Goal: Information Seeking & Learning: Learn about a topic

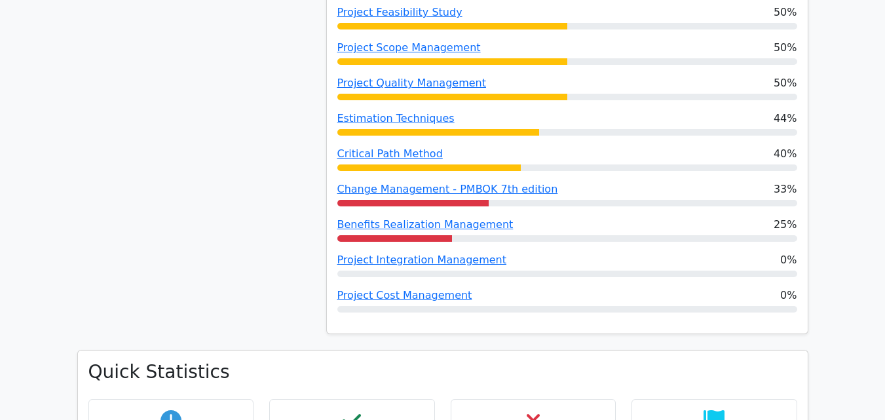
scroll to position [969, 0]
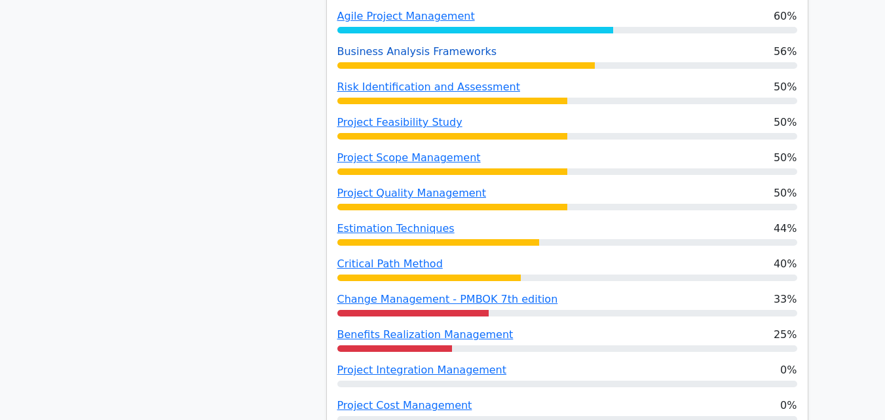
click at [388, 50] on link "Business Analysis Frameworks" at bounding box center [417, 51] width 160 height 12
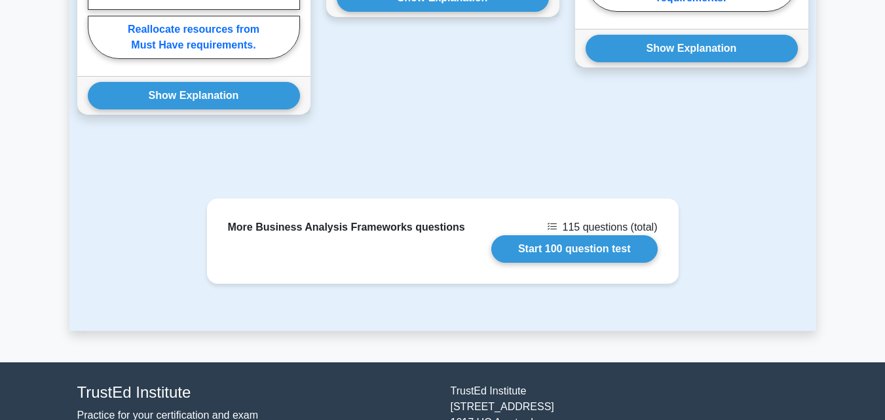
scroll to position [1454, 0]
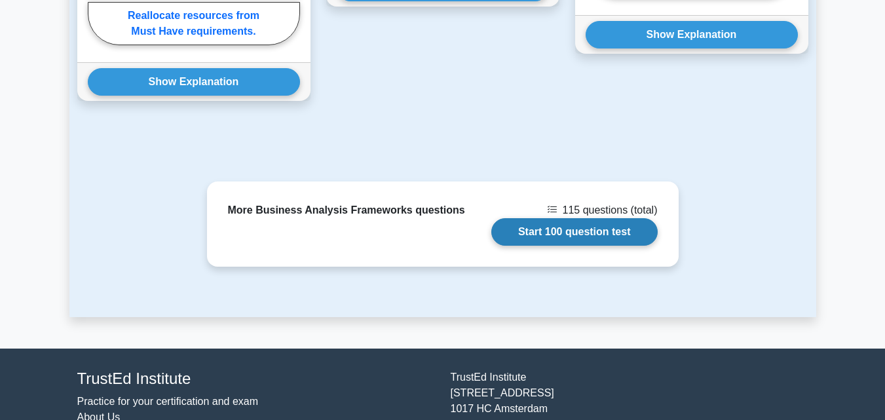
click at [599, 218] on link "Start 100 question test" at bounding box center [574, 232] width 166 height 28
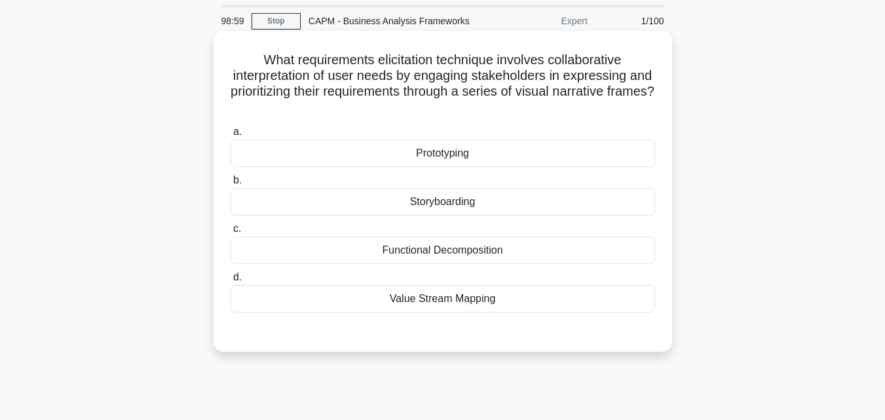
scroll to position [65, 0]
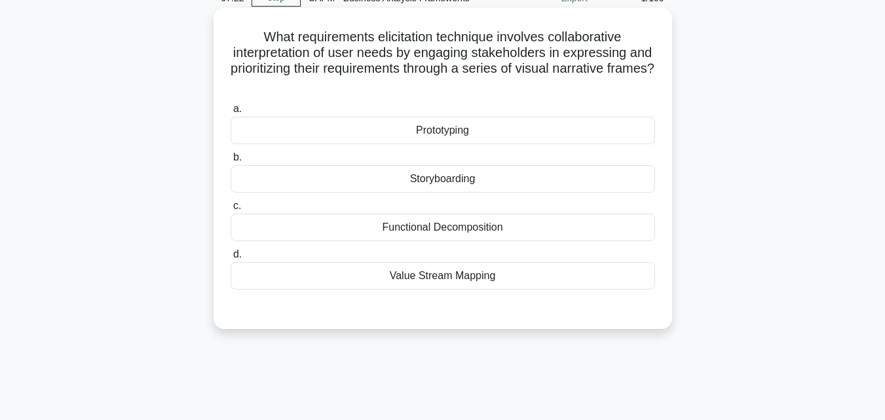
click at [493, 185] on div "Storyboarding" at bounding box center [443, 179] width 424 height 28
click at [231, 162] on input "b. Storyboarding" at bounding box center [231, 157] width 0 height 9
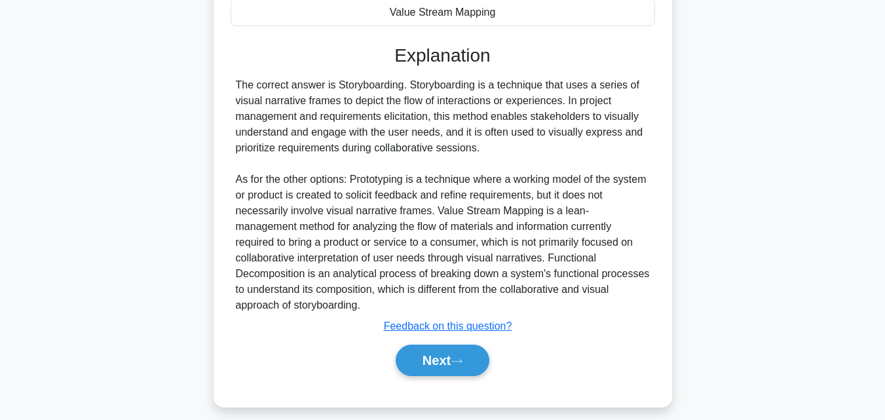
scroll to position [341, 0]
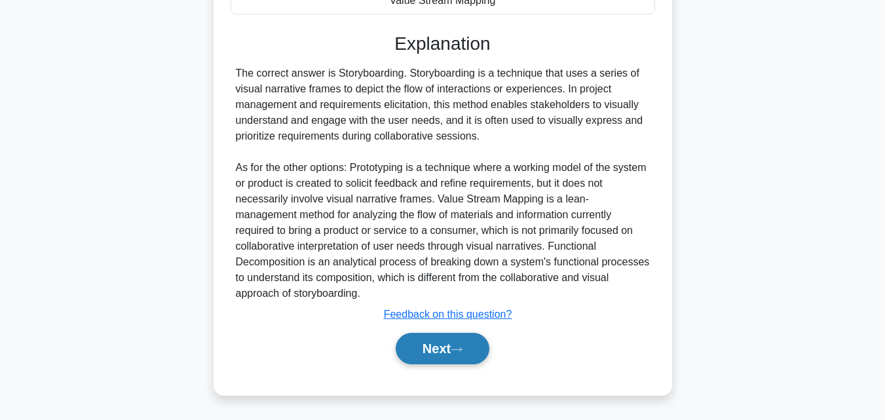
click at [445, 348] on button "Next" at bounding box center [443, 348] width 94 height 31
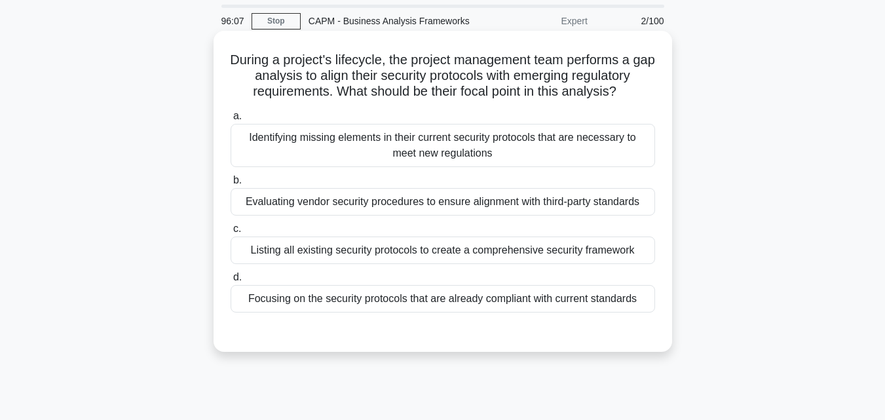
scroll to position [65, 0]
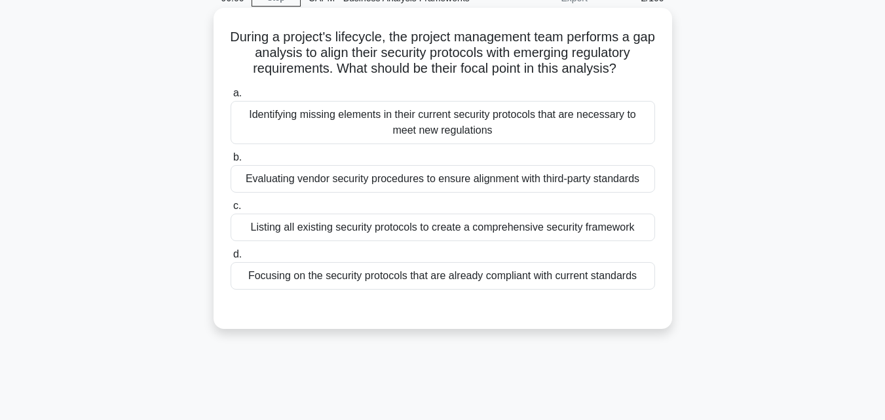
click at [325, 124] on div "Identifying missing elements in their current security protocols that are neces…" at bounding box center [443, 122] width 424 height 43
click at [231, 98] on input "a. Identifying missing elements in their current security protocols that are ne…" at bounding box center [231, 93] width 0 height 9
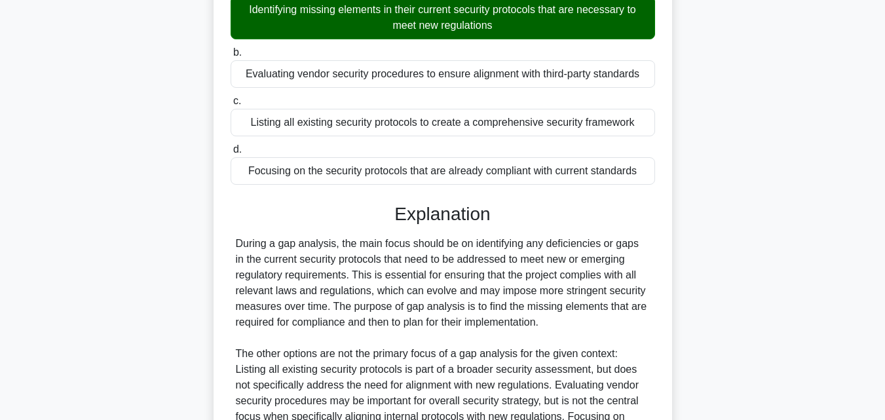
scroll to position [325, 0]
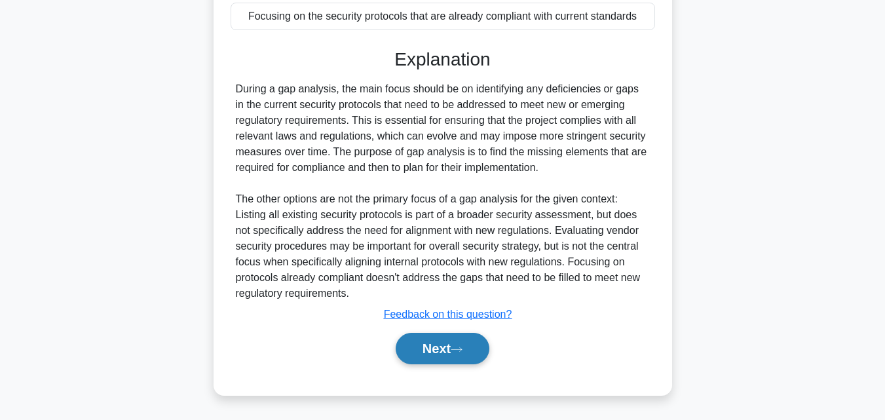
click at [457, 340] on button "Next" at bounding box center [443, 348] width 94 height 31
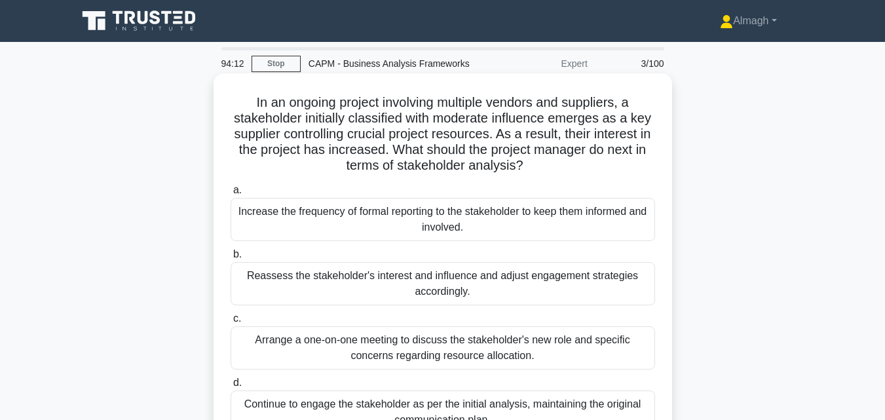
scroll to position [65, 0]
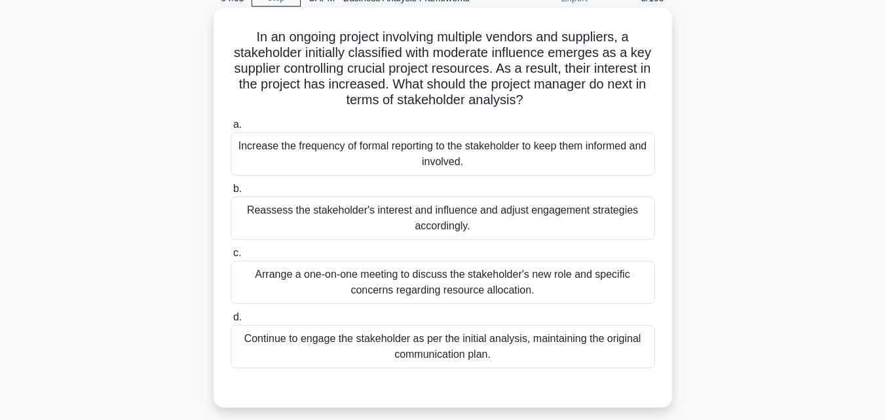
click at [424, 231] on div "Reassess the stakeholder's interest and influence and adjust engagement strateg…" at bounding box center [443, 217] width 424 height 43
click at [231, 193] on input "b. Reassess the stakeholder's interest and influence and adjust engagement stra…" at bounding box center [231, 189] width 0 height 9
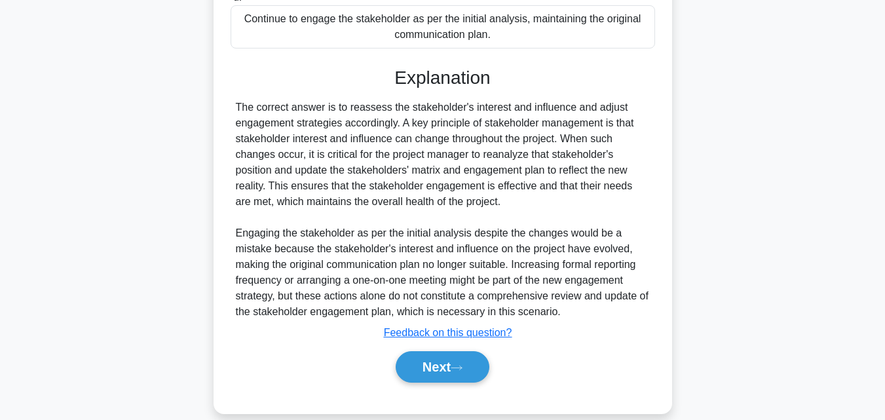
scroll to position [404, 0]
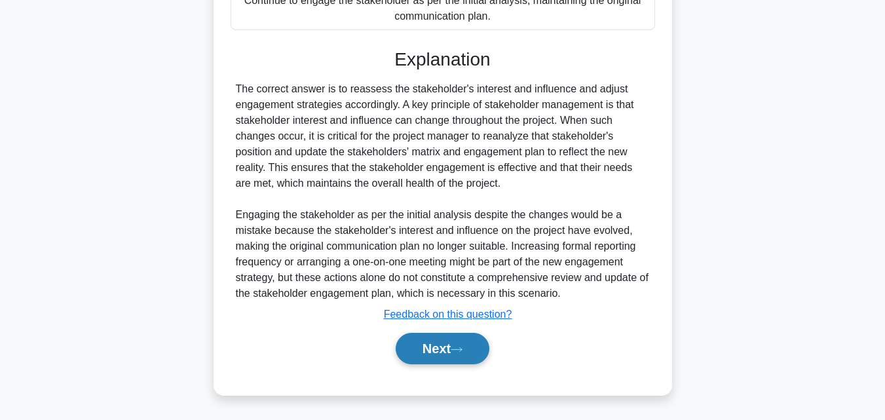
click at [466, 341] on button "Next" at bounding box center [443, 348] width 94 height 31
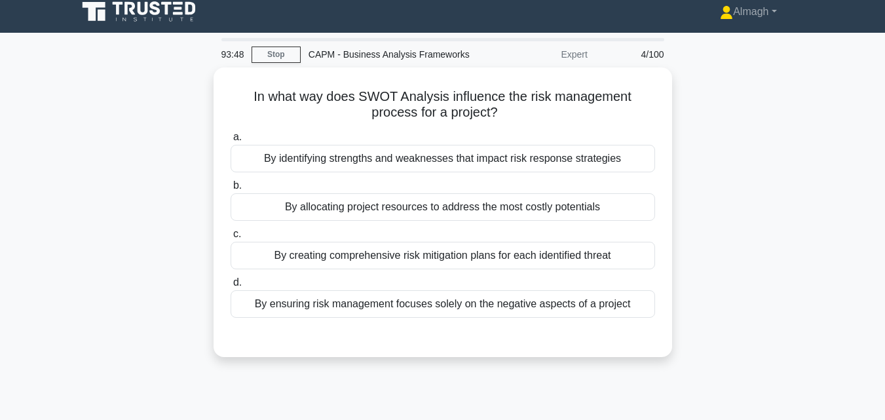
scroll to position [0, 0]
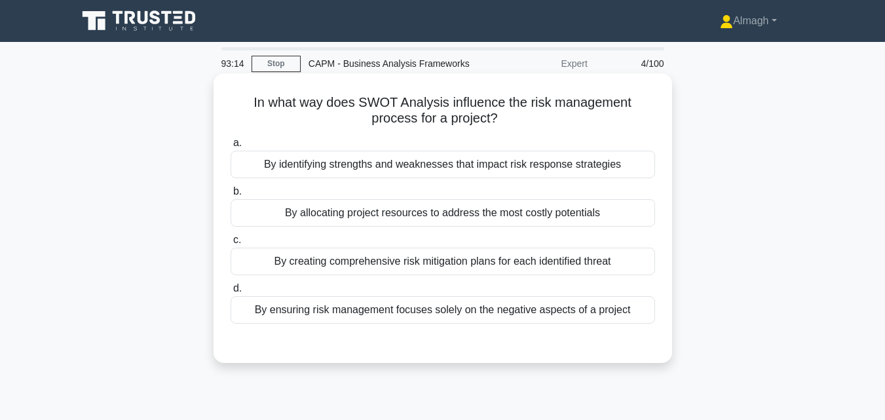
click at [597, 259] on div "By creating comprehensive risk mitigation plans for each identified threat" at bounding box center [443, 262] width 424 height 28
click at [231, 244] on input "c. By creating comprehensive risk mitigation plans for each identified threat" at bounding box center [231, 240] width 0 height 9
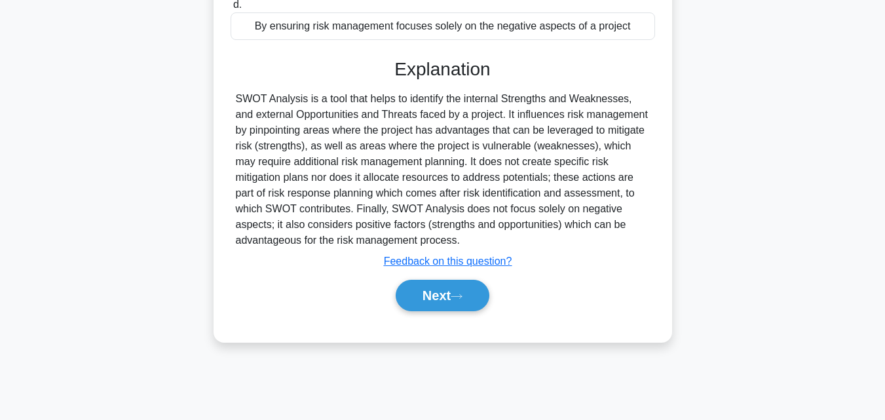
scroll to position [287, 0]
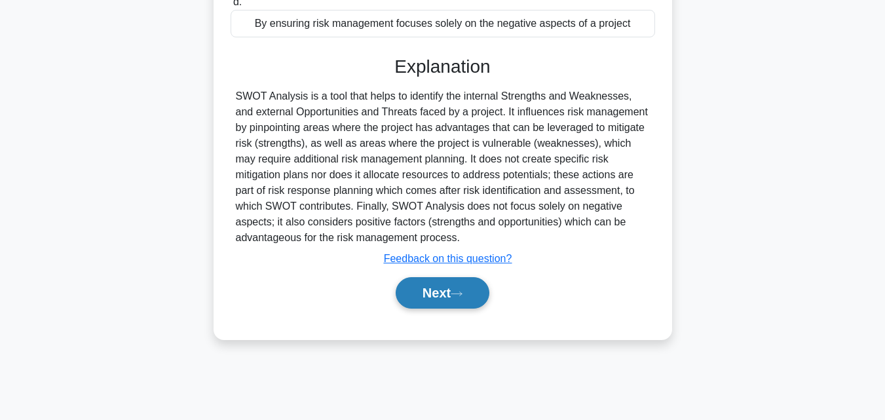
click at [455, 294] on button "Next" at bounding box center [443, 292] width 94 height 31
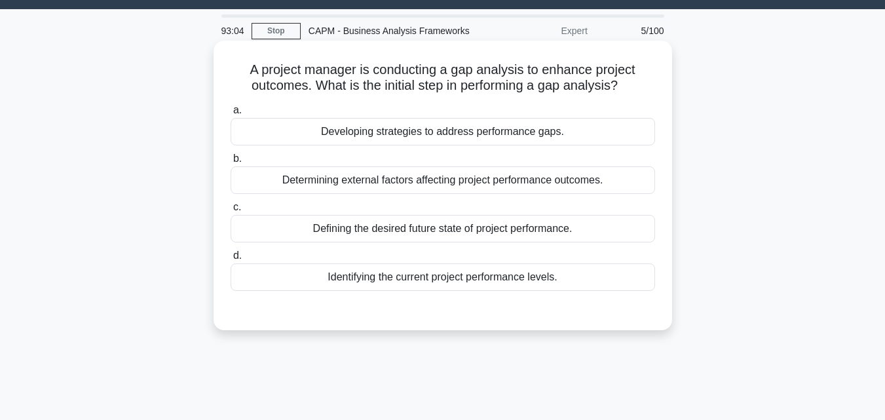
scroll to position [26, 0]
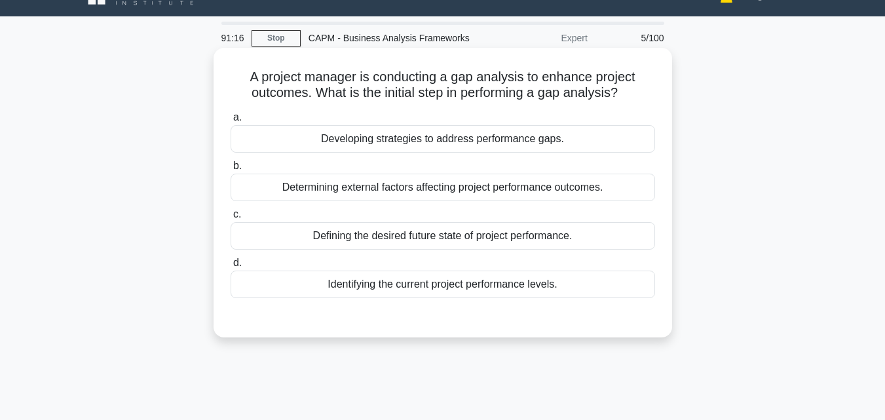
click at [377, 289] on div "Identifying the current project performance levels." at bounding box center [443, 284] width 424 height 28
click at [231, 267] on input "d. Identifying the current project performance levels." at bounding box center [231, 263] width 0 height 9
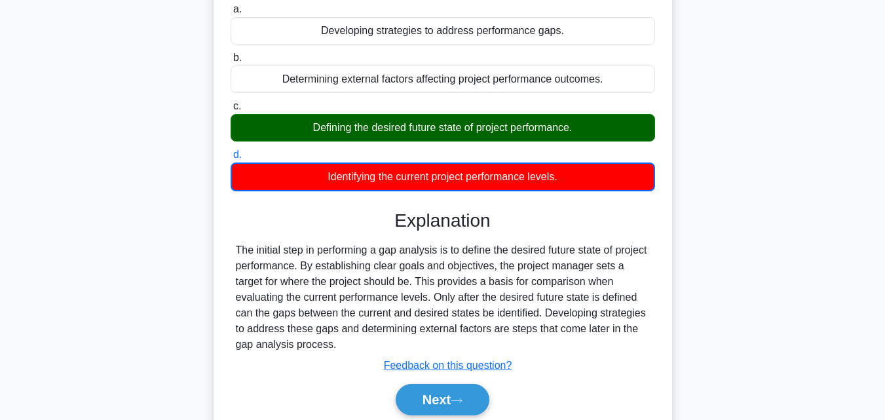
scroll to position [157, 0]
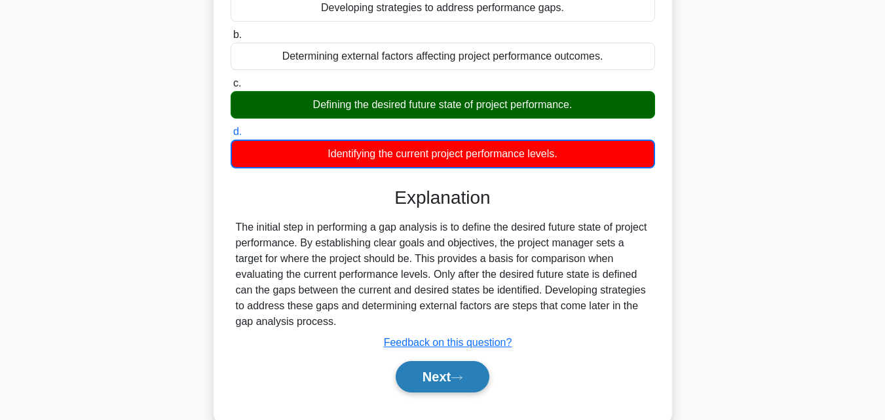
click at [443, 382] on button "Next" at bounding box center [443, 376] width 94 height 31
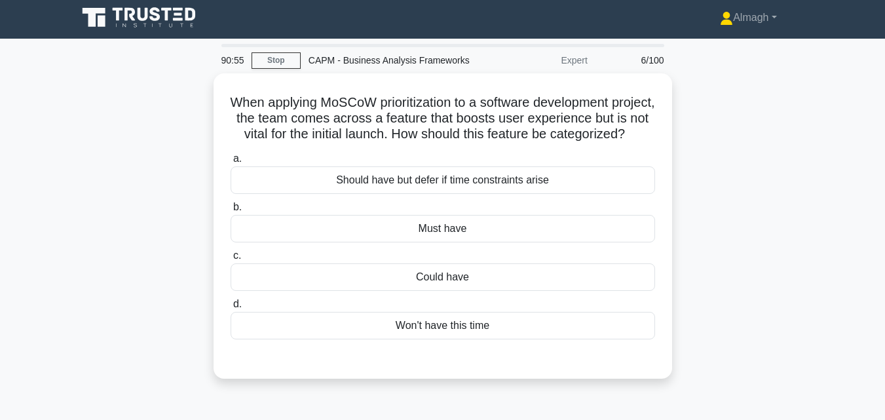
scroll to position [0, 0]
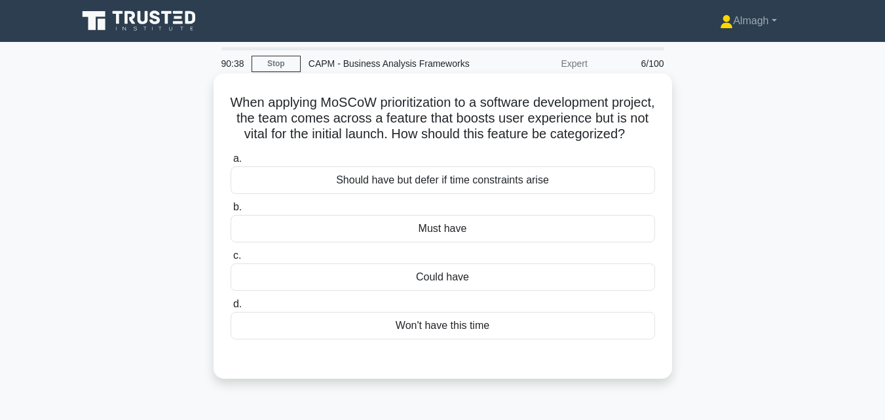
click at [472, 291] on div "Could have" at bounding box center [443, 277] width 424 height 28
click at [231, 260] on input "c. Could have" at bounding box center [231, 255] width 0 height 9
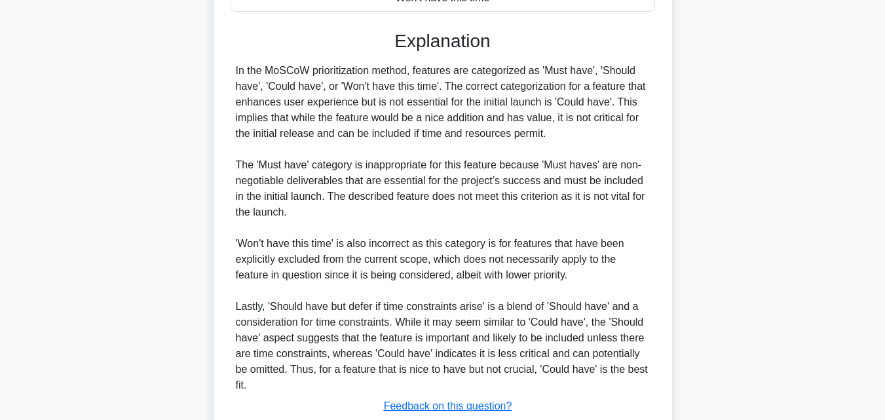
scroll to position [436, 0]
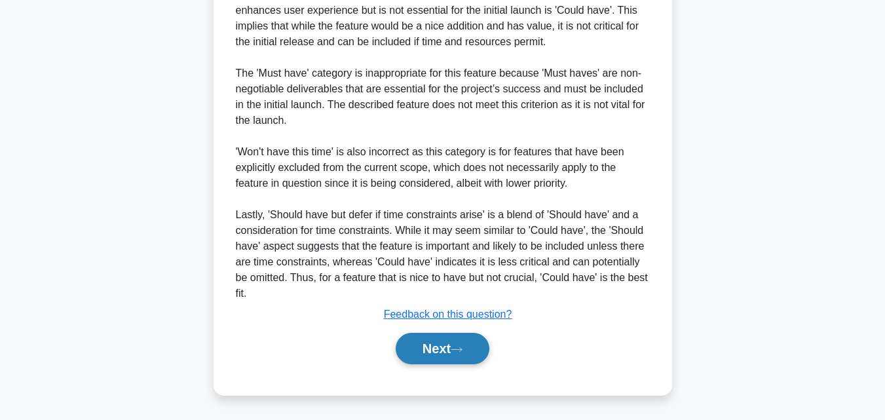
click at [470, 353] on button "Next" at bounding box center [443, 348] width 94 height 31
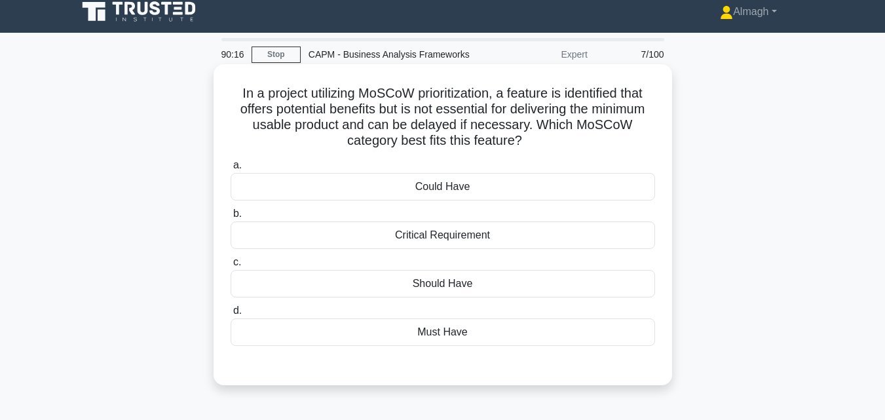
scroll to position [0, 0]
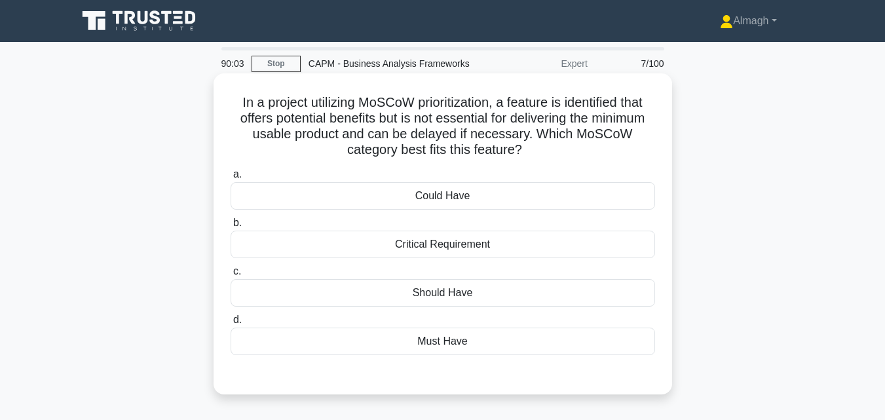
click at [462, 199] on div "Could Have" at bounding box center [443, 196] width 424 height 28
click at [231, 179] on input "a. Could Have" at bounding box center [231, 174] width 0 height 9
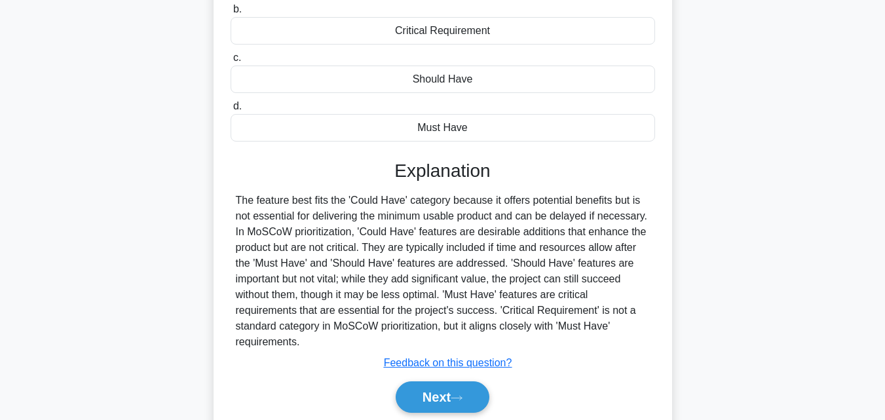
scroll to position [287, 0]
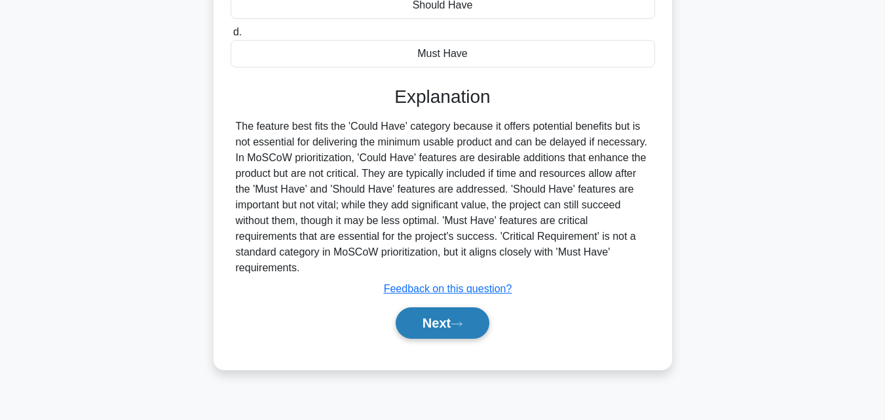
click at [451, 339] on button "Next" at bounding box center [443, 322] width 94 height 31
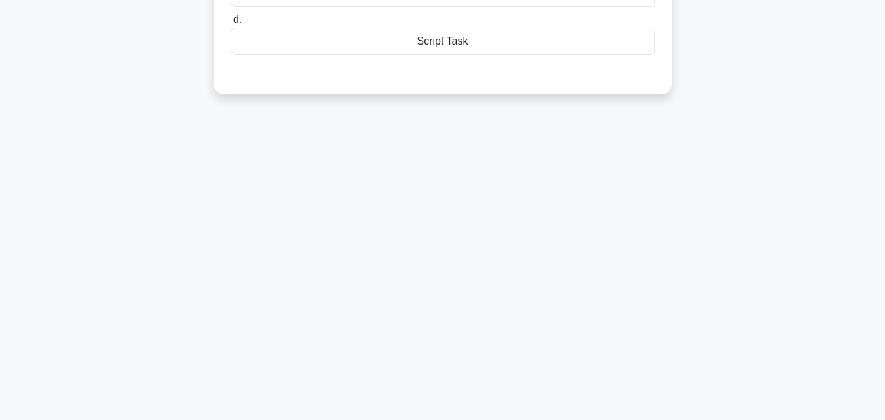
scroll to position [26, 0]
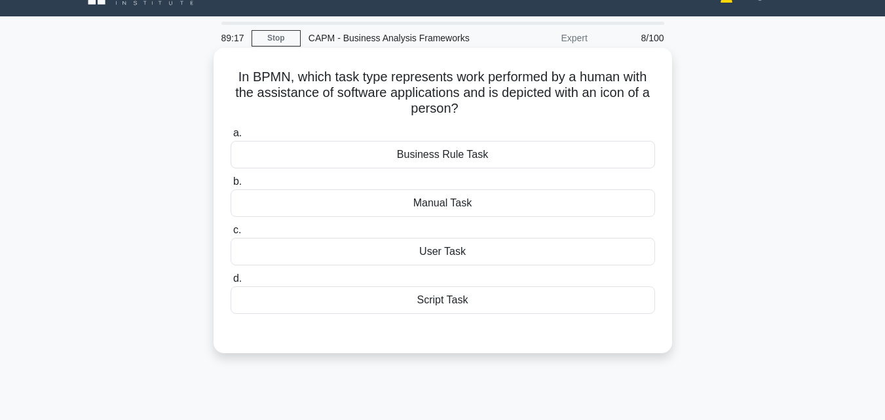
click at [453, 253] on div "User Task" at bounding box center [443, 252] width 424 height 28
click at [231, 234] on input "c. User Task" at bounding box center [231, 230] width 0 height 9
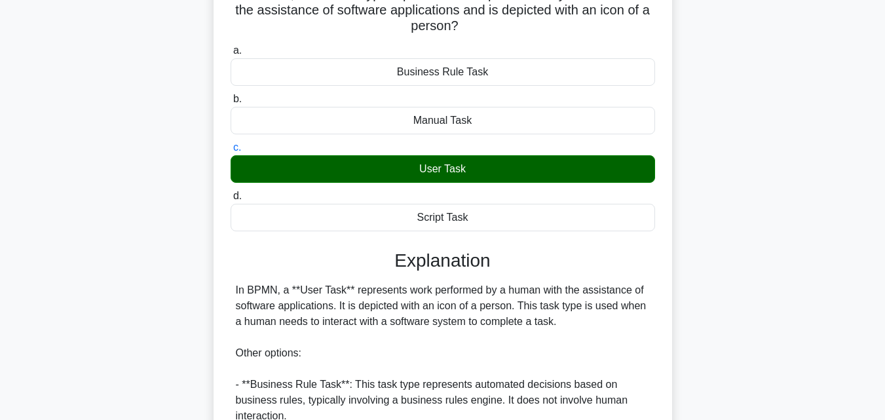
scroll to position [287, 0]
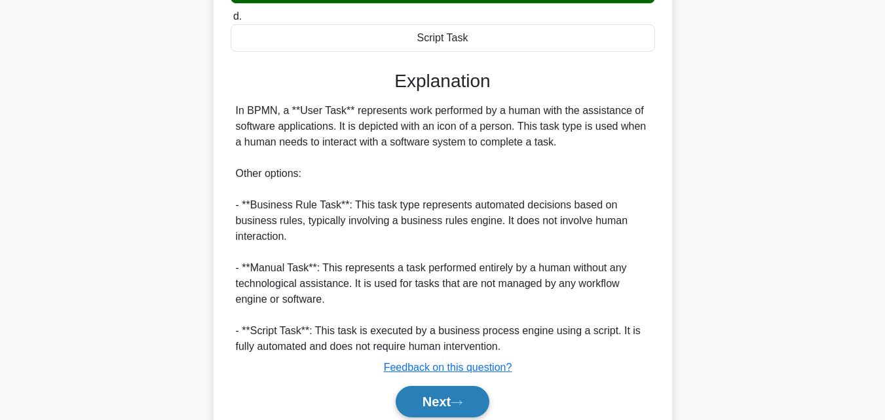
click at [457, 398] on button "Next" at bounding box center [443, 401] width 94 height 31
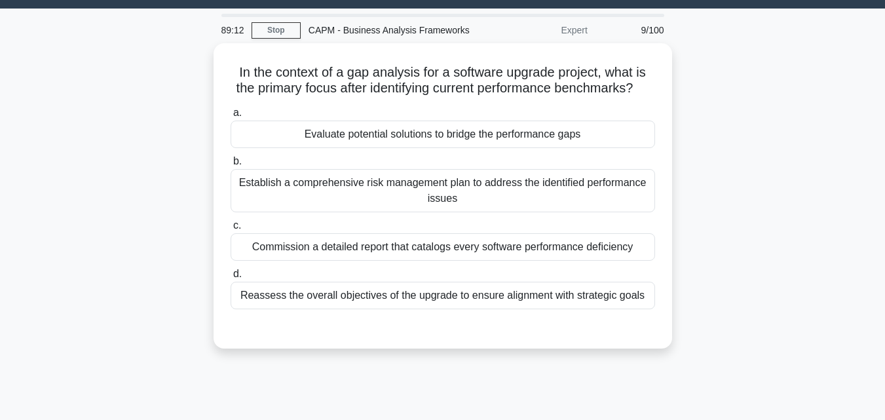
scroll to position [26, 0]
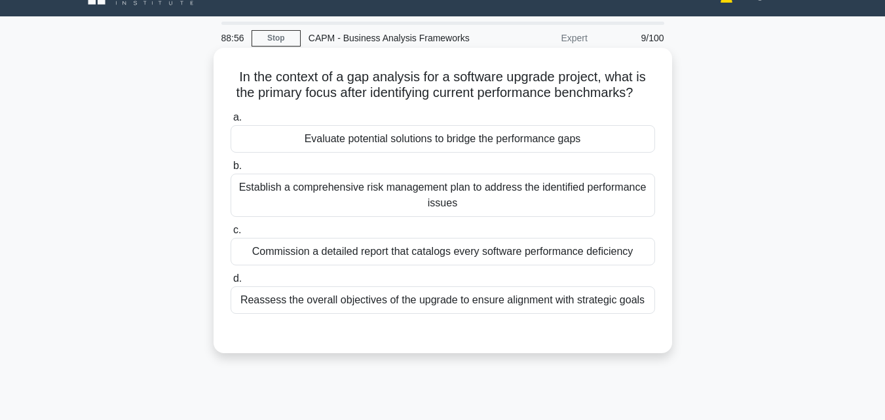
click at [449, 153] on div "Evaluate potential solutions to bridge the performance gaps" at bounding box center [443, 139] width 424 height 28
click at [231, 122] on input "a. Evaluate potential solutions to bridge the performance gaps" at bounding box center [231, 117] width 0 height 9
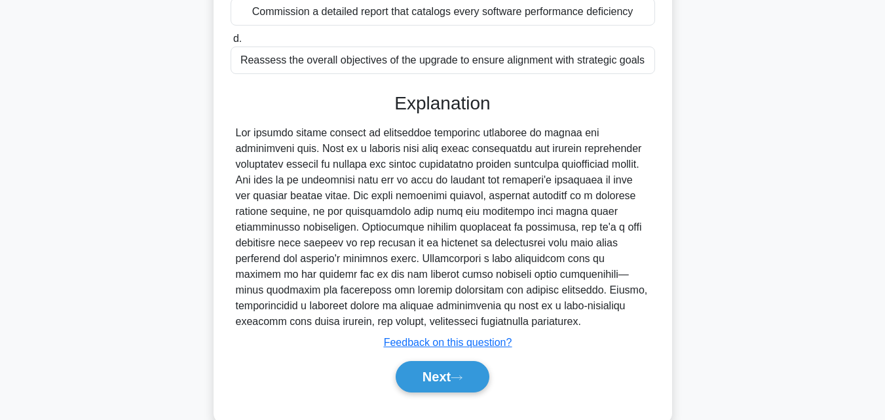
scroll to position [310, 0]
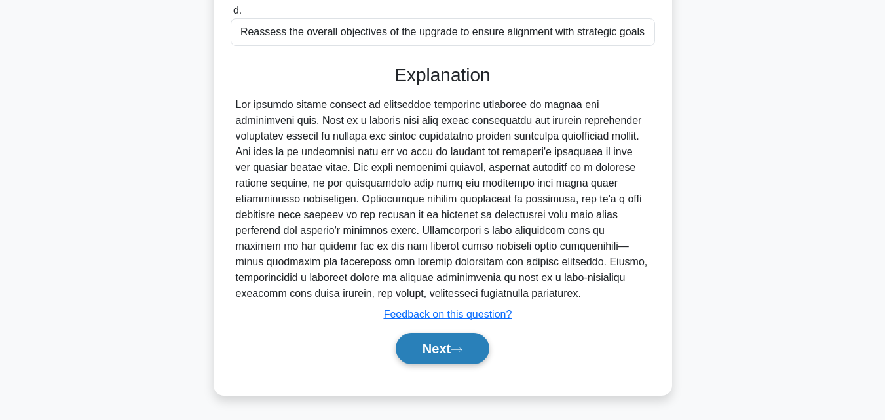
click at [477, 350] on button "Next" at bounding box center [443, 348] width 94 height 31
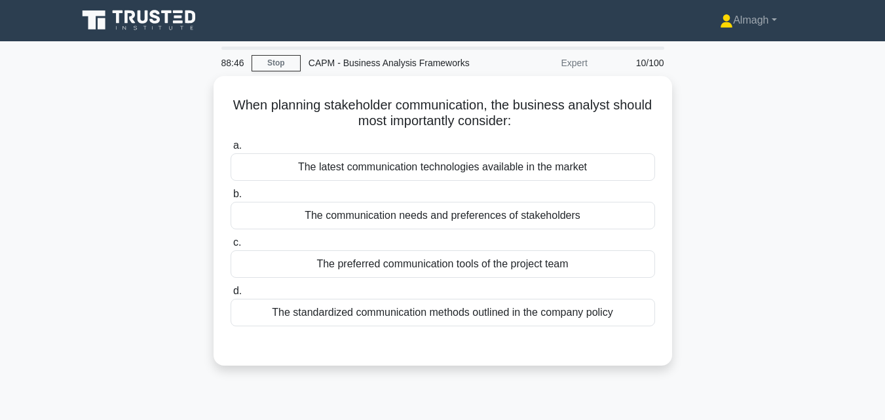
scroll to position [0, 0]
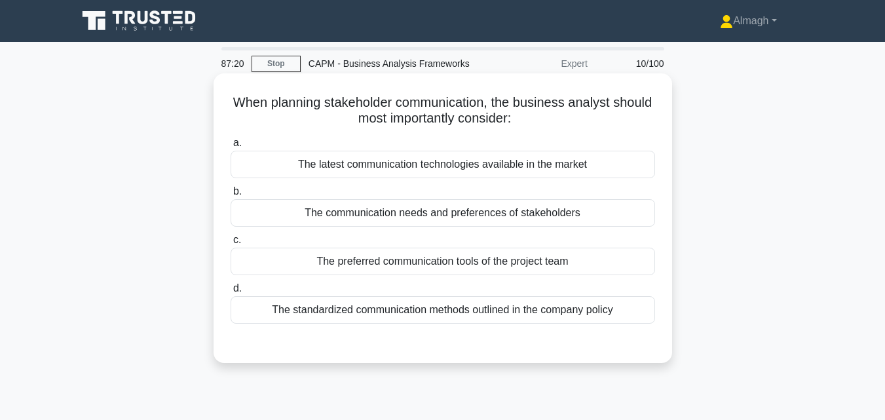
click at [387, 217] on div "The communication needs and preferences of stakeholders" at bounding box center [443, 213] width 424 height 28
click at [231, 196] on input "b. The communication needs and preferences of stakeholders" at bounding box center [231, 191] width 0 height 9
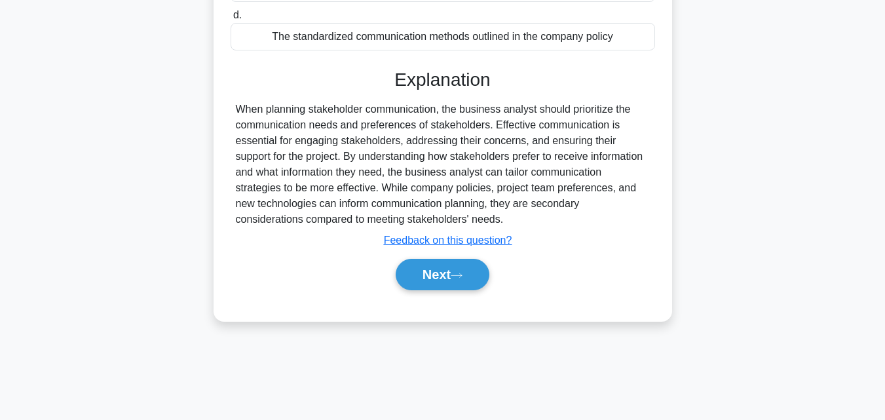
scroll to position [287, 0]
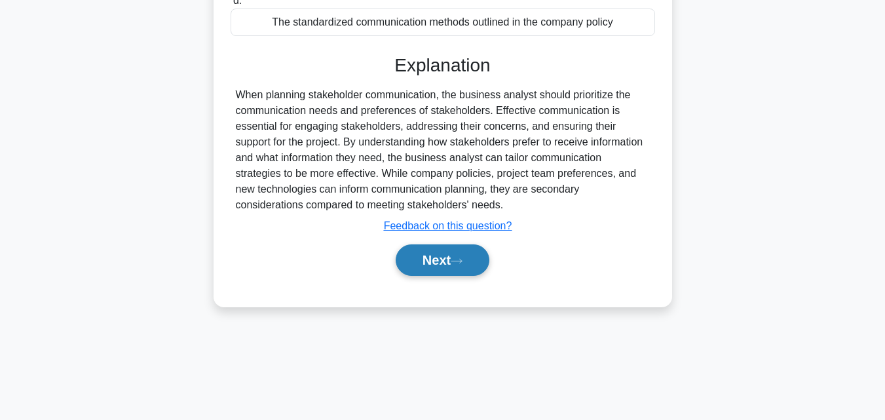
click at [443, 272] on button "Next" at bounding box center [443, 259] width 94 height 31
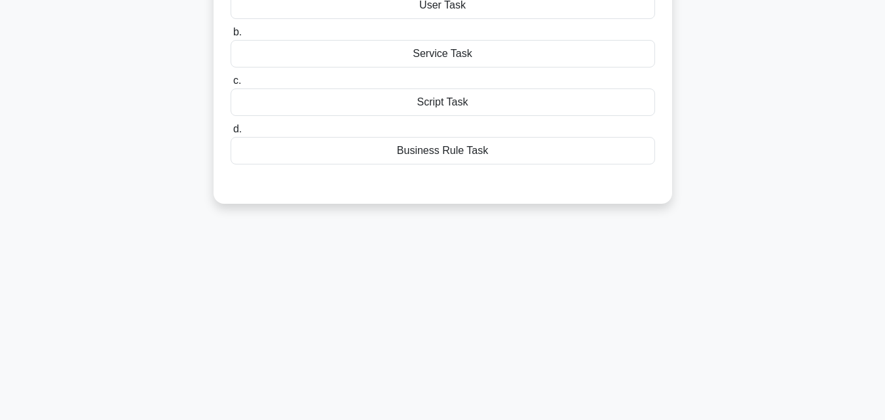
scroll to position [26, 0]
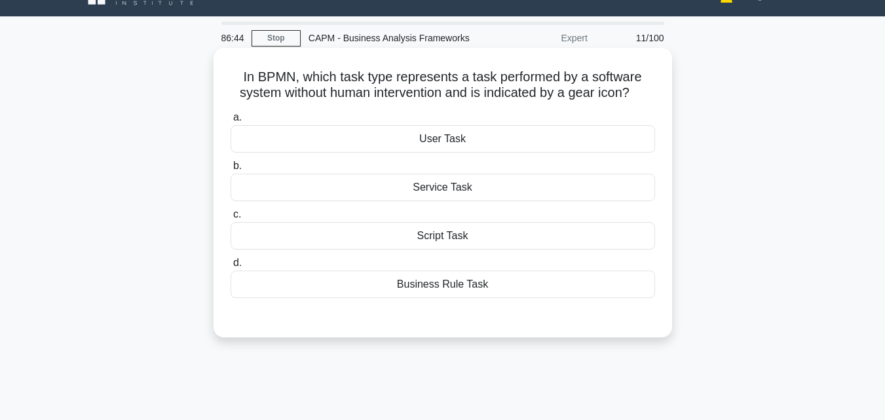
click at [541, 189] on div "Service Task" at bounding box center [443, 188] width 424 height 28
click at [231, 170] on input "b. Service Task" at bounding box center [231, 166] width 0 height 9
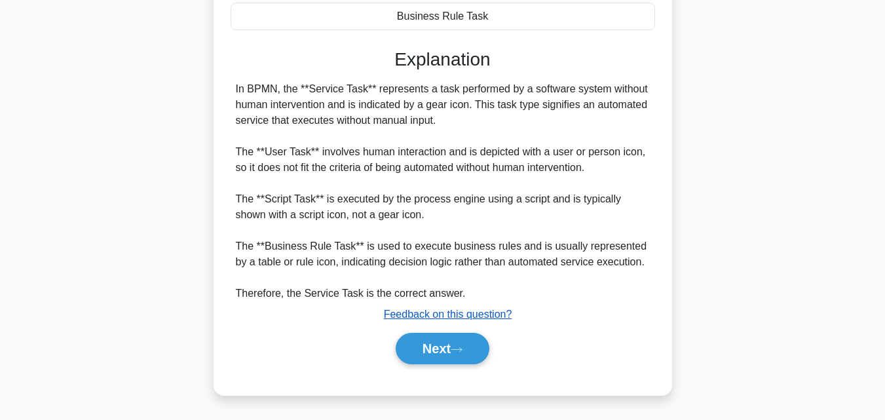
scroll to position [294, 0]
click at [448, 345] on button "Next" at bounding box center [443, 348] width 94 height 31
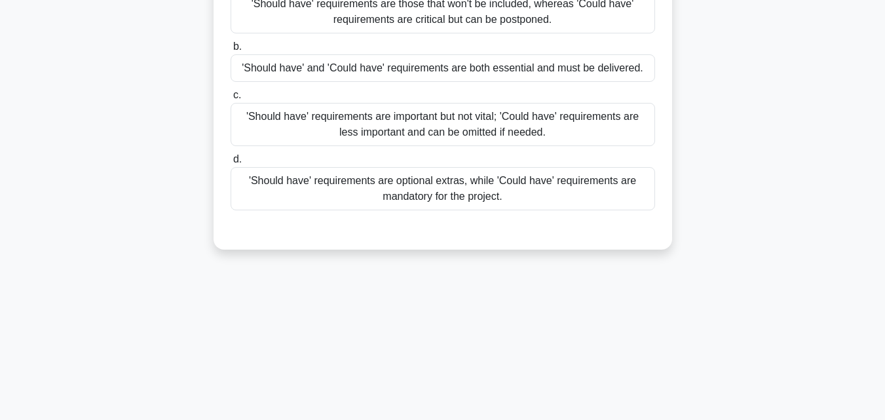
scroll to position [26, 0]
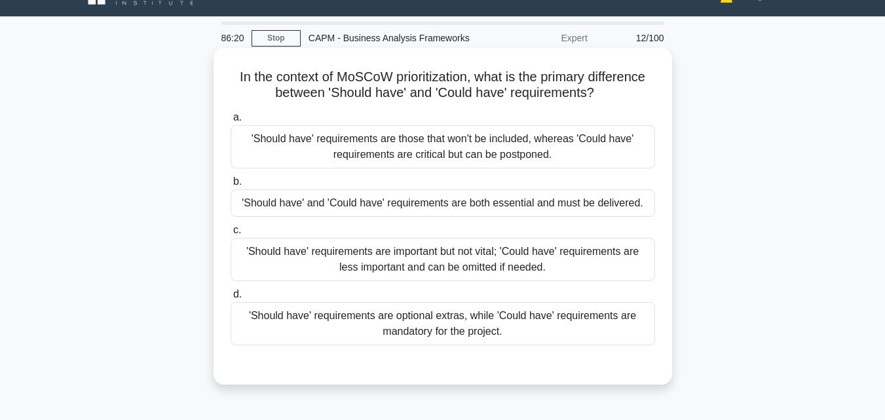
click at [460, 272] on div "'Should have' requirements are important but not vital; 'Could have' requiremen…" at bounding box center [443, 259] width 424 height 43
click at [231, 234] on input "c. 'Should have' requirements are important but not vital; 'Could have' require…" at bounding box center [231, 230] width 0 height 9
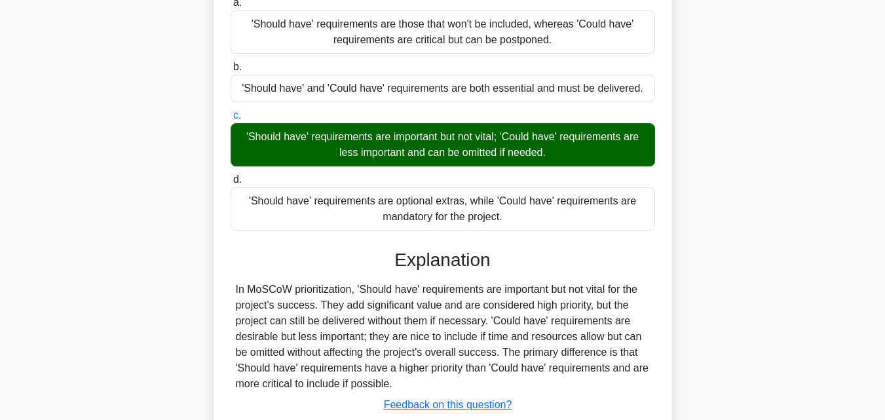
scroll to position [222, 0]
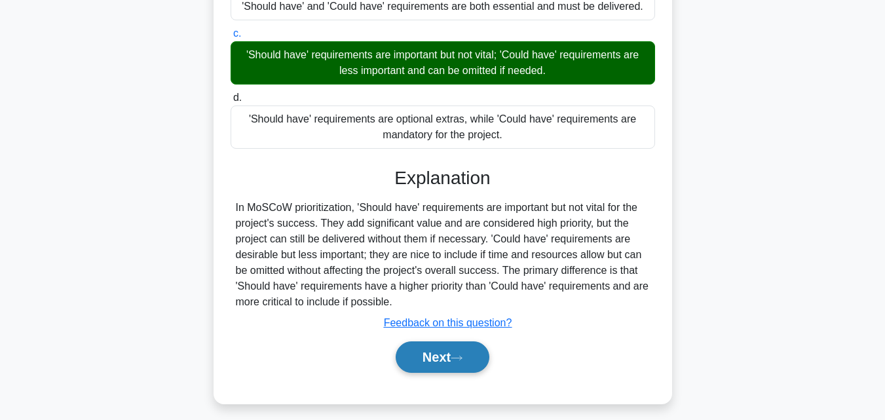
click at [421, 358] on button "Next" at bounding box center [443, 356] width 94 height 31
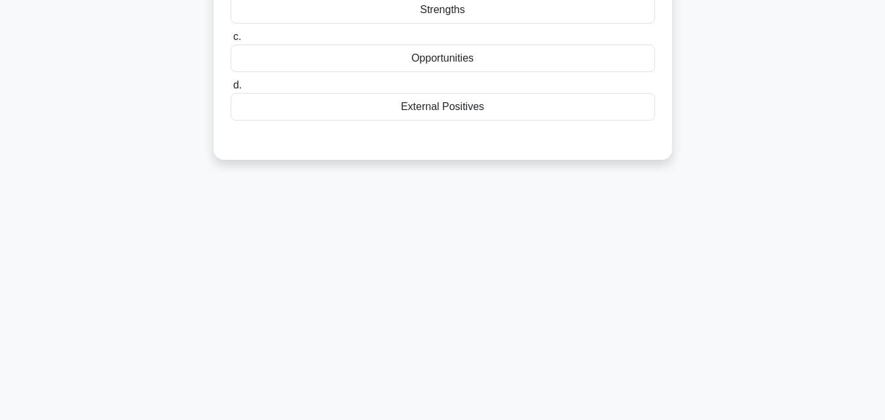
scroll to position [26, 0]
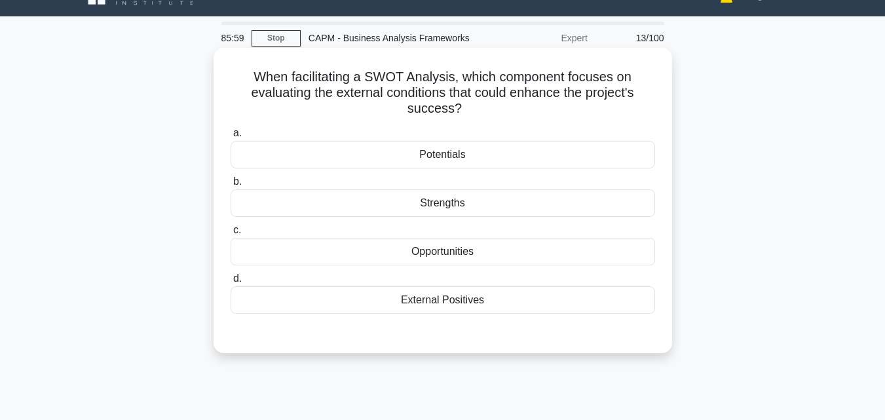
click at [326, 251] on div "Opportunities" at bounding box center [443, 252] width 424 height 28
click at [231, 234] on input "c. Opportunities" at bounding box center [231, 230] width 0 height 9
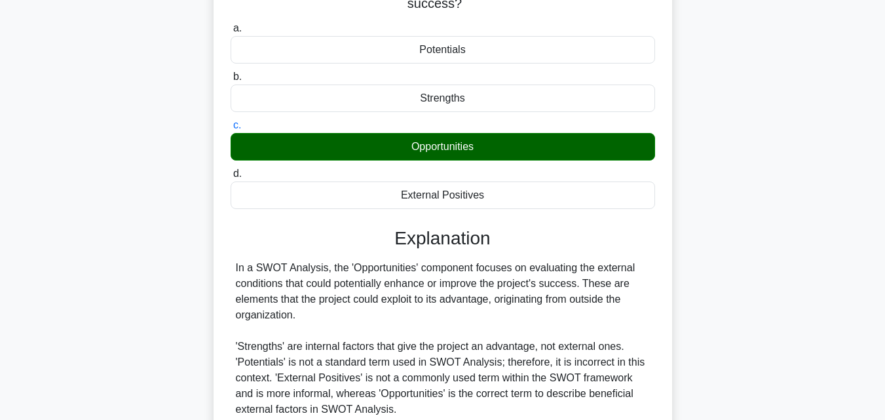
scroll to position [287, 0]
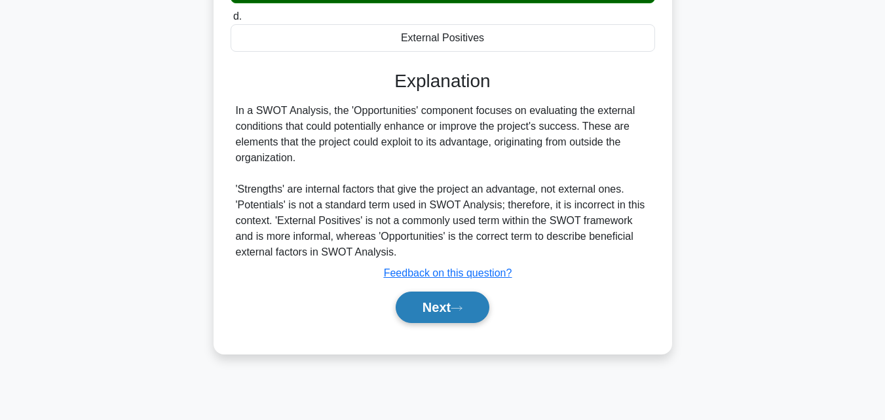
click at [458, 306] on icon at bounding box center [457, 308] width 12 height 7
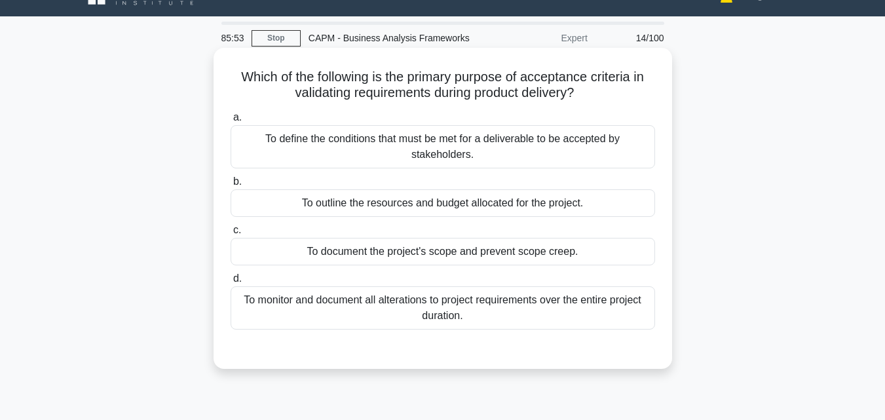
scroll to position [0, 0]
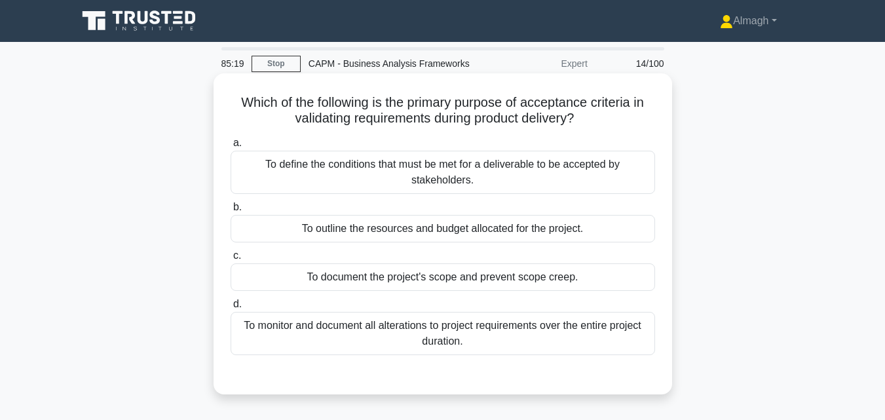
click at [480, 176] on div "To define the conditions that must be met for a deliverable to be accepted by s…" at bounding box center [443, 172] width 424 height 43
click at [231, 147] on input "a. To define the conditions that must be met for a deliverable to be accepted b…" at bounding box center [231, 143] width 0 height 9
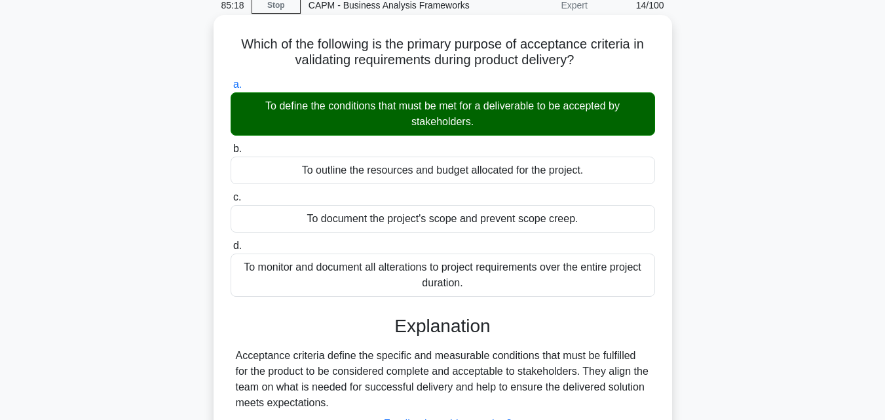
scroll to position [262, 0]
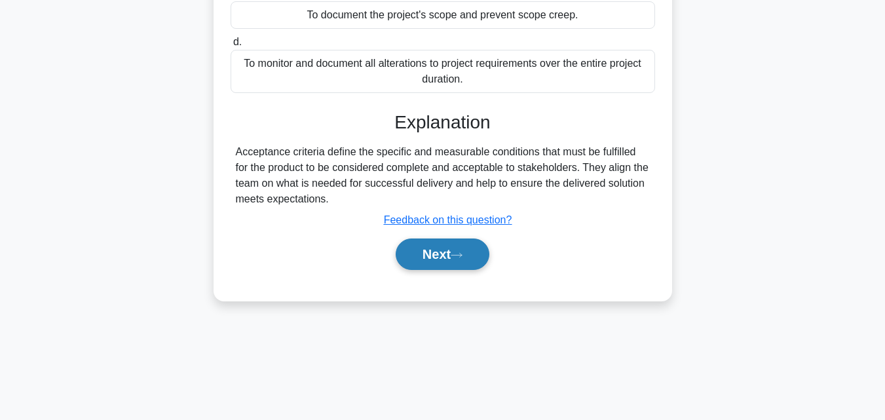
click at [426, 253] on button "Next" at bounding box center [443, 253] width 94 height 31
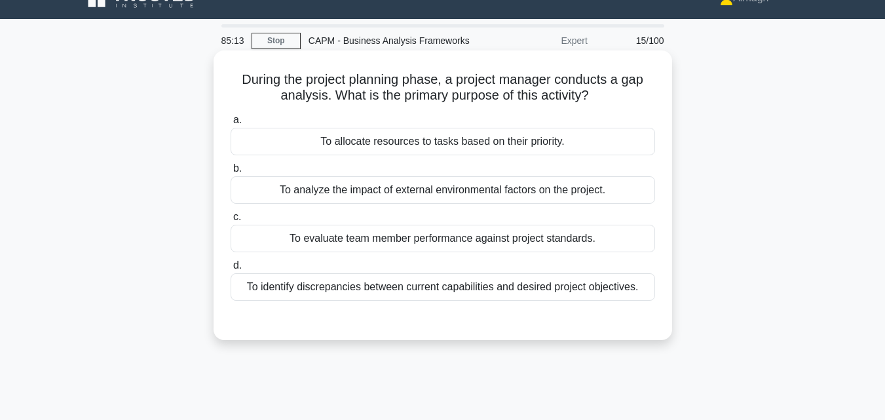
scroll to position [0, 0]
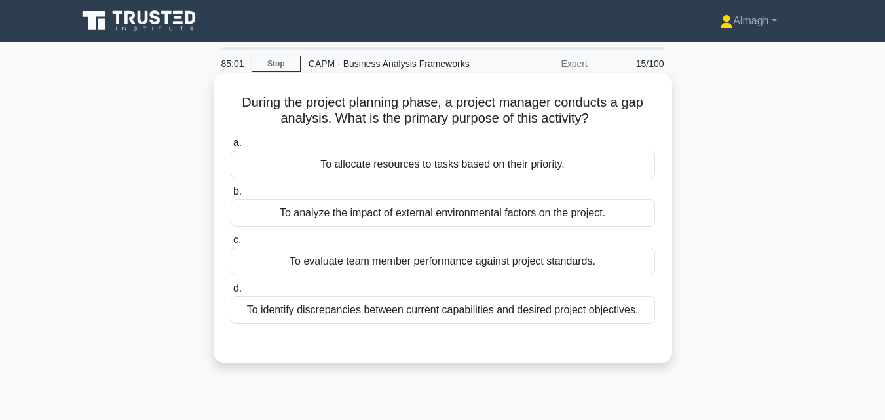
click at [474, 311] on div "To identify discrepancies between current capabilities and desired project obje…" at bounding box center [443, 310] width 424 height 28
click at [231, 293] on input "d. To identify discrepancies between current capabilities and desired project o…" at bounding box center [231, 288] width 0 height 9
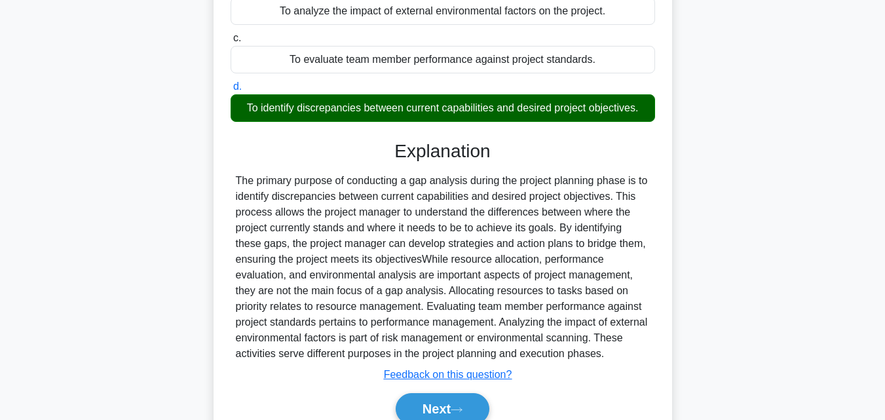
scroll to position [287, 0]
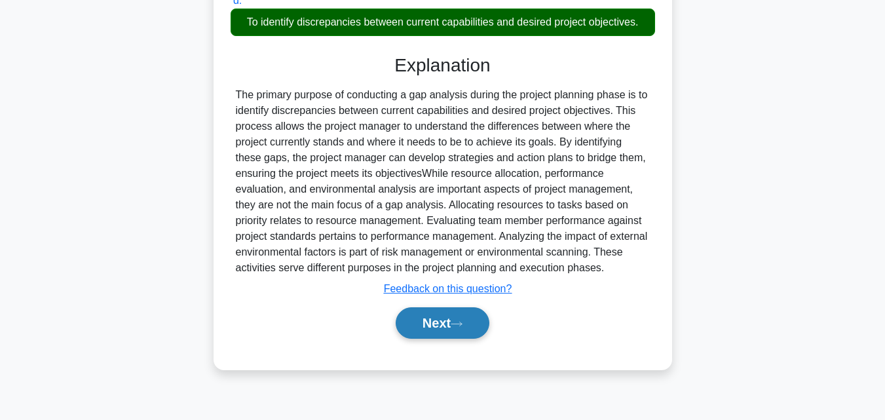
click at [445, 332] on button "Next" at bounding box center [443, 322] width 94 height 31
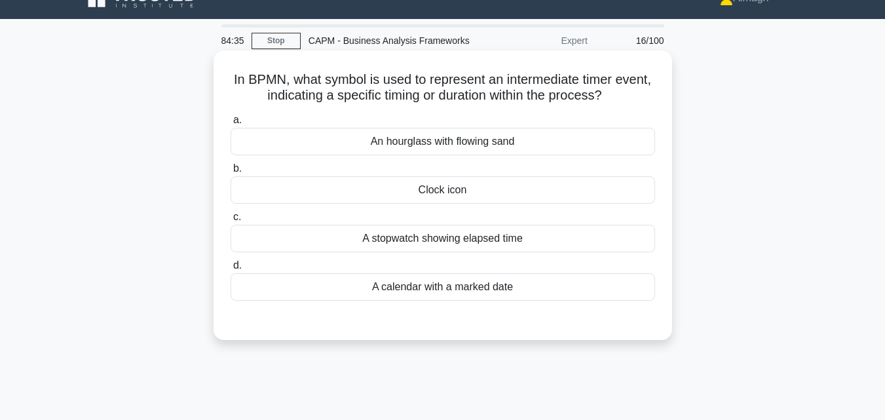
scroll to position [0, 0]
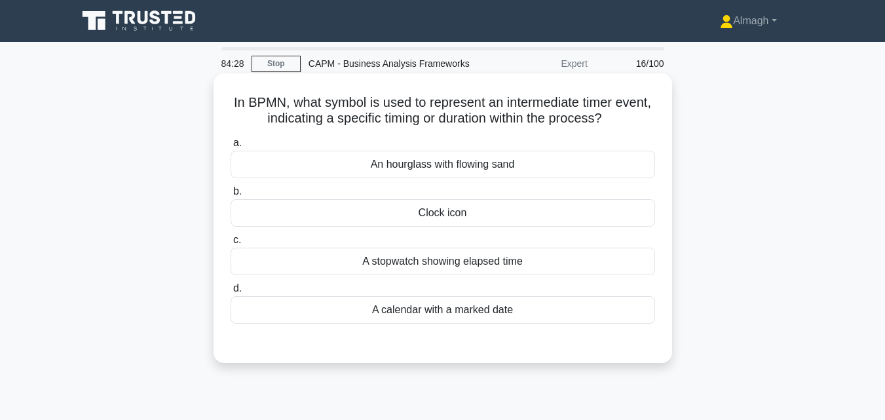
click at [611, 223] on div "Clock icon" at bounding box center [443, 213] width 424 height 28
click at [231, 196] on input "b. Clock icon" at bounding box center [231, 191] width 0 height 9
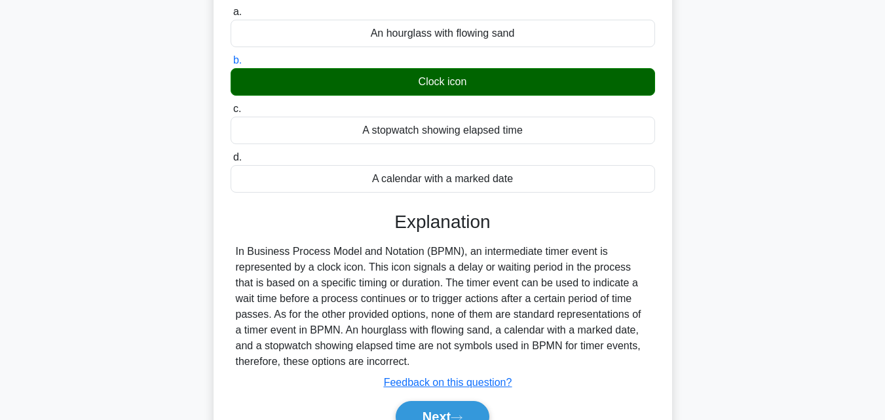
scroll to position [287, 0]
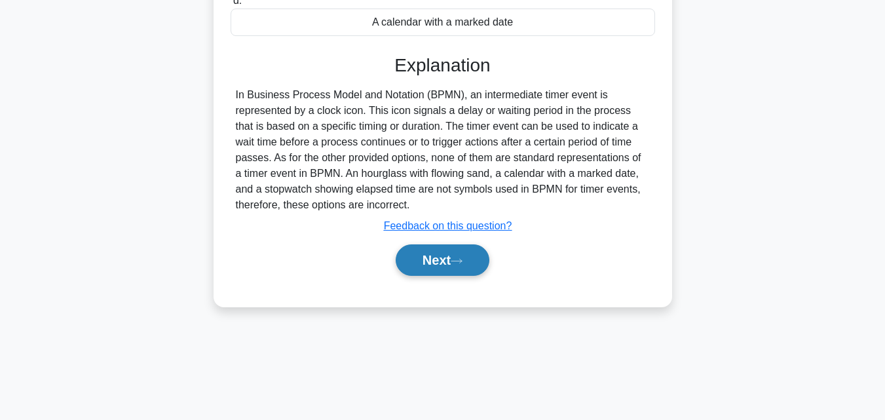
click at [458, 260] on icon at bounding box center [457, 260] width 12 height 7
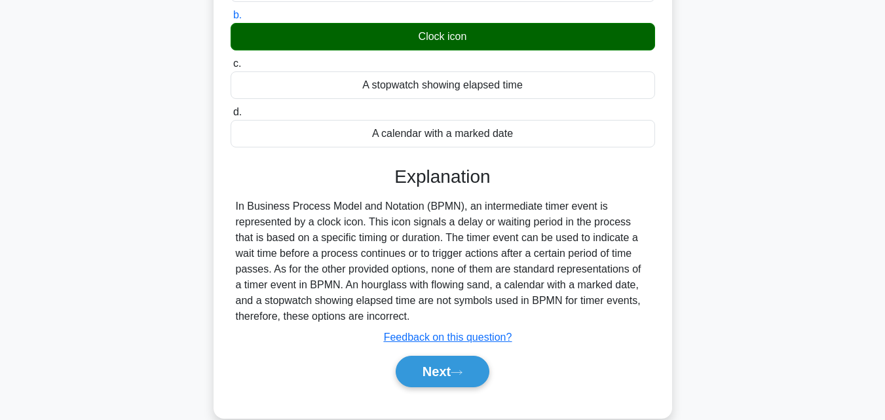
scroll to position [0, 0]
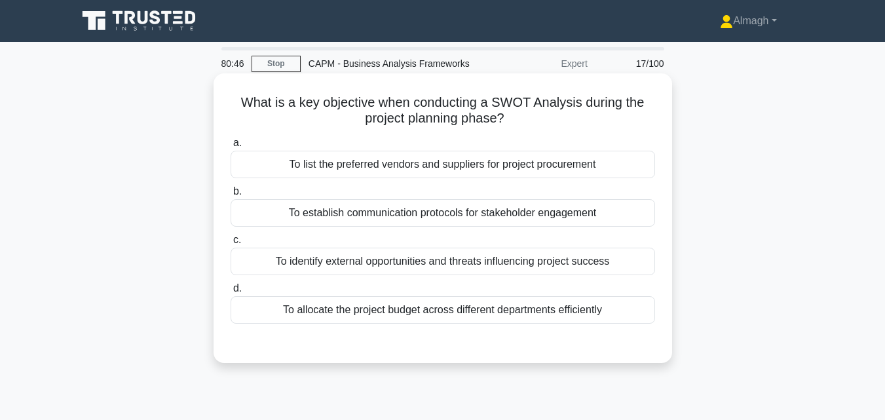
click at [475, 263] on div "To identify external opportunities and threats influencing project success" at bounding box center [443, 262] width 424 height 28
click at [231, 244] on input "c. To identify external opportunities and threats influencing project success" at bounding box center [231, 240] width 0 height 9
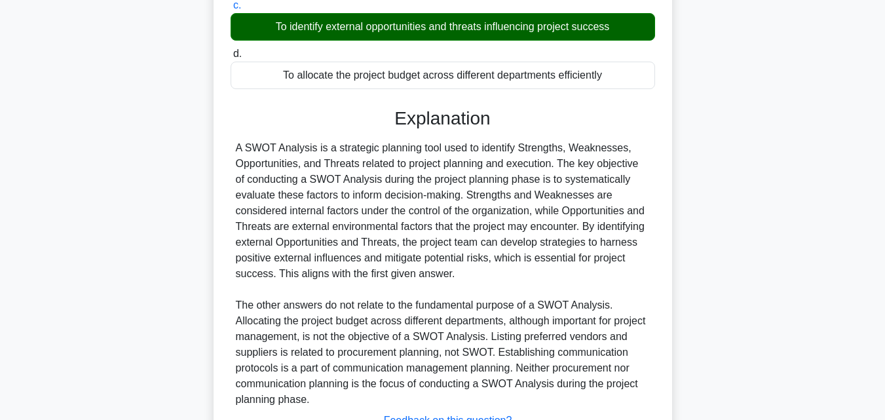
scroll to position [327, 0]
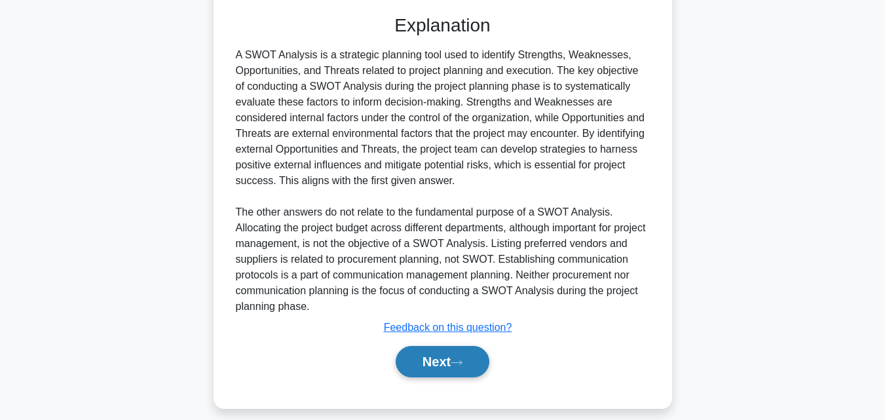
click at [462, 360] on icon at bounding box center [457, 362] width 12 height 7
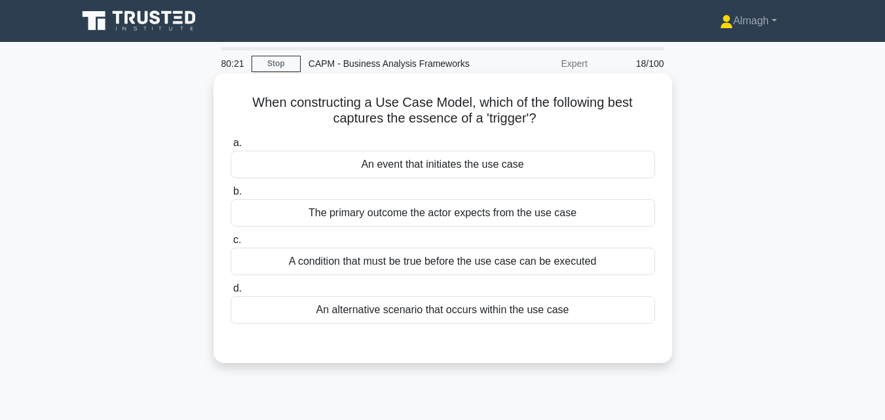
scroll to position [65, 0]
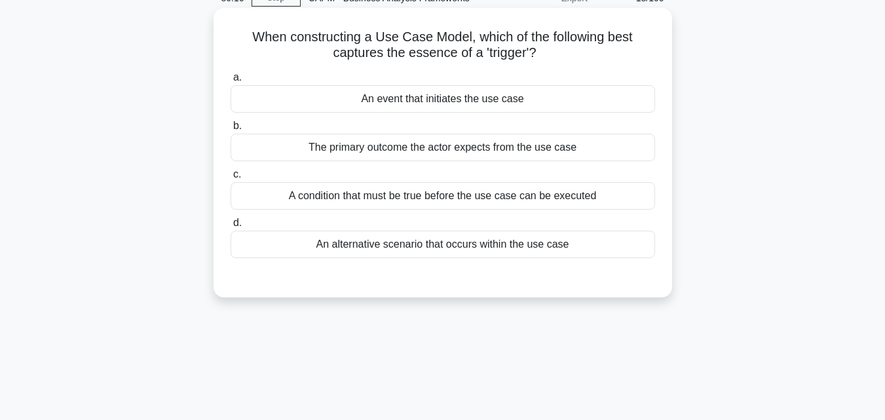
click at [452, 244] on div "An alternative scenario that occurs within the use case" at bounding box center [443, 245] width 424 height 28
click at [231, 227] on input "d. An alternative scenario that occurs within the use case" at bounding box center [231, 223] width 0 height 9
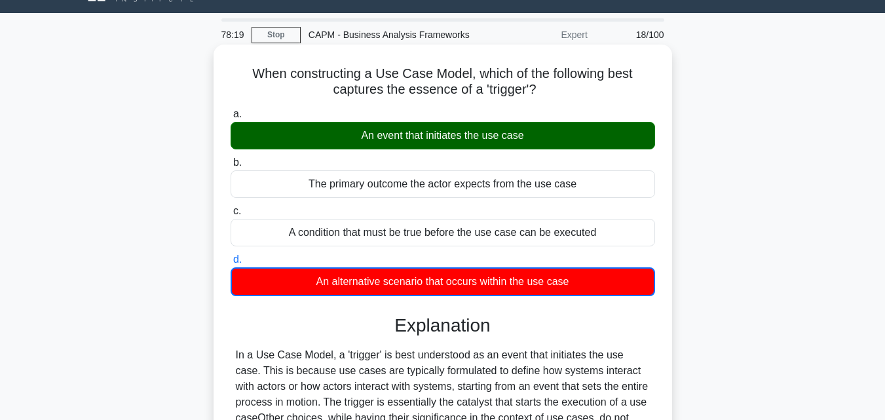
scroll to position [287, 0]
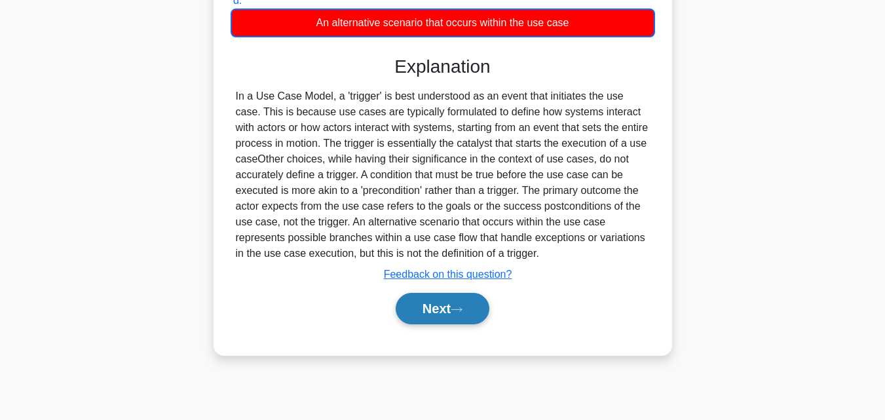
click at [454, 310] on button "Next" at bounding box center [443, 308] width 94 height 31
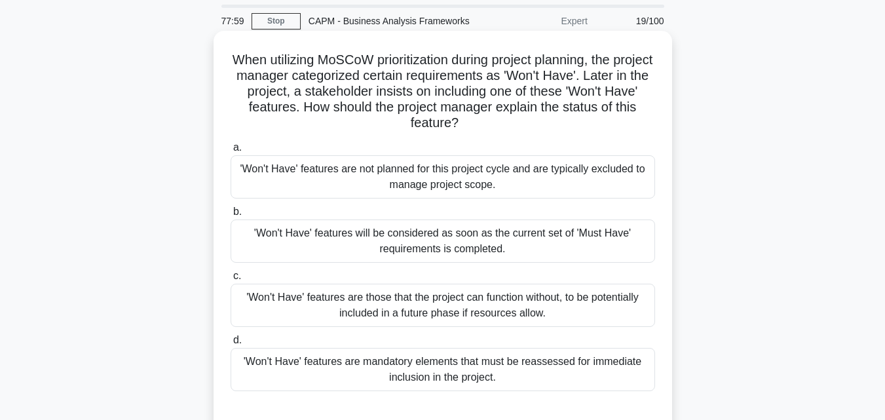
scroll to position [65, 0]
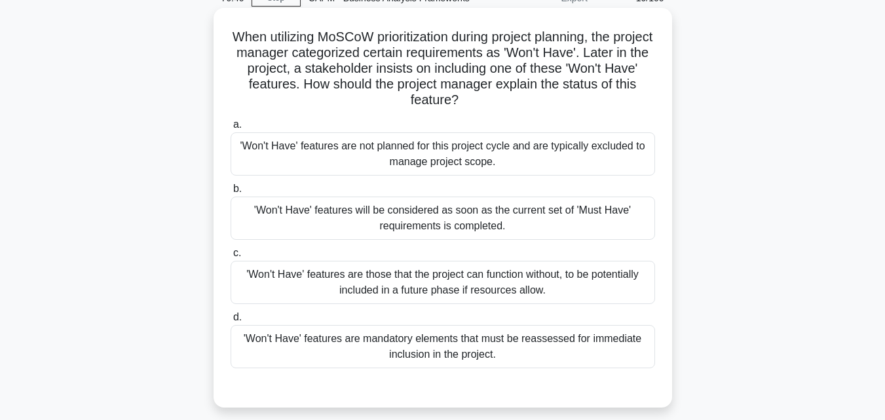
click at [481, 289] on div "'Won't Have' features are those that the project can function without, to be po…" at bounding box center [443, 282] width 424 height 43
click at [231, 257] on input "c. 'Won't Have' features are those that the project can function without, to be…" at bounding box center [231, 253] width 0 height 9
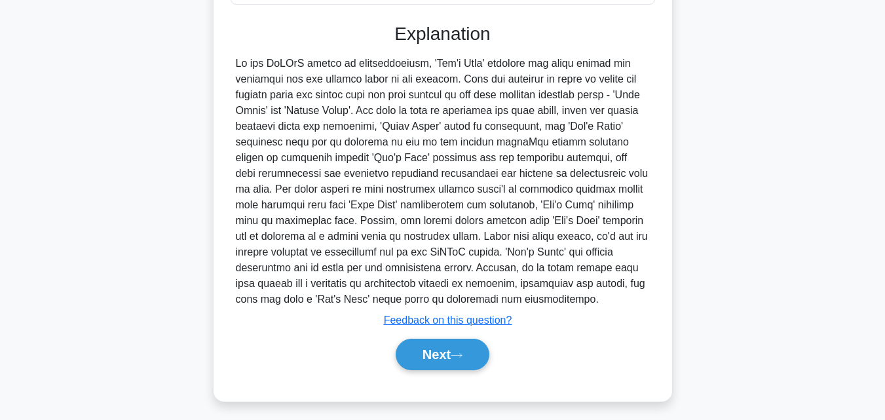
scroll to position [437, 0]
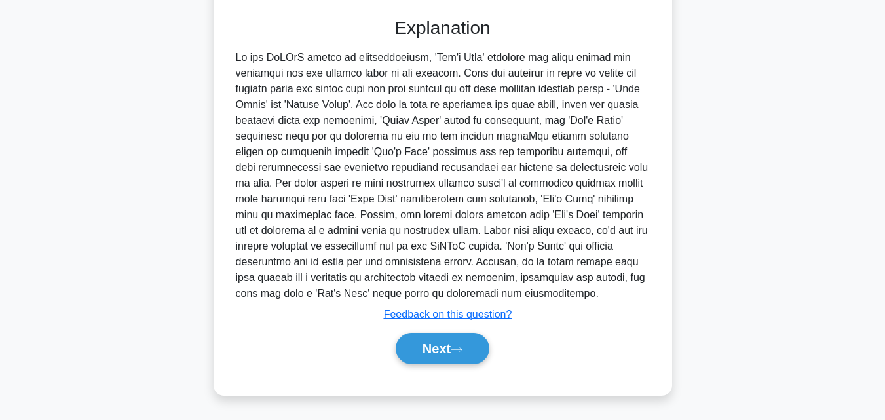
click at [439, 367] on div "Next" at bounding box center [443, 348] width 424 height 42
click at [444, 353] on button "Next" at bounding box center [443, 348] width 94 height 31
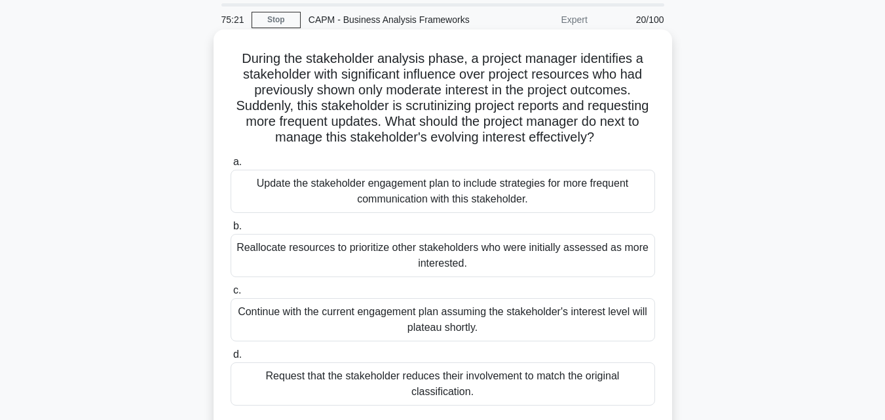
scroll to position [131, 0]
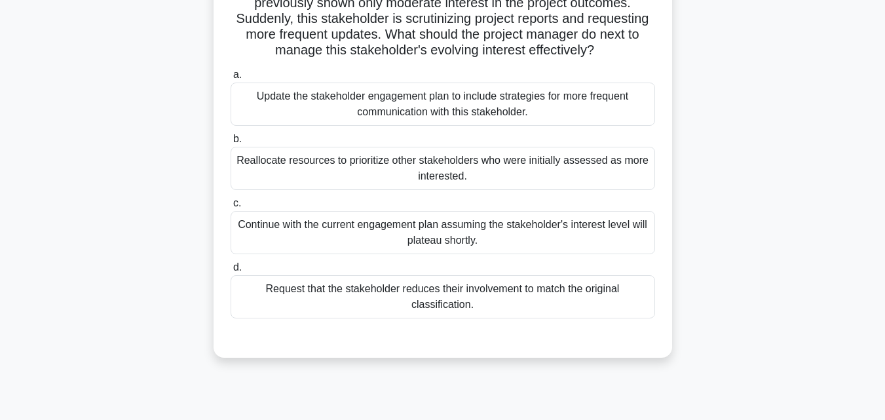
click at [343, 110] on div "Update the stakeholder engagement plan to include strategies for more frequent …" at bounding box center [443, 104] width 424 height 43
click at [231, 79] on input "a. Update the stakeholder engagement plan to include strategies for more freque…" at bounding box center [231, 75] width 0 height 9
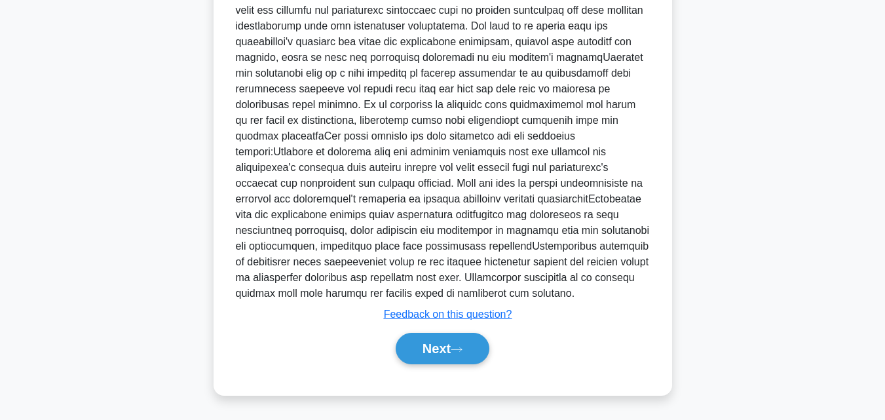
click at [439, 345] on button "Next" at bounding box center [443, 348] width 94 height 31
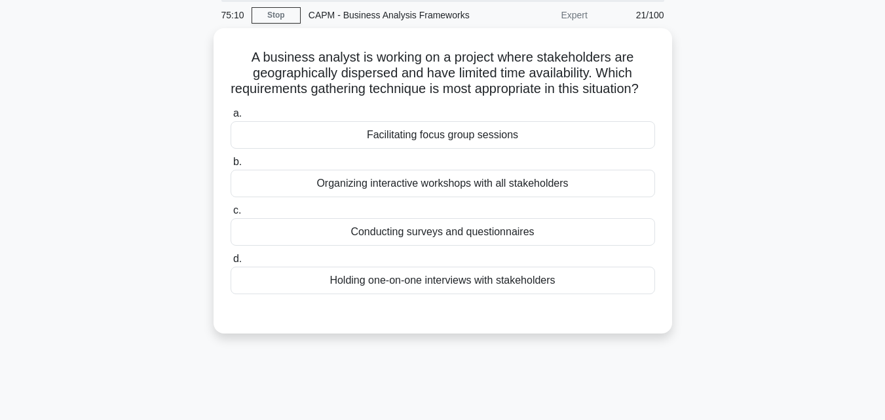
scroll to position [26, 0]
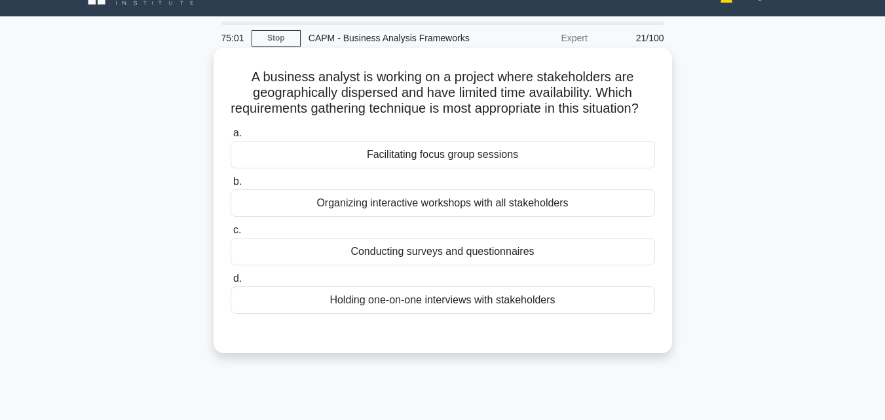
click at [488, 265] on div "Conducting surveys and questionnaires" at bounding box center [443, 252] width 424 height 28
click at [231, 234] on input "c. Conducting surveys and questionnaires" at bounding box center [231, 230] width 0 height 9
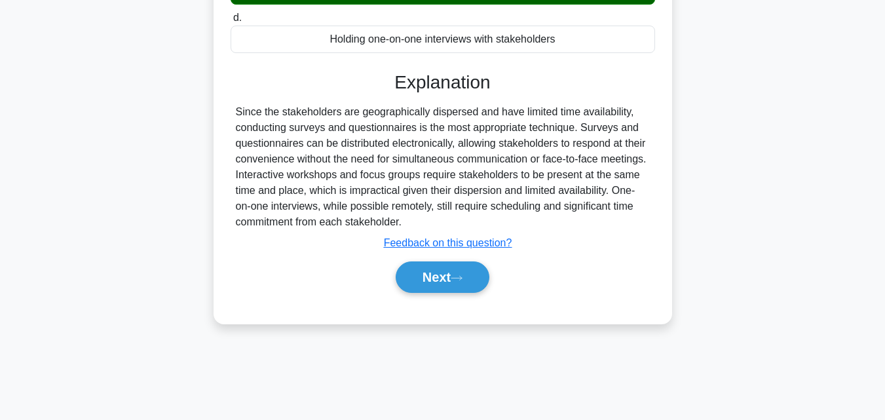
scroll to position [287, 0]
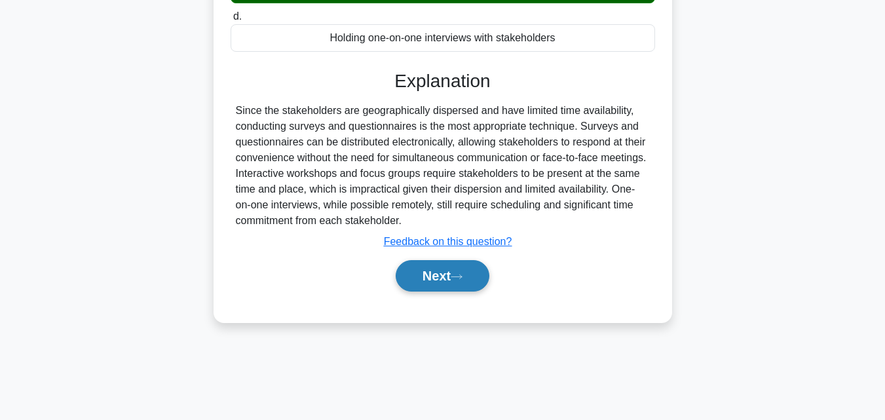
click at [457, 287] on button "Next" at bounding box center [443, 275] width 94 height 31
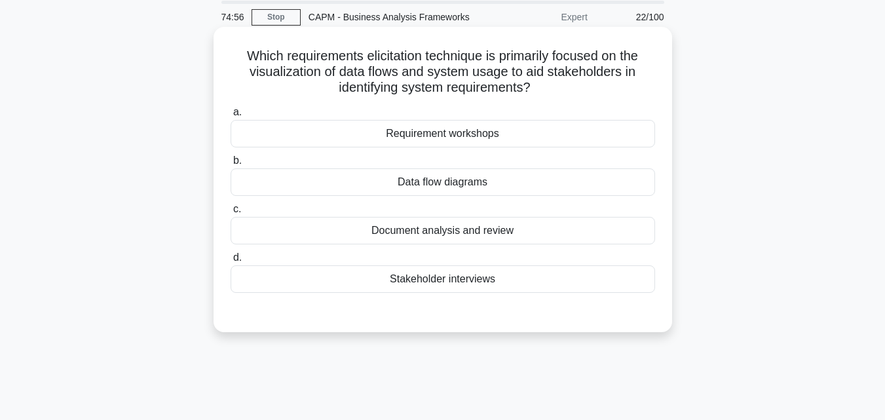
scroll to position [0, 0]
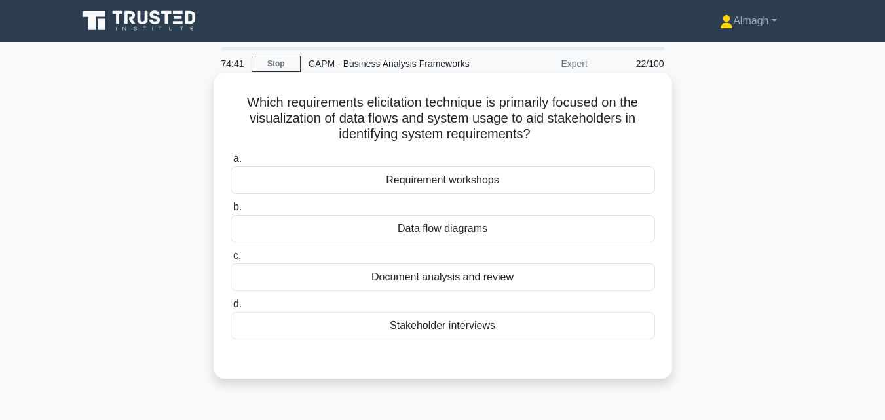
click at [445, 239] on div "Data flow diagrams" at bounding box center [443, 229] width 424 height 28
click at [231, 212] on input "b. Data flow diagrams" at bounding box center [231, 207] width 0 height 9
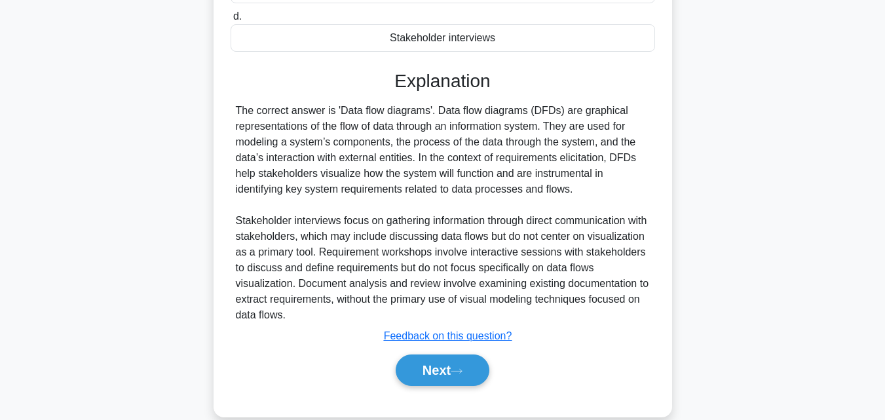
scroll to position [310, 0]
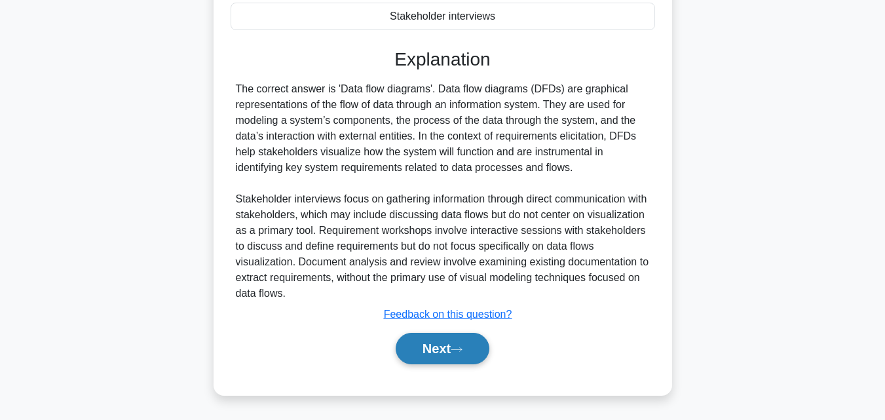
click at [443, 335] on button "Next" at bounding box center [443, 348] width 94 height 31
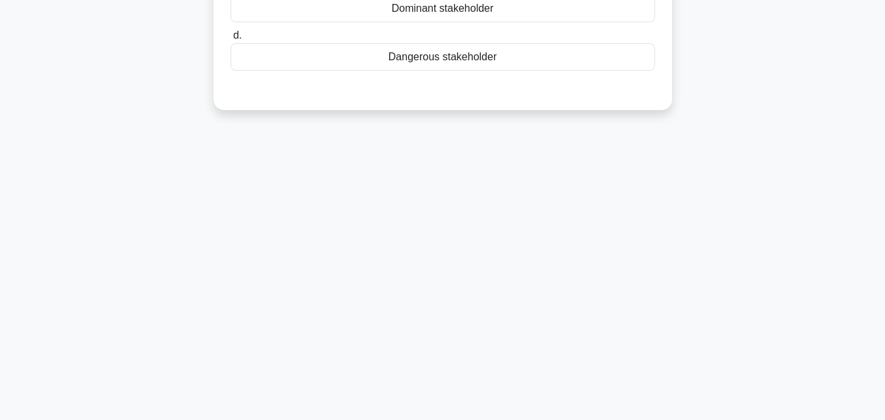
scroll to position [26, 0]
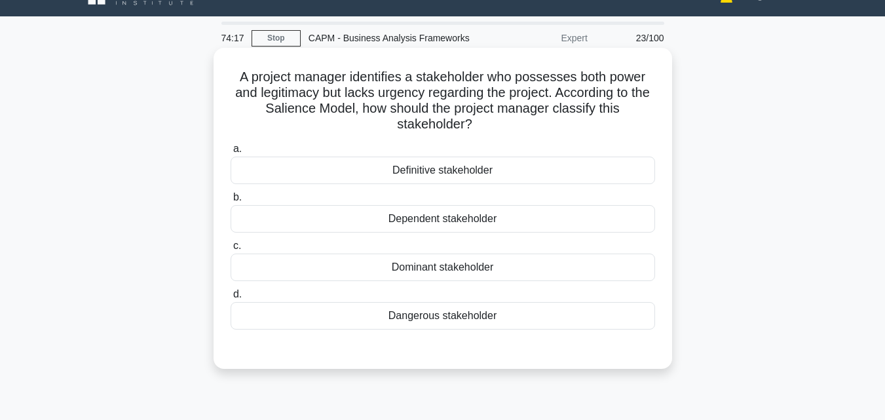
click at [409, 171] on div "Definitive stakeholder" at bounding box center [443, 171] width 424 height 28
click at [231, 153] on input "a. Definitive stakeholder" at bounding box center [231, 149] width 0 height 9
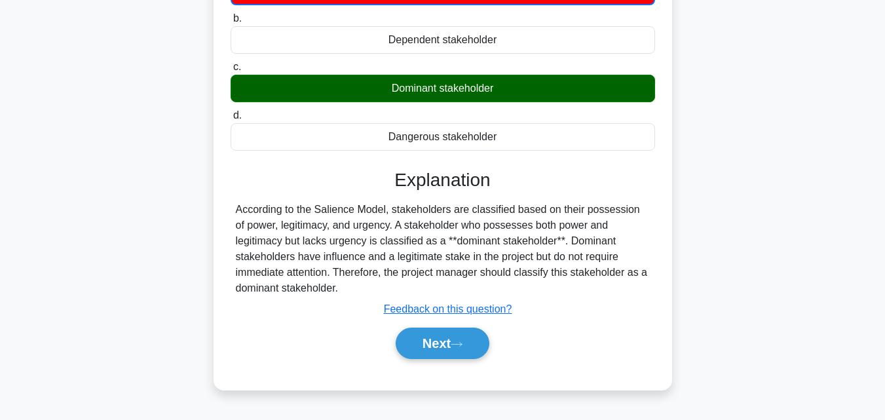
scroll to position [222, 0]
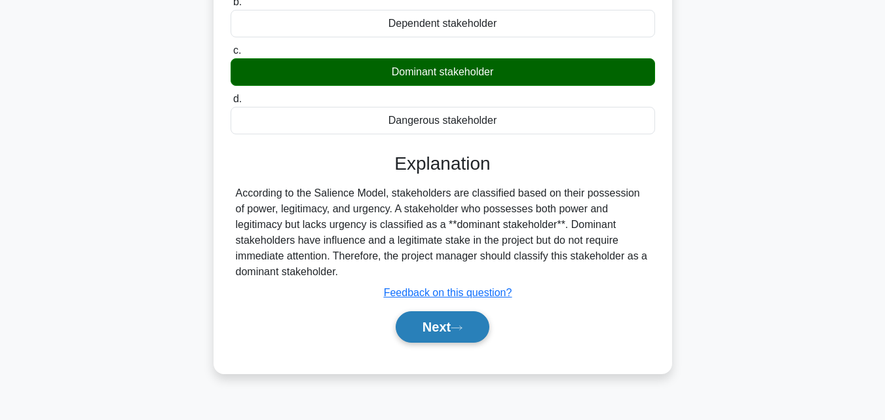
click at [415, 333] on button "Next" at bounding box center [443, 326] width 94 height 31
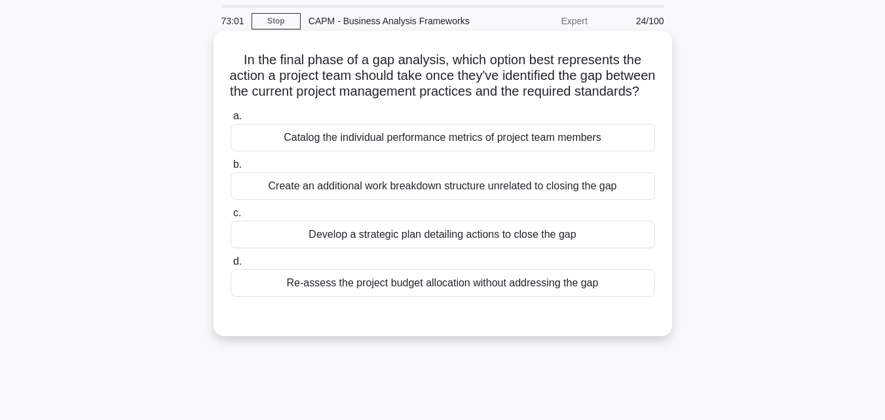
scroll to position [65, 0]
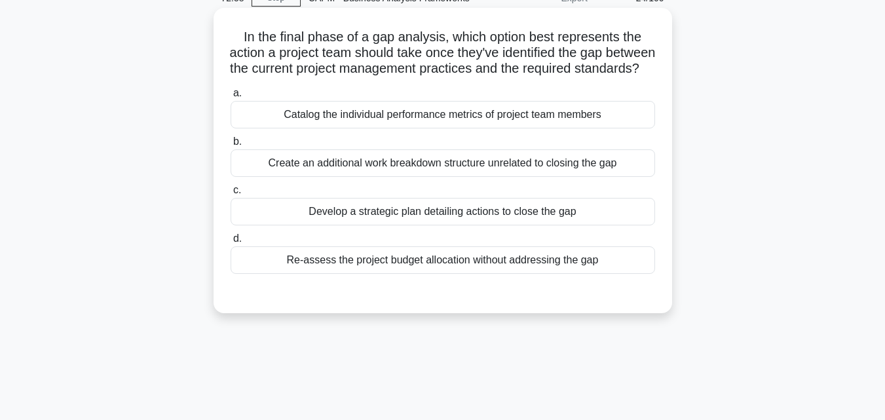
click at [330, 225] on div "Develop a strategic plan detailing actions to close the gap" at bounding box center [443, 212] width 424 height 28
click at [231, 195] on input "c. Develop a strategic plan detailing actions to close the gap" at bounding box center [231, 190] width 0 height 9
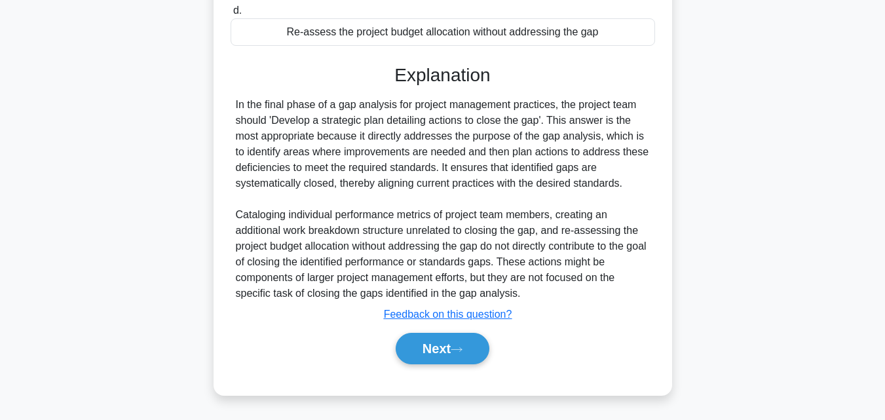
scroll to position [310, 0]
click at [431, 350] on button "Next" at bounding box center [443, 348] width 94 height 31
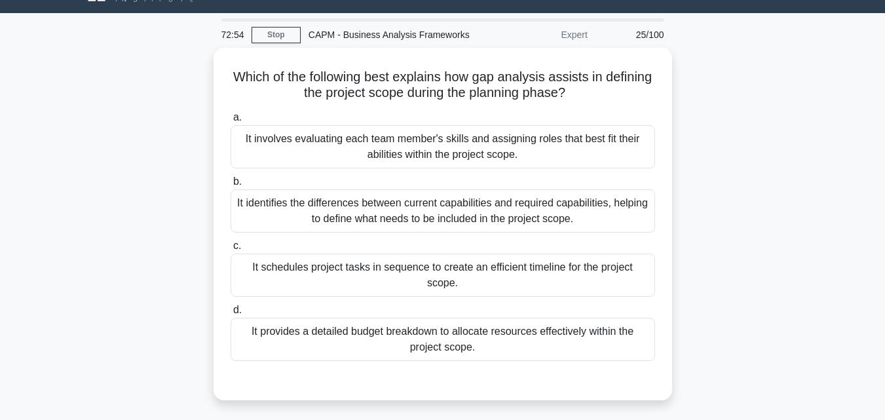
scroll to position [0, 0]
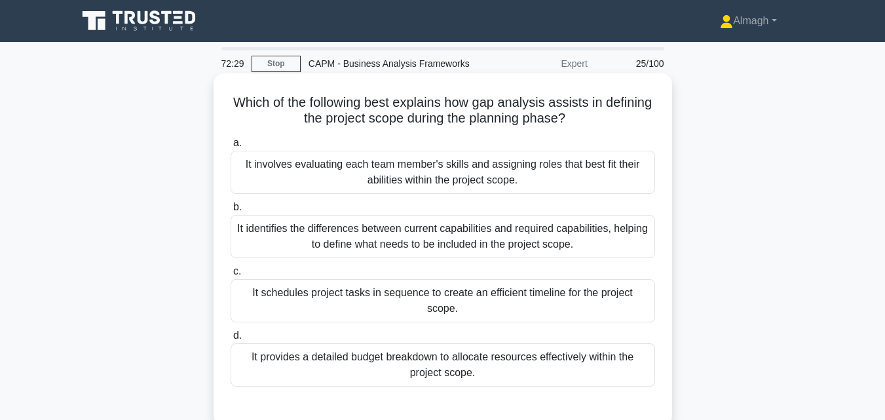
click at [405, 227] on div "It identifies the differences between current capabilities and required capabil…" at bounding box center [443, 236] width 424 height 43
click at [231, 212] on input "b. It identifies the differences between current capabilities and required capa…" at bounding box center [231, 207] width 0 height 9
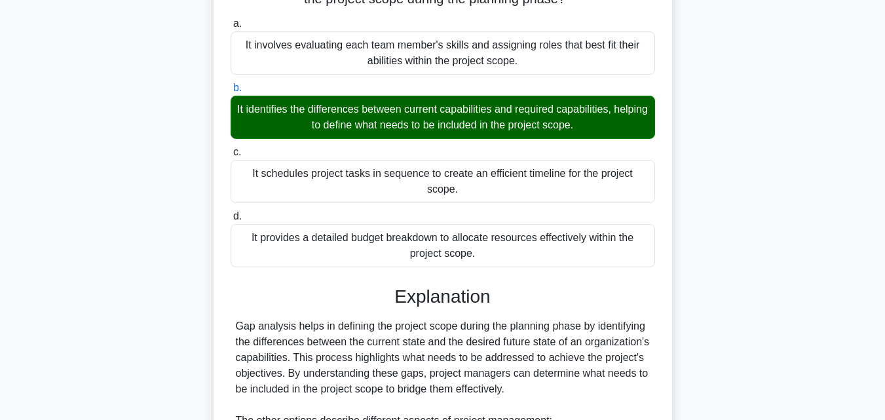
scroll to position [373, 0]
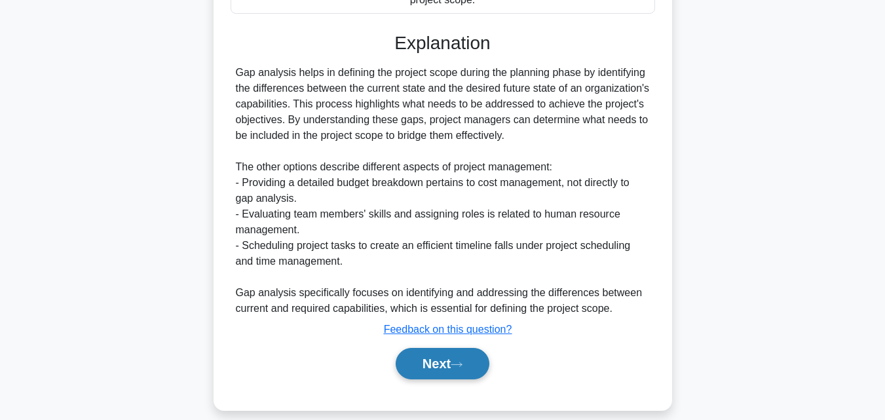
click at [444, 348] on button "Next" at bounding box center [443, 363] width 94 height 31
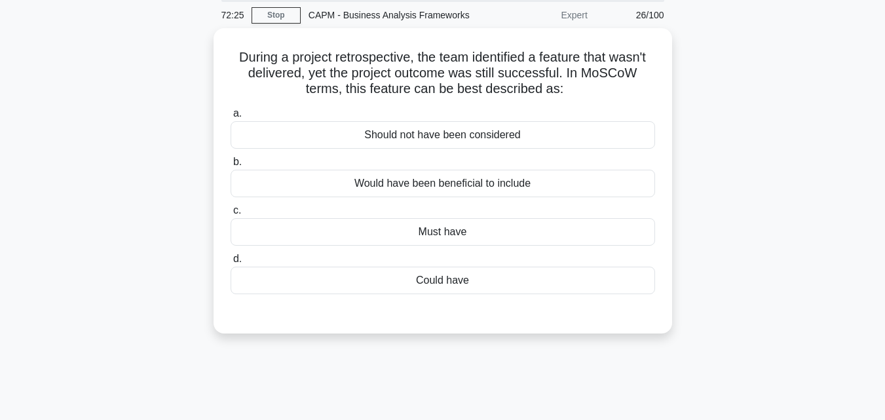
scroll to position [26, 0]
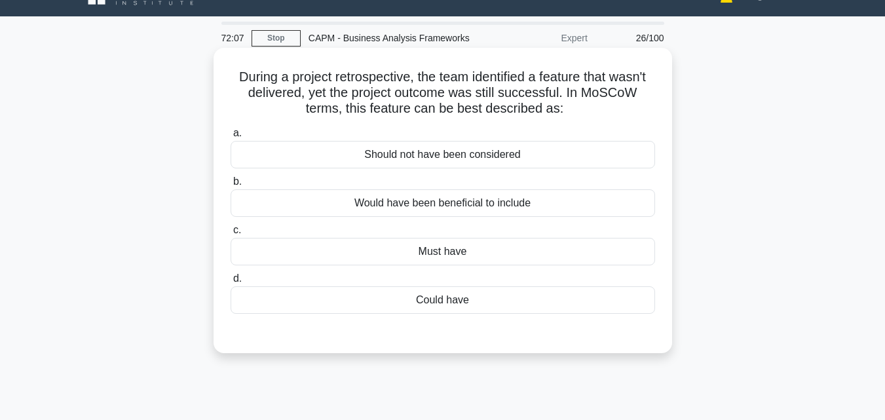
click at [462, 201] on div "Would have been beneficial to include" at bounding box center [443, 203] width 424 height 28
click at [231, 186] on input "b. Would have been beneficial to include" at bounding box center [231, 181] width 0 height 9
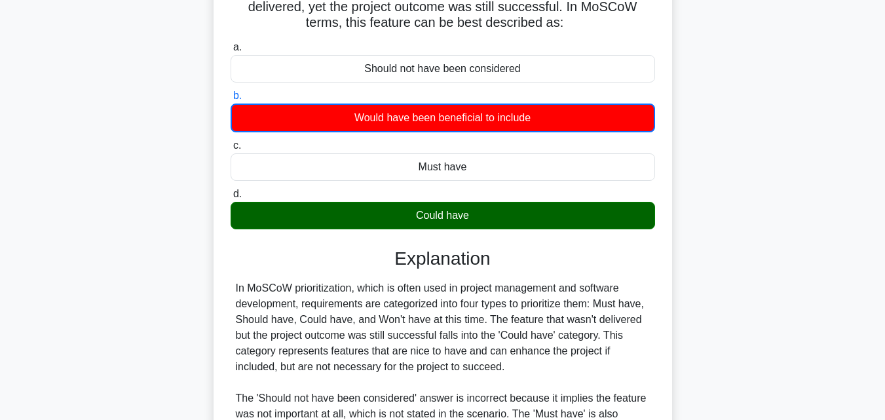
scroll to position [287, 0]
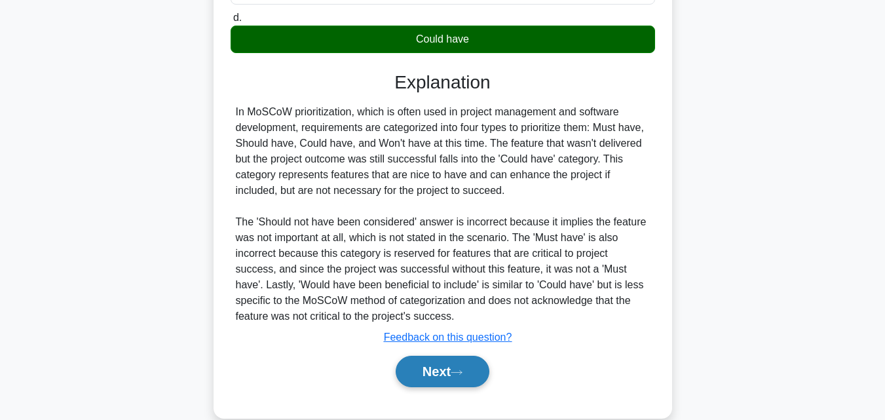
click at [461, 377] on button "Next" at bounding box center [443, 371] width 94 height 31
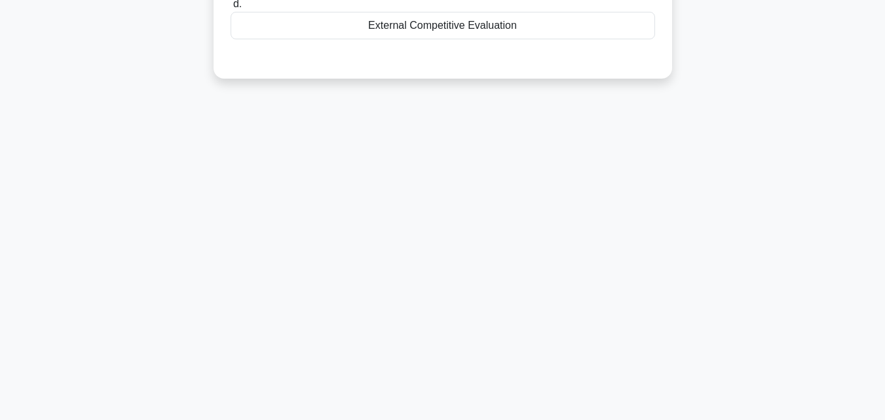
scroll to position [91, 0]
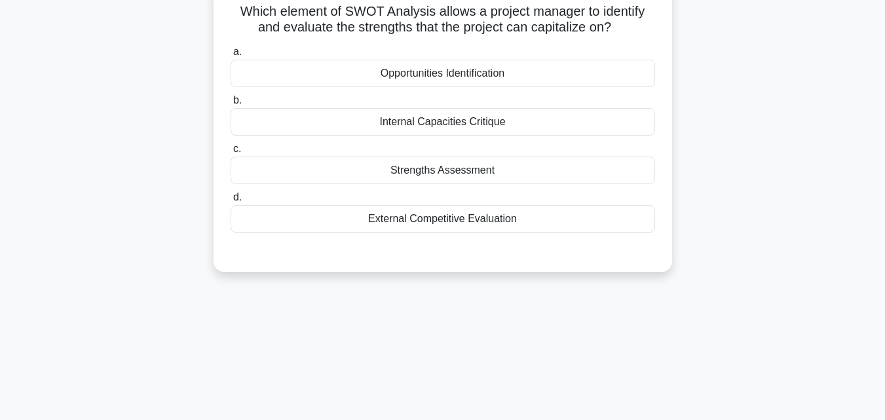
click at [416, 169] on div "Strengths Assessment" at bounding box center [443, 171] width 424 height 28
click at [231, 153] on input "c. Strengths Assessment" at bounding box center [231, 149] width 0 height 9
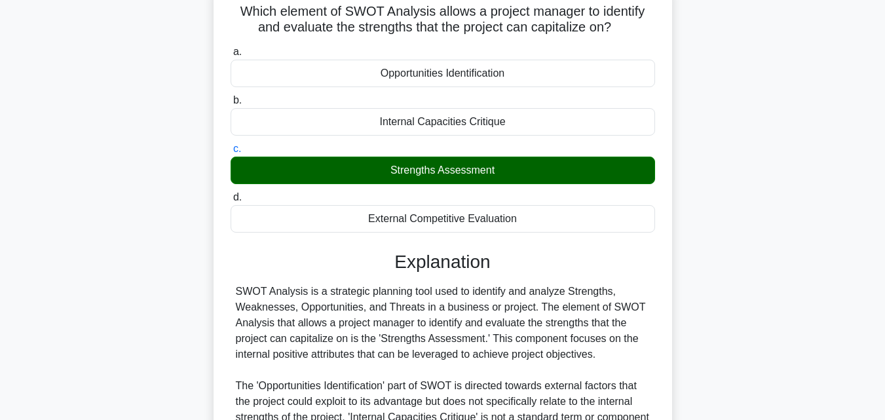
scroll to position [287, 0]
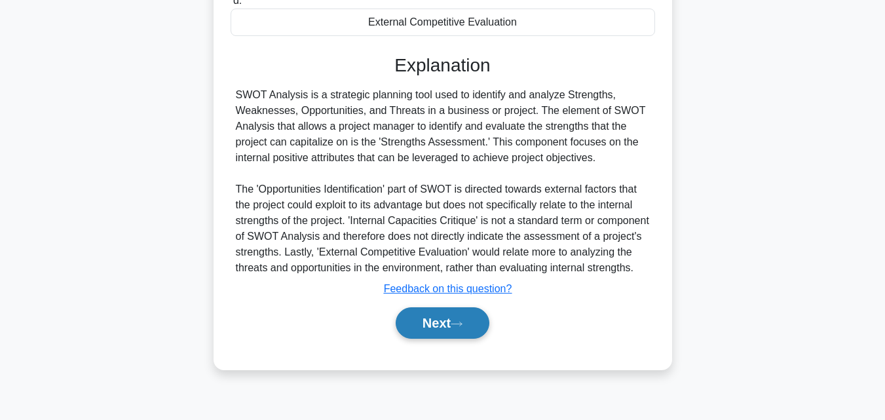
click at [462, 339] on button "Next" at bounding box center [443, 322] width 94 height 31
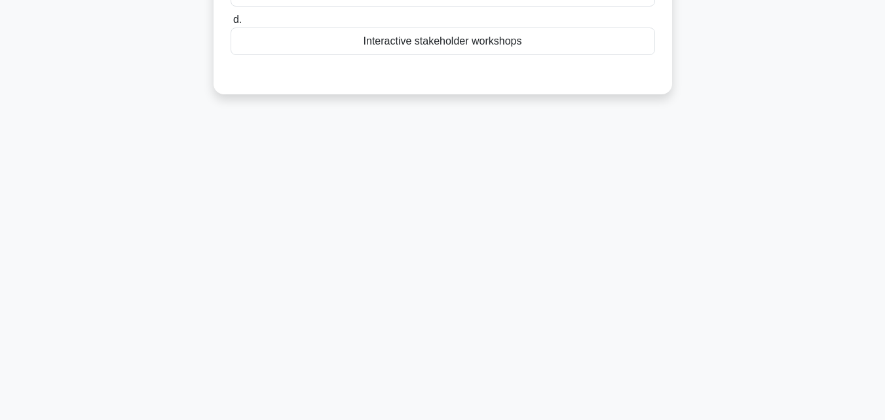
scroll to position [26, 0]
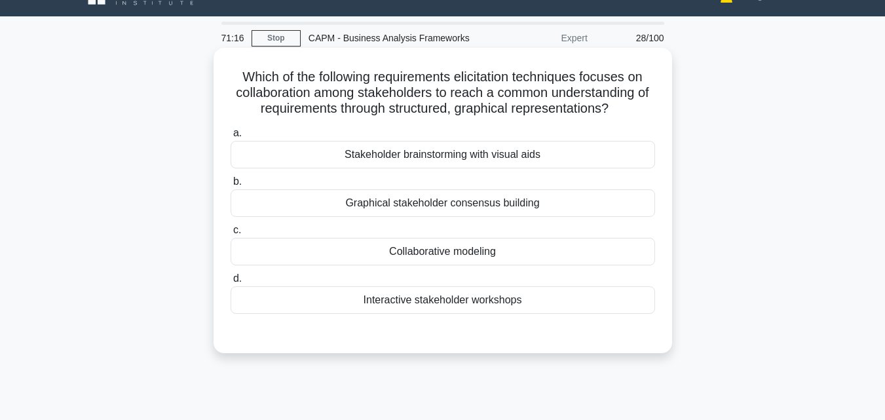
click at [442, 153] on div "Stakeholder brainstorming with visual aids" at bounding box center [443, 155] width 424 height 28
click at [231, 138] on input "a. Stakeholder brainstorming with visual aids" at bounding box center [231, 133] width 0 height 9
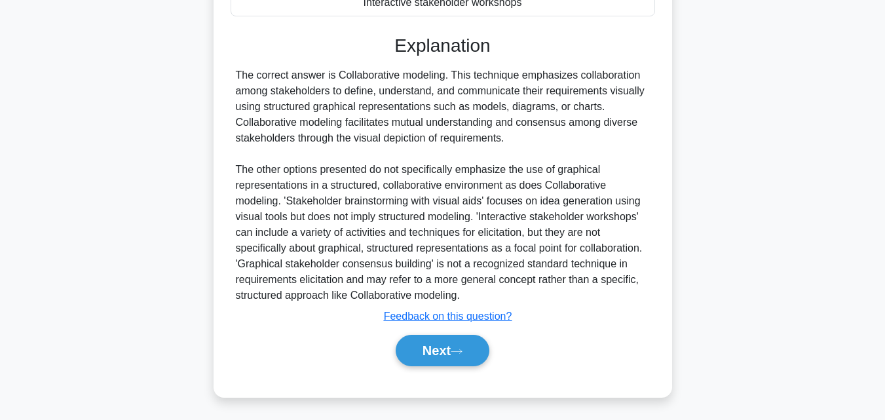
scroll to position [327, 0]
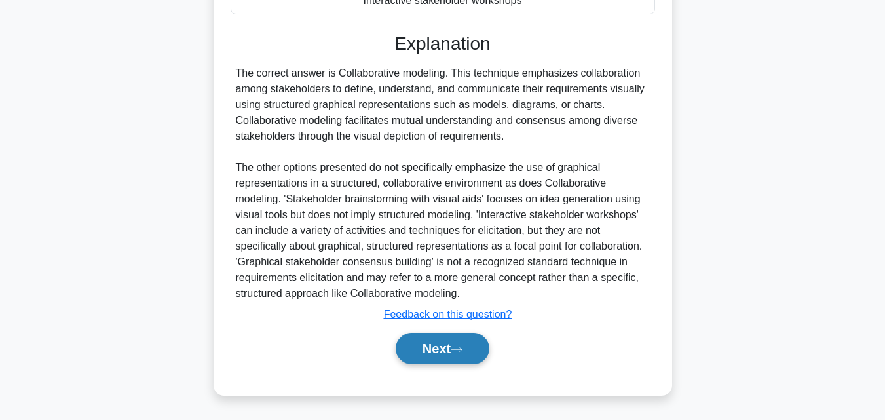
click at [423, 338] on button "Next" at bounding box center [443, 348] width 94 height 31
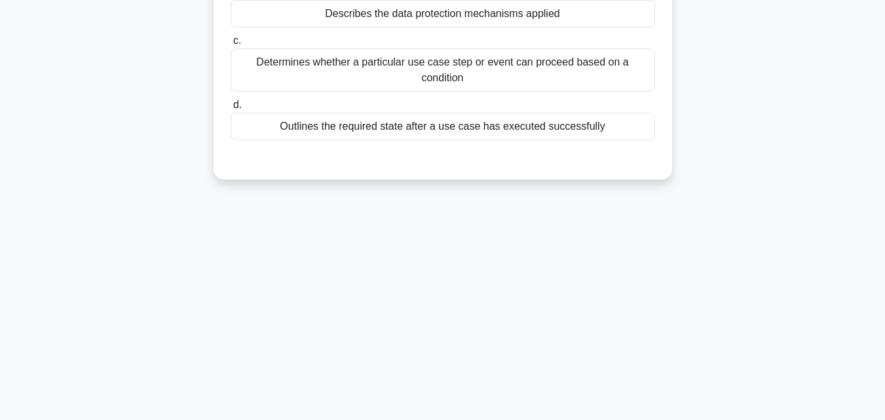
scroll to position [26, 0]
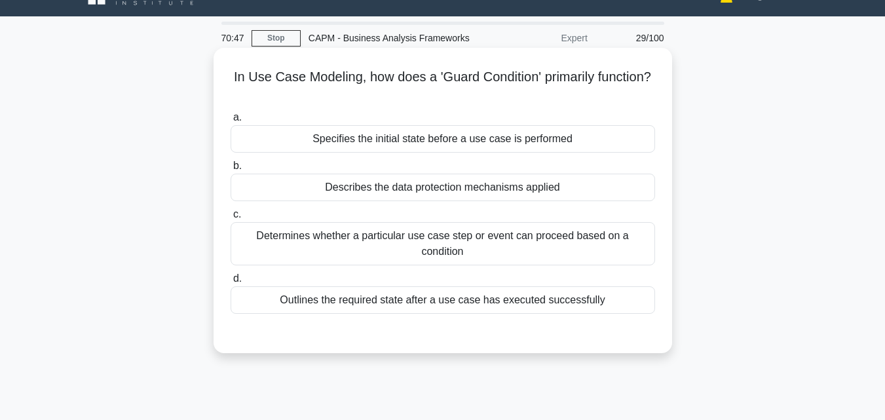
click at [365, 188] on div "Describes the data protection mechanisms applied" at bounding box center [443, 188] width 424 height 28
click at [231, 170] on input "b. Describes the data protection mechanisms applied" at bounding box center [231, 166] width 0 height 9
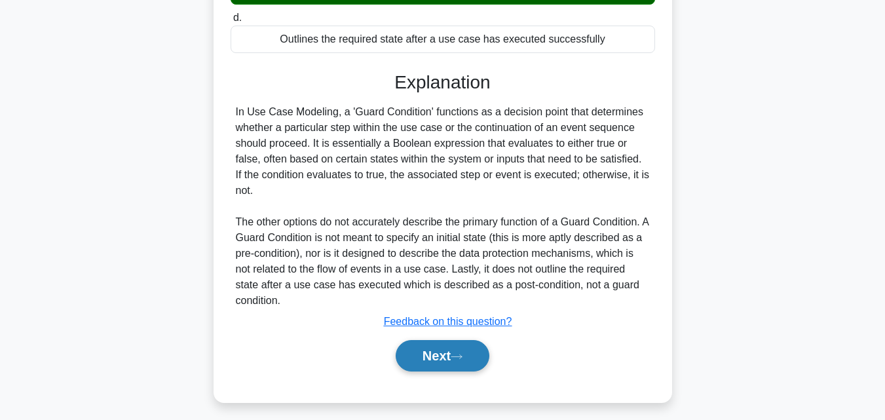
click at [466, 348] on button "Next" at bounding box center [443, 355] width 94 height 31
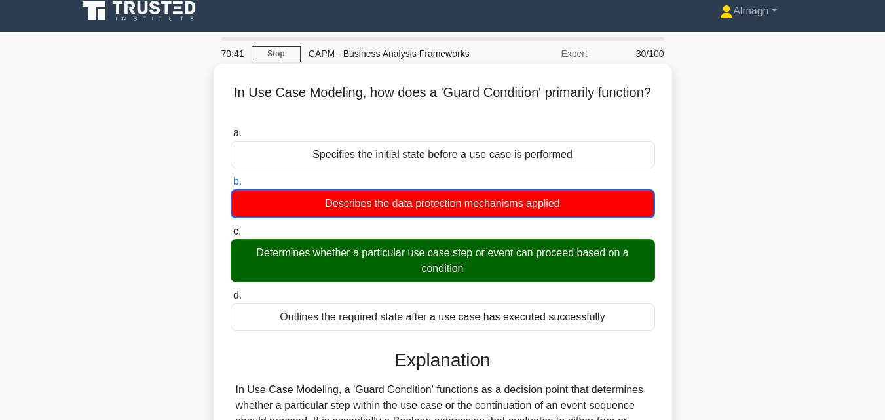
scroll to position [0, 0]
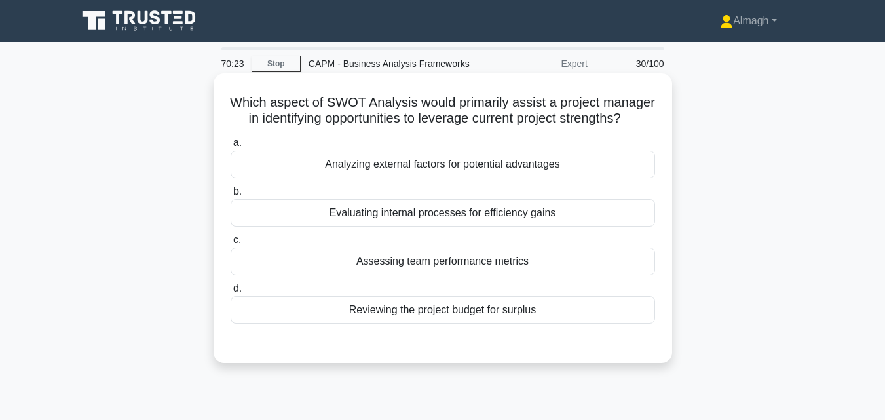
click at [389, 177] on div "Analyzing external factors for potential advantages" at bounding box center [443, 165] width 424 height 28
click at [231, 147] on input "a. Analyzing external factors for potential advantages" at bounding box center [231, 143] width 0 height 9
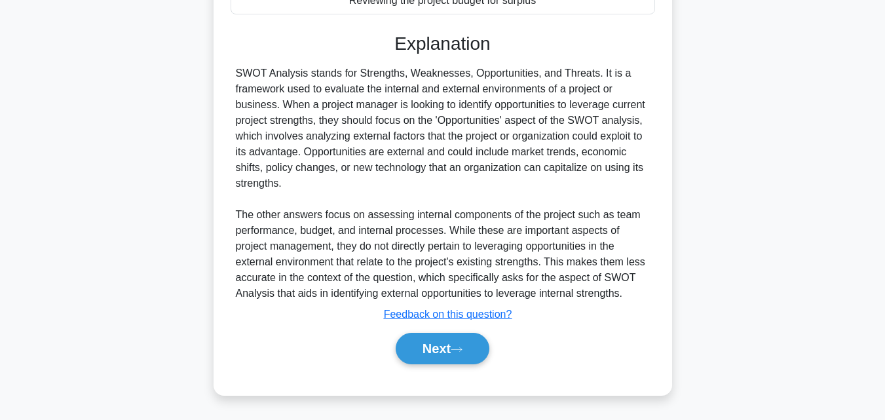
scroll to position [325, 0]
click at [445, 339] on button "Next" at bounding box center [443, 348] width 94 height 31
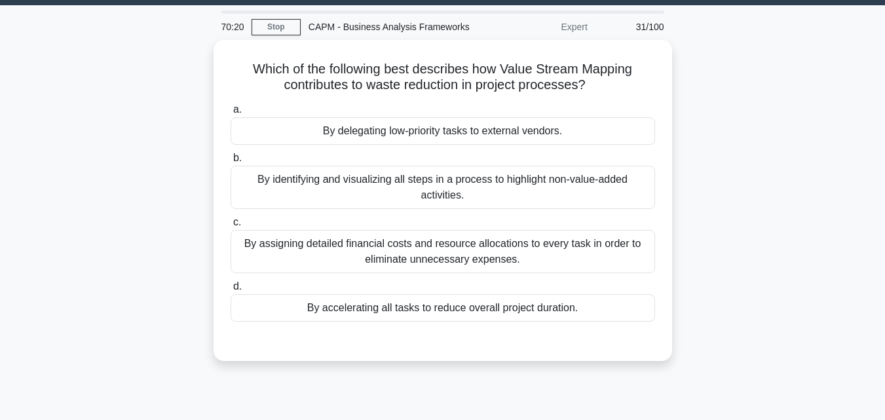
scroll to position [26, 0]
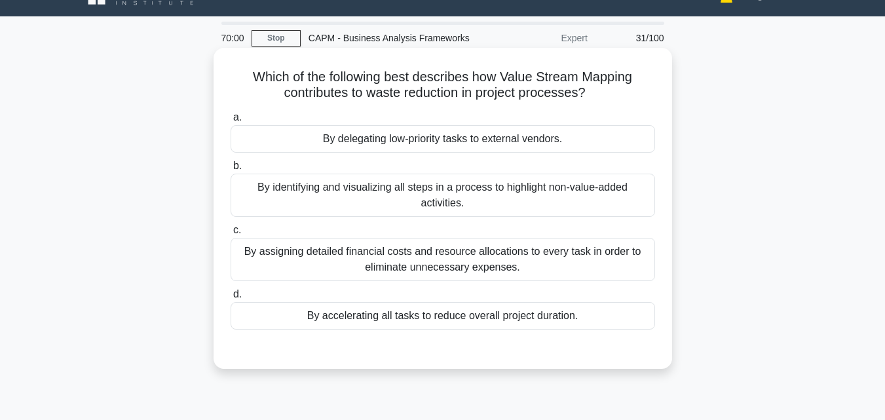
click at [444, 210] on div "By identifying and visualizing all steps in a process to highlight non-value-ad…" at bounding box center [443, 195] width 424 height 43
click at [306, 190] on div "By identifying and visualizing all steps in a process to highlight non-value-ad…" at bounding box center [443, 195] width 424 height 43
click at [325, 206] on div "By identifying and visualizing all steps in a process to highlight non-value-ad…" at bounding box center [443, 195] width 424 height 43
click at [231, 170] on input "b. By identifying and visualizing all steps in a process to highlight non-value…" at bounding box center [231, 166] width 0 height 9
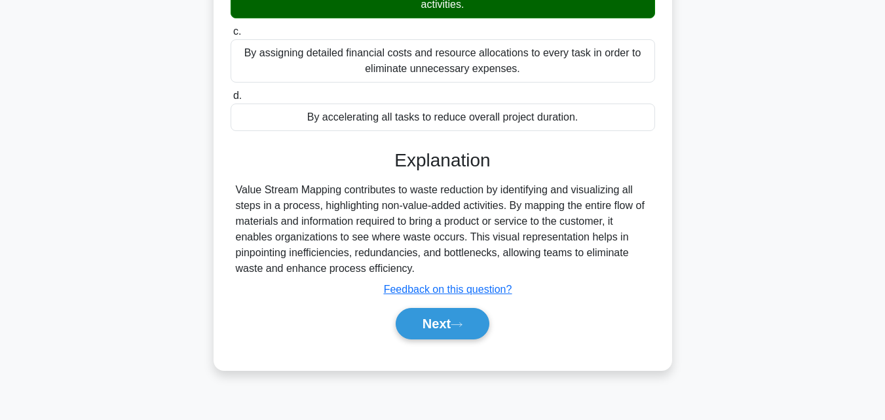
scroll to position [262, 0]
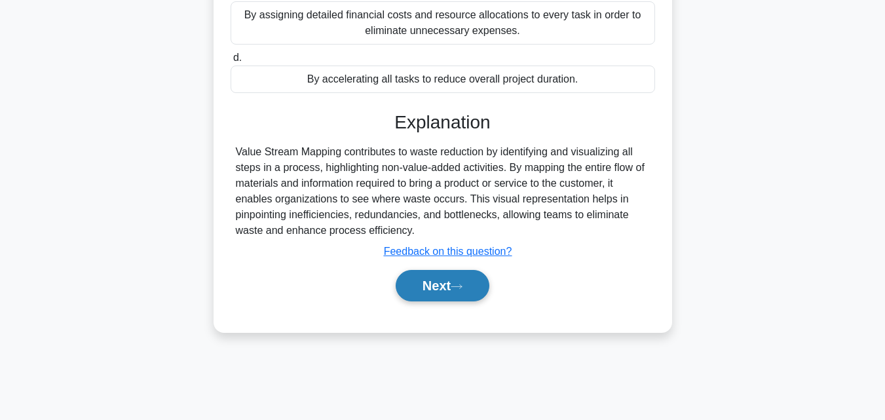
click at [430, 285] on button "Next" at bounding box center [443, 285] width 94 height 31
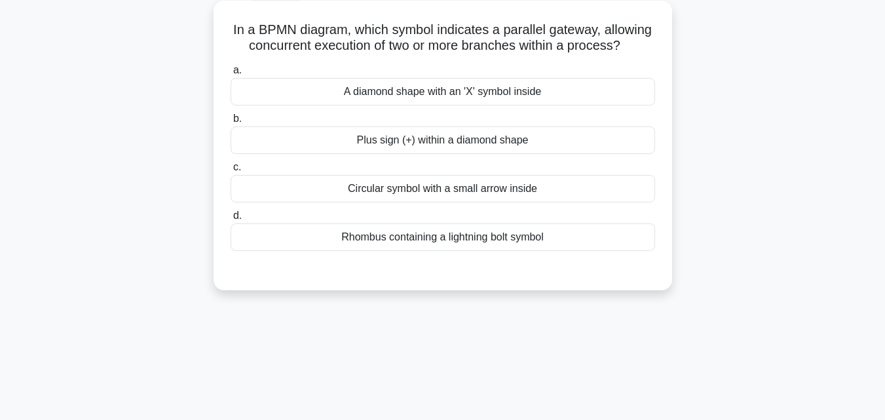
scroll to position [65, 0]
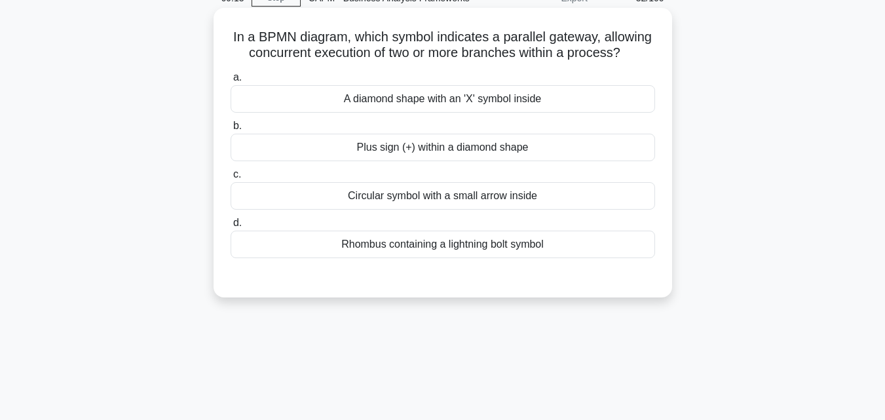
click at [437, 161] on div "Plus sign (+) within a diamond shape" at bounding box center [443, 148] width 424 height 28
click at [231, 130] on input "b. Plus sign (+) within a diamond shape" at bounding box center [231, 126] width 0 height 9
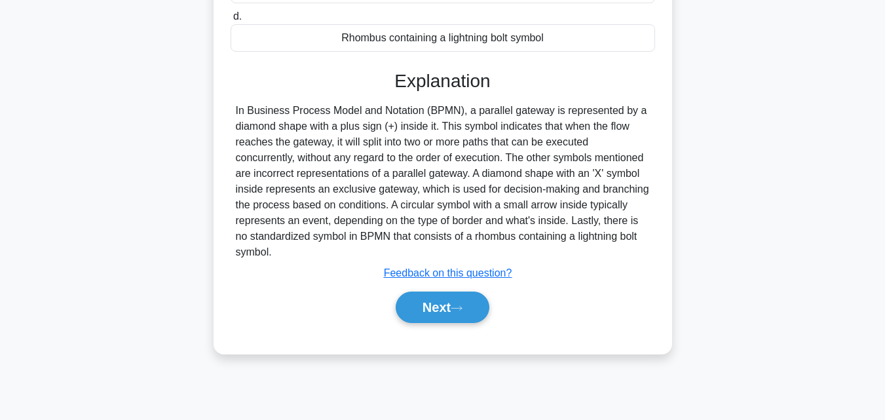
scroll to position [287, 0]
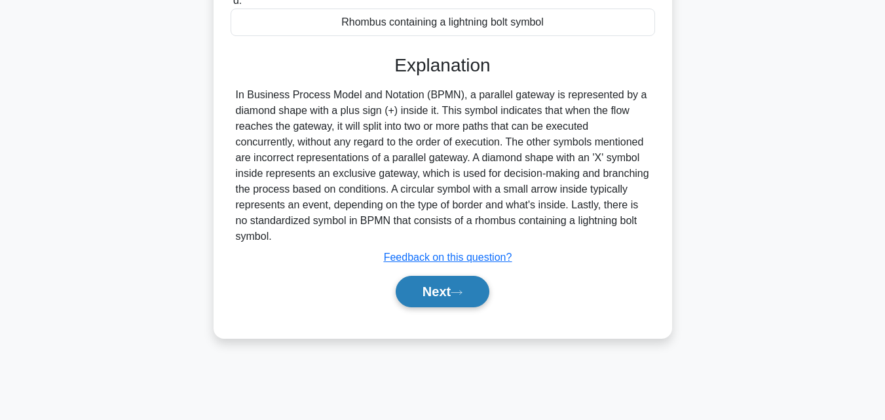
click at [462, 294] on icon at bounding box center [456, 292] width 10 height 4
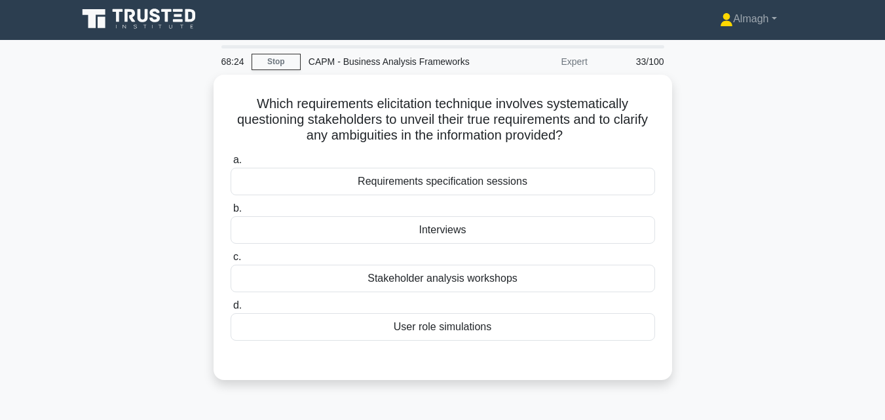
scroll to position [0, 0]
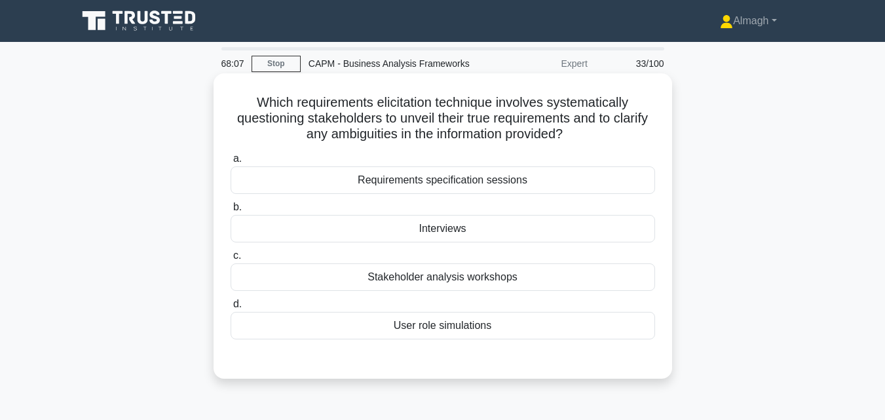
click at [426, 232] on div "Interviews" at bounding box center [443, 229] width 424 height 28
click at [231, 212] on input "b. Interviews" at bounding box center [231, 207] width 0 height 9
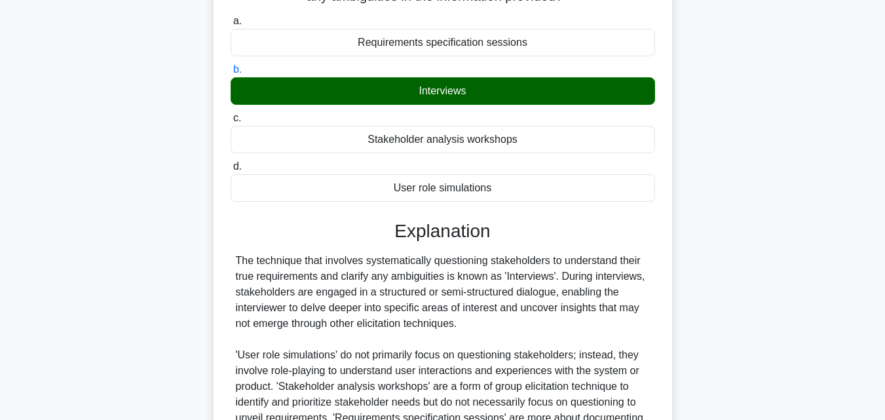
scroll to position [287, 0]
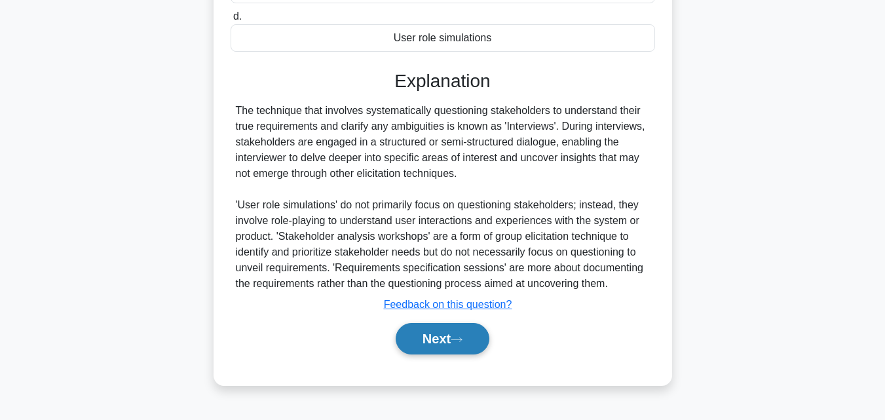
click at [454, 332] on button "Next" at bounding box center [443, 338] width 94 height 31
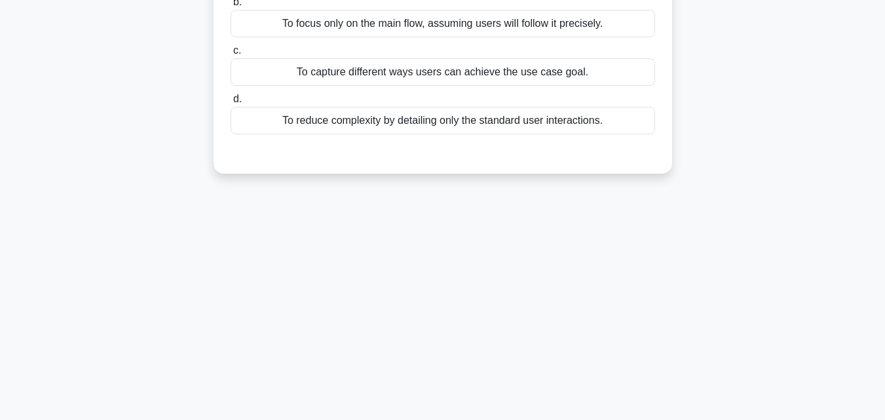
scroll to position [0, 0]
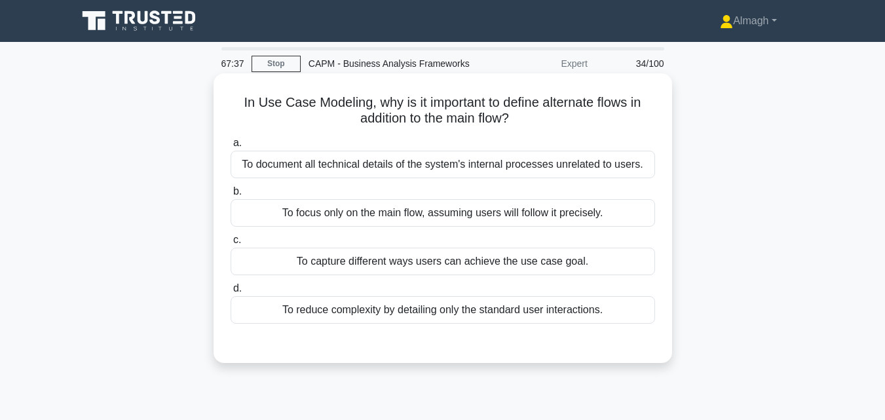
click at [499, 261] on div "To capture different ways users can achieve the use case goal." at bounding box center [443, 262] width 424 height 28
click at [231, 244] on input "c. To capture different ways users can achieve the use case goal." at bounding box center [231, 240] width 0 height 9
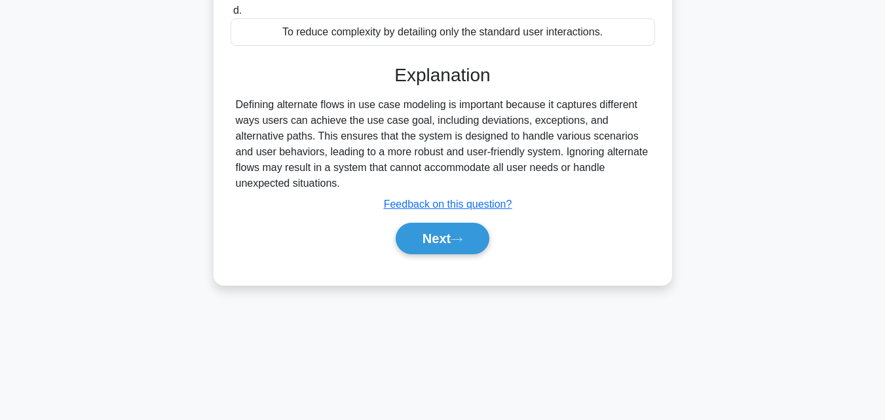
scroll to position [287, 0]
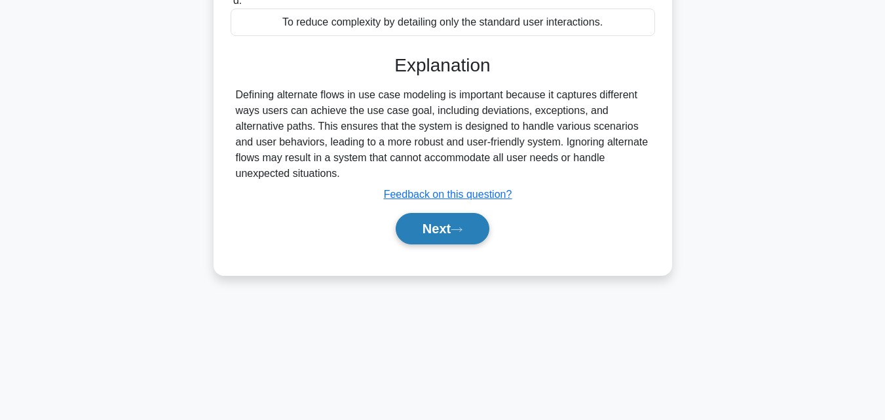
click at [434, 229] on button "Next" at bounding box center [443, 228] width 94 height 31
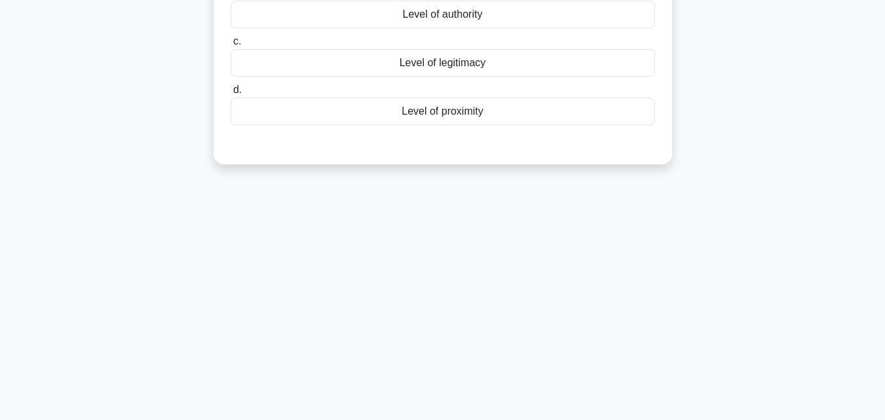
scroll to position [0, 0]
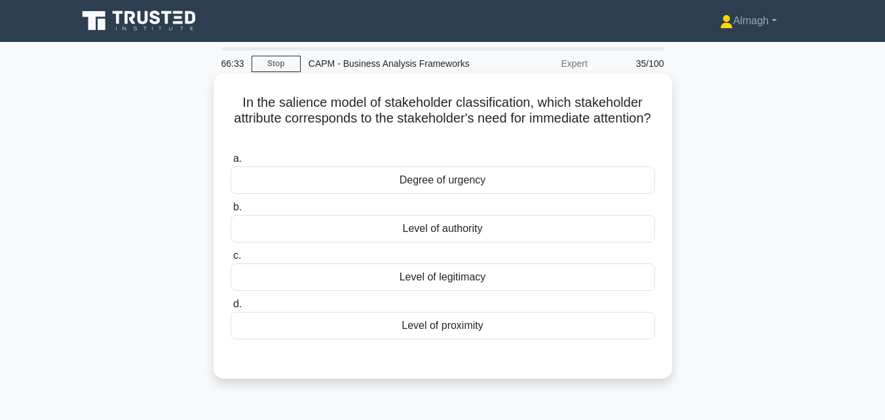
click at [565, 183] on div "Degree of urgency" at bounding box center [443, 180] width 424 height 28
click at [231, 163] on input "a. Degree of urgency" at bounding box center [231, 159] width 0 height 9
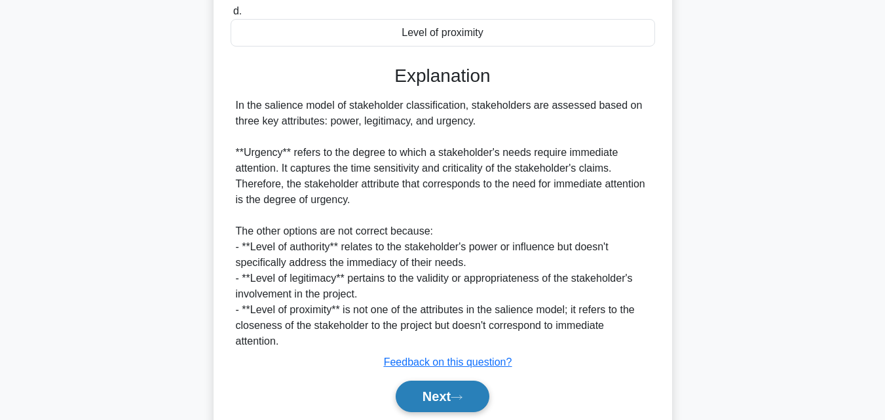
scroll to position [327, 0]
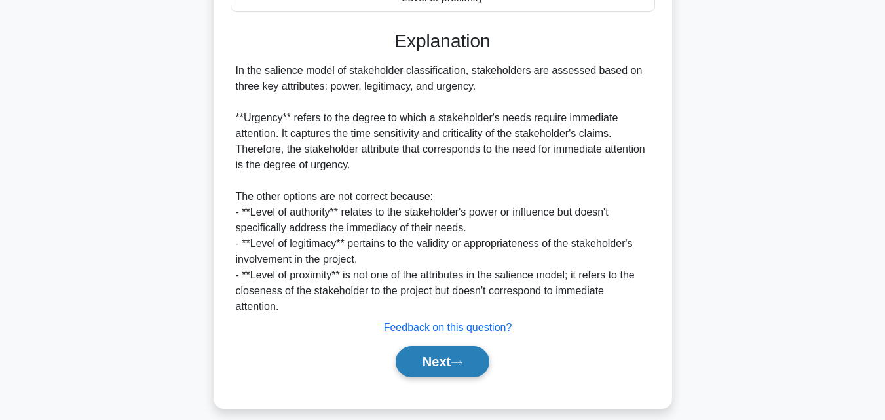
click at [463, 352] on button "Next" at bounding box center [443, 361] width 94 height 31
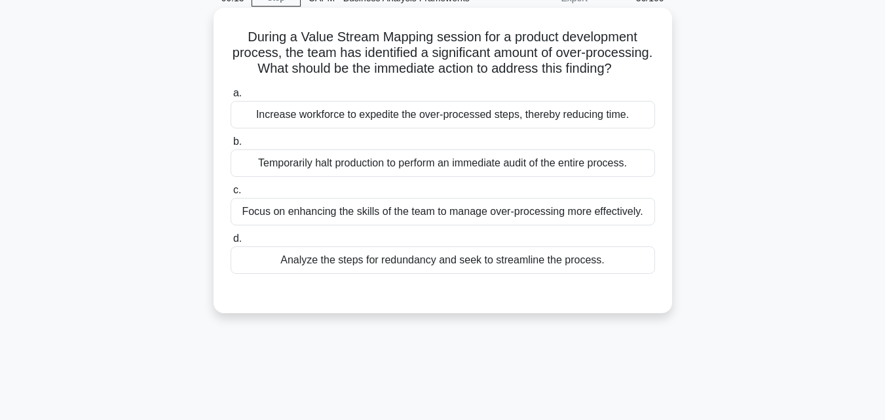
scroll to position [0, 0]
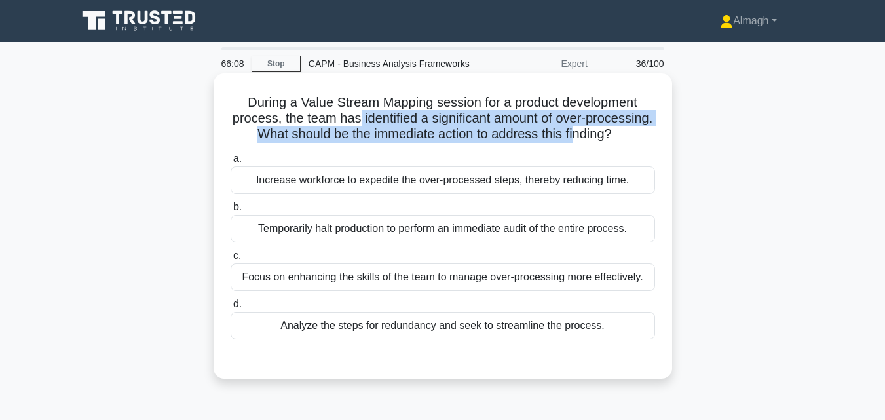
drag, startPoint x: 390, startPoint y: 121, endPoint x: 415, endPoint y: 158, distance: 44.5
click at [415, 143] on h5 "During a Value Stream Mapping session for a product development process, the te…" at bounding box center [442, 118] width 427 height 48
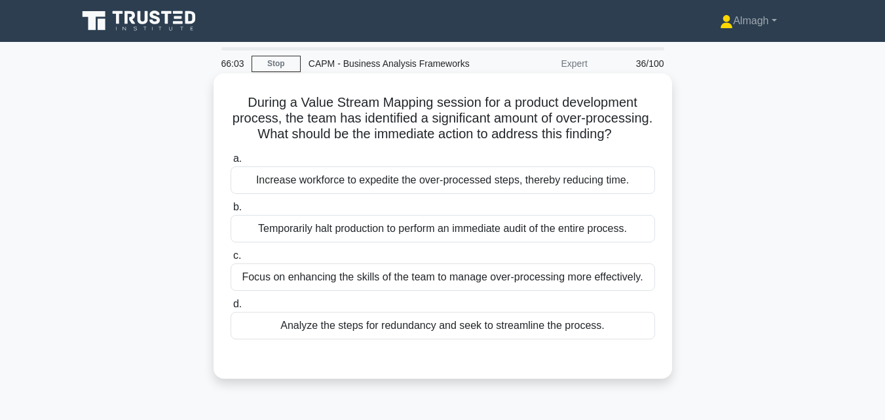
click at [369, 339] on div "Analyze the steps for redundancy and seek to streamline the process." at bounding box center [443, 326] width 424 height 28
click at [231, 308] on input "d. Analyze the steps for redundancy and seek to streamline the process." at bounding box center [231, 304] width 0 height 9
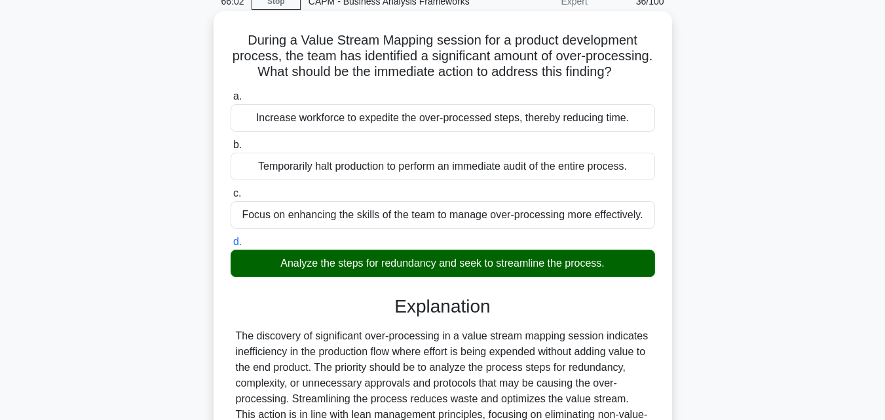
scroll to position [341, 0]
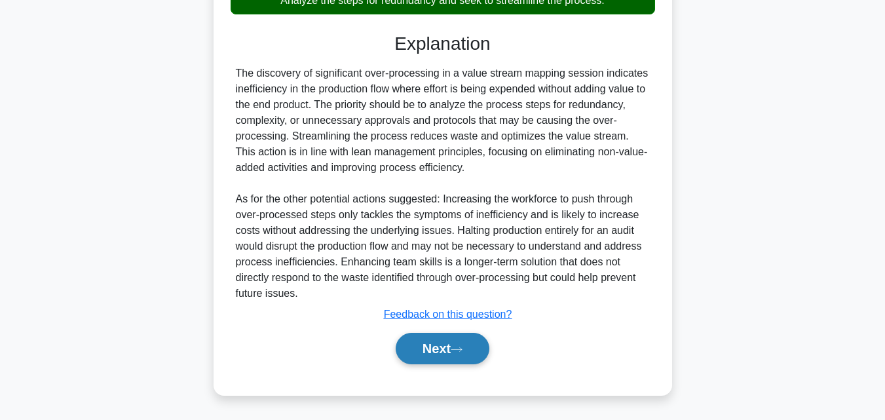
click at [426, 345] on button "Next" at bounding box center [443, 348] width 94 height 31
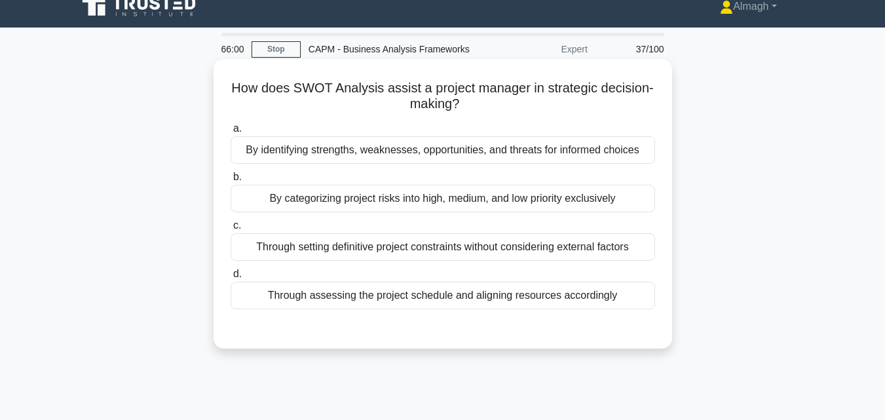
scroll to position [0, 0]
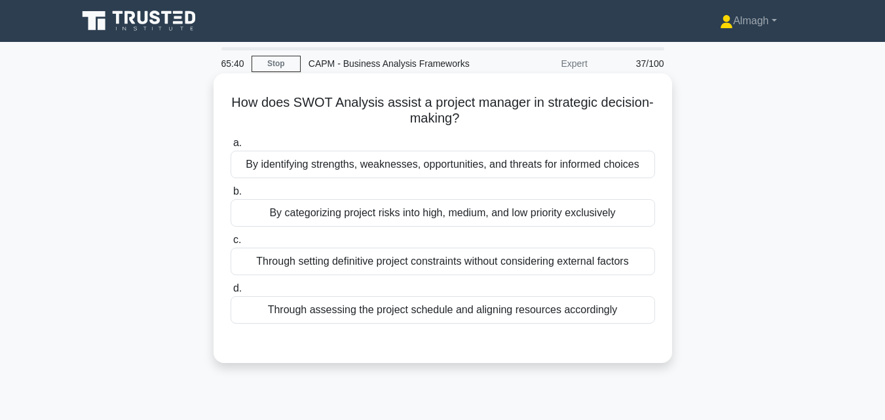
click at [356, 170] on div "By identifying strengths, weaknesses, opportunities, and threats for informed c…" at bounding box center [443, 165] width 424 height 28
click at [231, 147] on input "a. By identifying strengths, weaknesses, opportunities, and threats for informe…" at bounding box center [231, 143] width 0 height 9
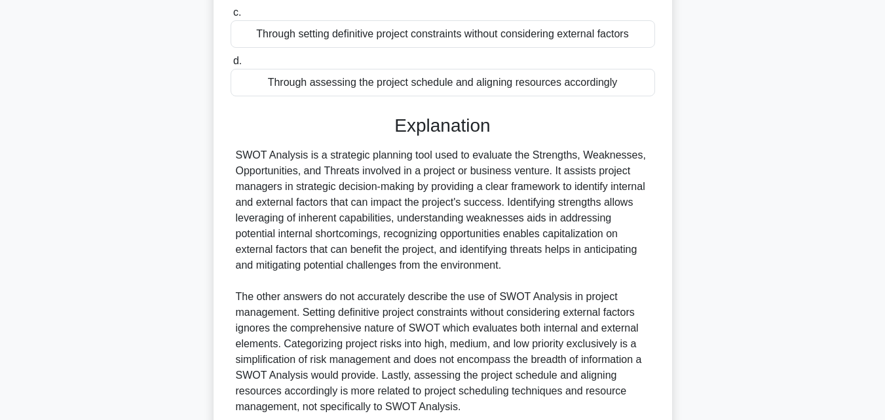
scroll to position [341, 0]
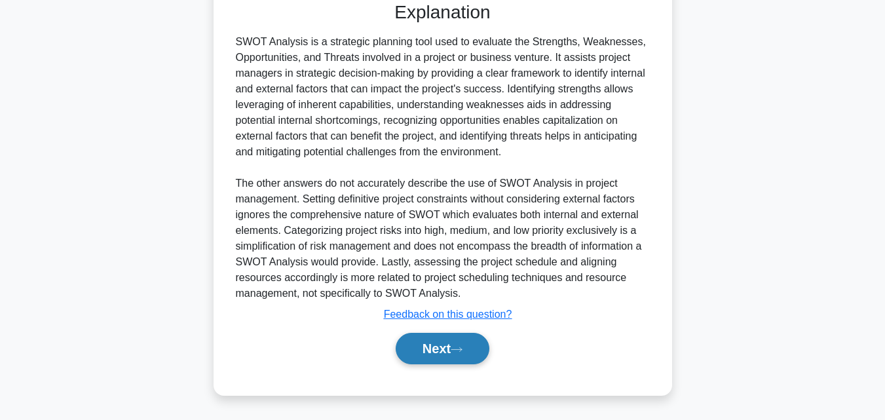
click at [431, 351] on button "Next" at bounding box center [443, 348] width 94 height 31
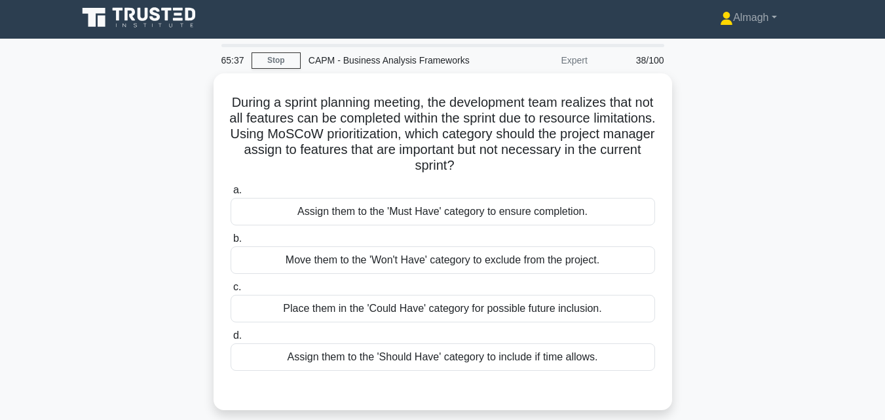
scroll to position [0, 0]
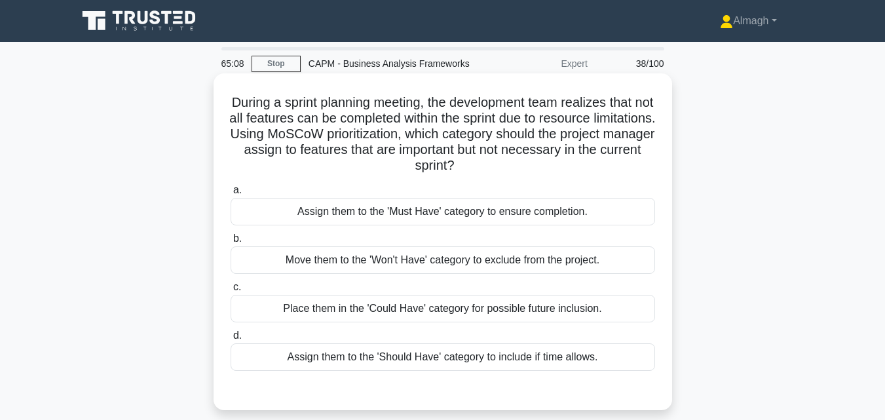
click at [385, 312] on div "Place them in the 'Could Have' category for possible future inclusion." at bounding box center [443, 309] width 424 height 28
click at [231, 291] on input "c. Place them in the 'Could Have' category for possible future inclusion." at bounding box center [231, 287] width 0 height 9
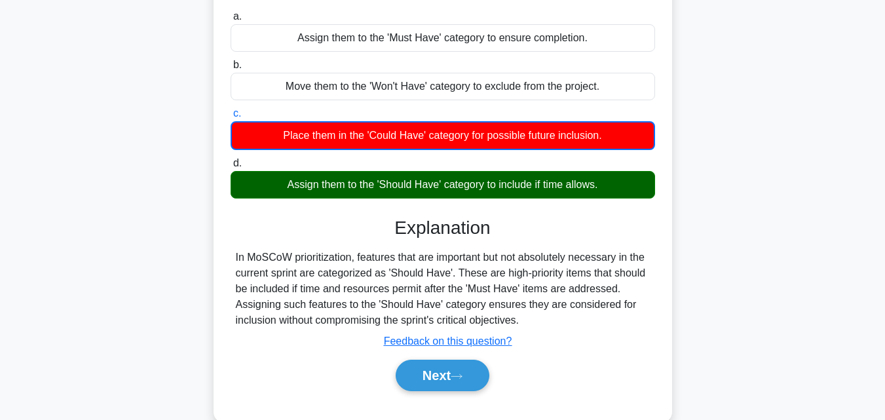
scroll to position [196, 0]
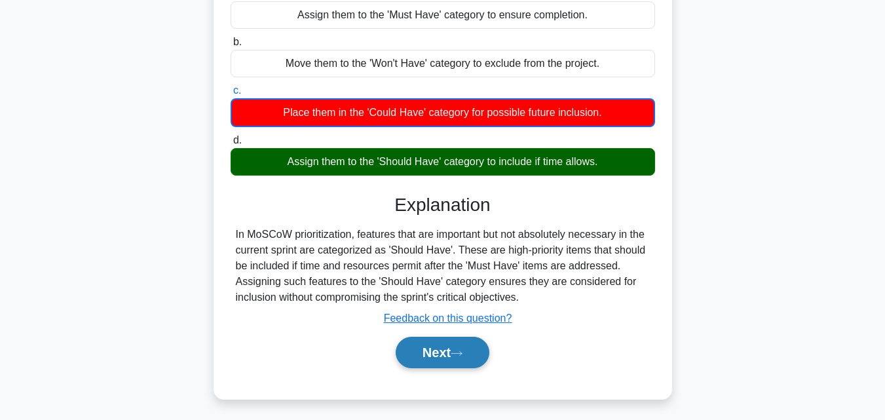
click at [440, 349] on button "Next" at bounding box center [443, 352] width 94 height 31
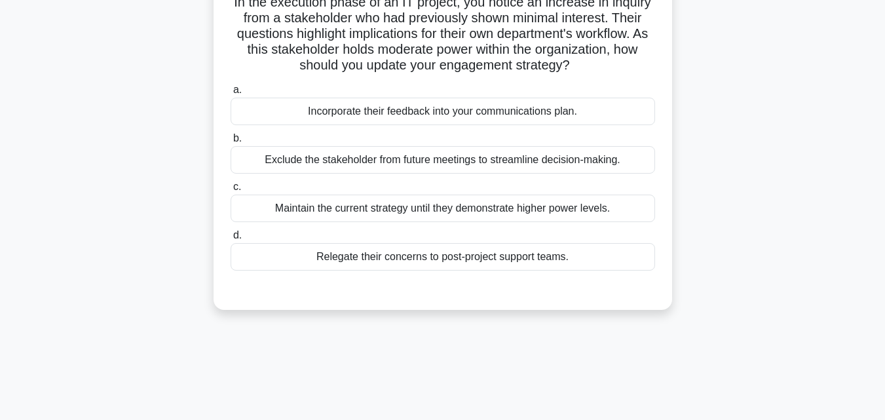
scroll to position [0, 0]
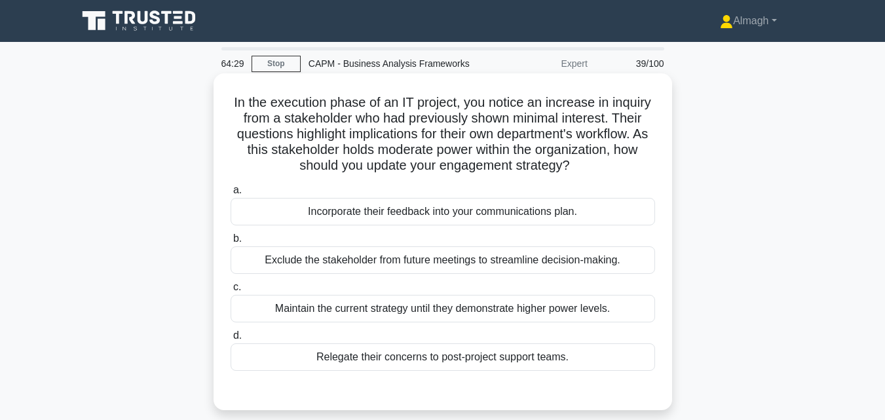
click at [441, 215] on div "Incorporate their feedback into your communications plan." at bounding box center [443, 212] width 424 height 28
click at [231, 195] on input "a. Incorporate their feedback into your communications plan." at bounding box center [231, 190] width 0 height 9
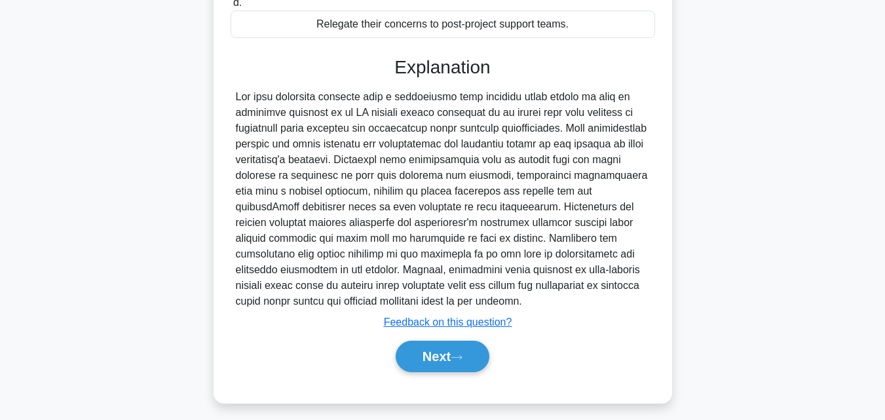
scroll to position [341, 0]
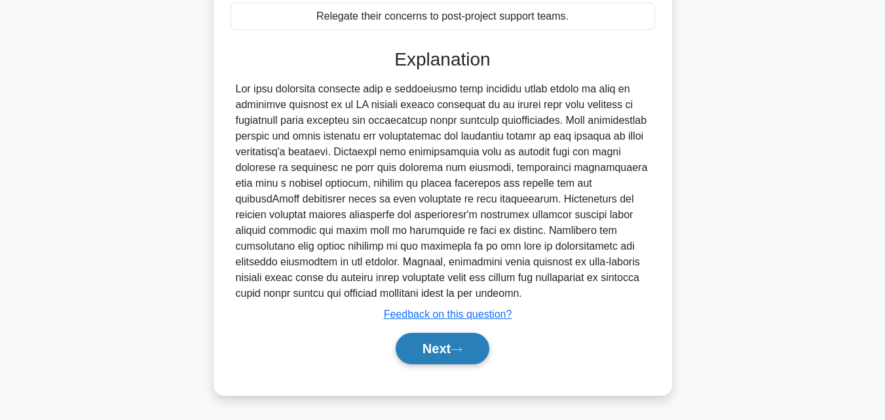
click at [422, 358] on button "Next" at bounding box center [443, 348] width 94 height 31
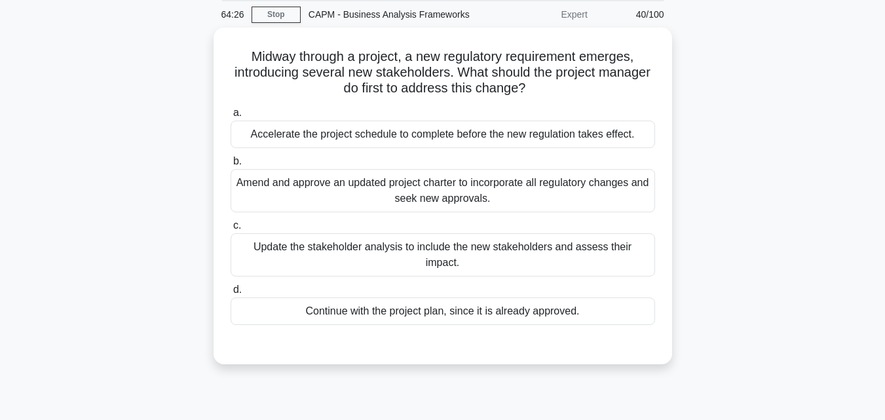
scroll to position [26, 0]
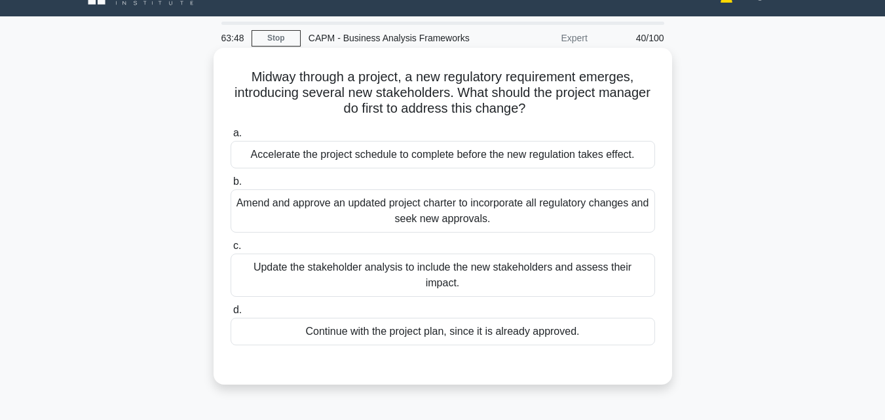
click at [430, 272] on div "Update the stakeholder analysis to include the new stakeholders and assess thei…" at bounding box center [443, 274] width 424 height 43
click at [231, 250] on input "c. Update the stakeholder analysis to include the new stakeholders and assess t…" at bounding box center [231, 246] width 0 height 9
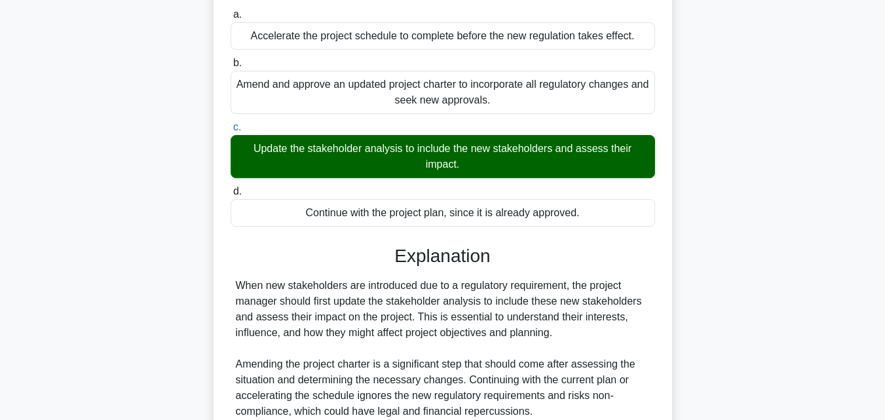
scroll to position [287, 0]
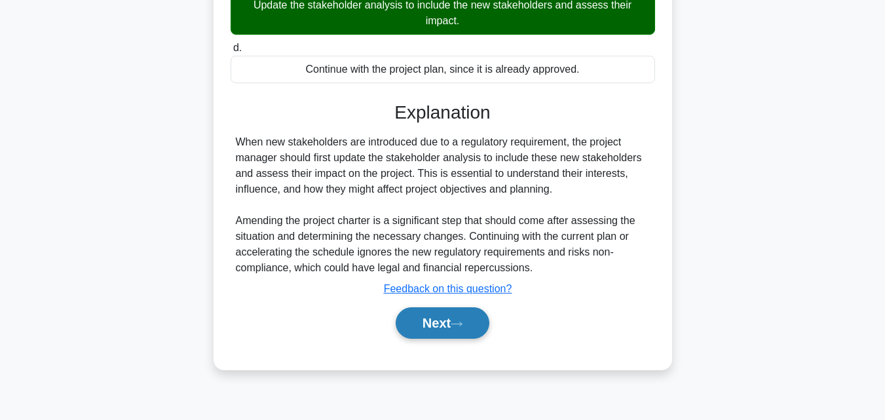
click at [398, 316] on button "Next" at bounding box center [443, 322] width 94 height 31
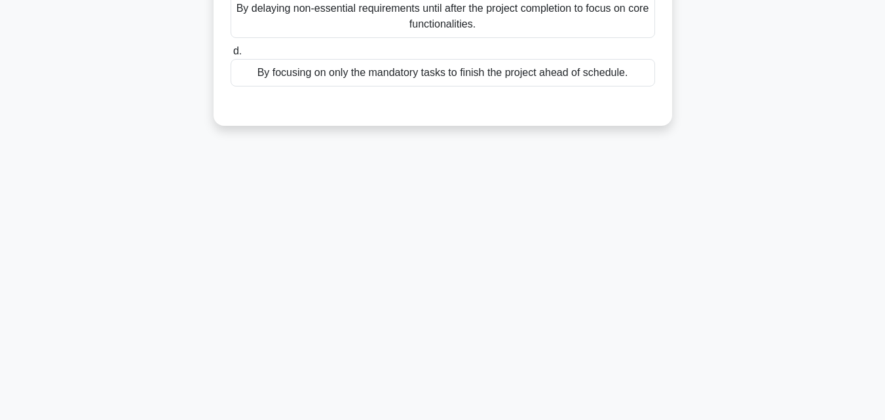
scroll to position [26, 0]
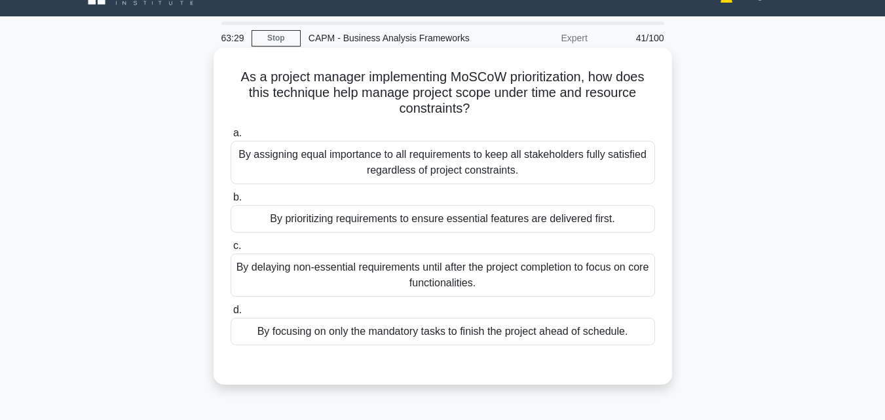
click at [374, 223] on div "By prioritizing requirements to ensure essential features are delivered first." at bounding box center [443, 219] width 424 height 28
click at [231, 202] on input "b. By prioritizing requirements to ensure essential features are delivered firs…" at bounding box center [231, 197] width 0 height 9
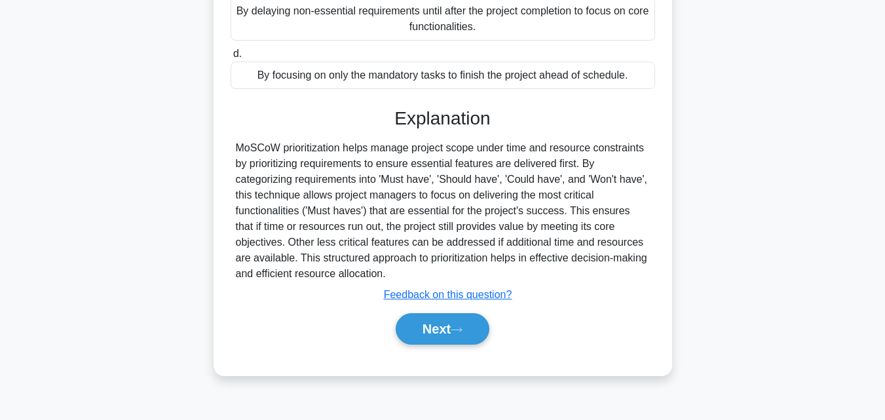
scroll to position [287, 0]
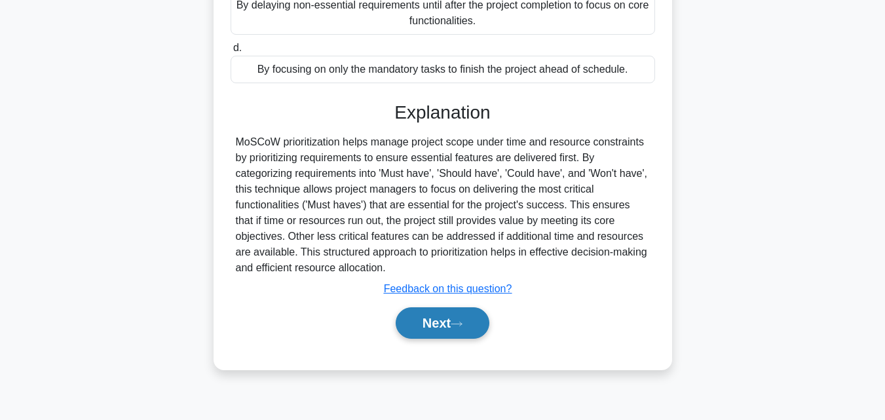
click at [426, 327] on button "Next" at bounding box center [443, 322] width 94 height 31
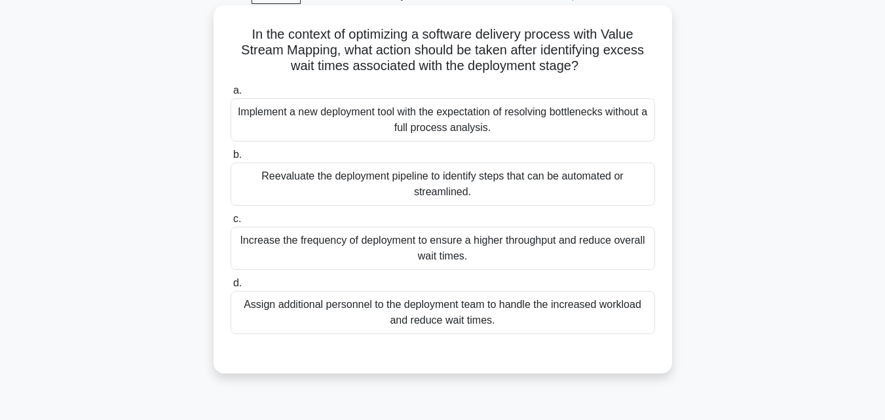
scroll to position [91, 0]
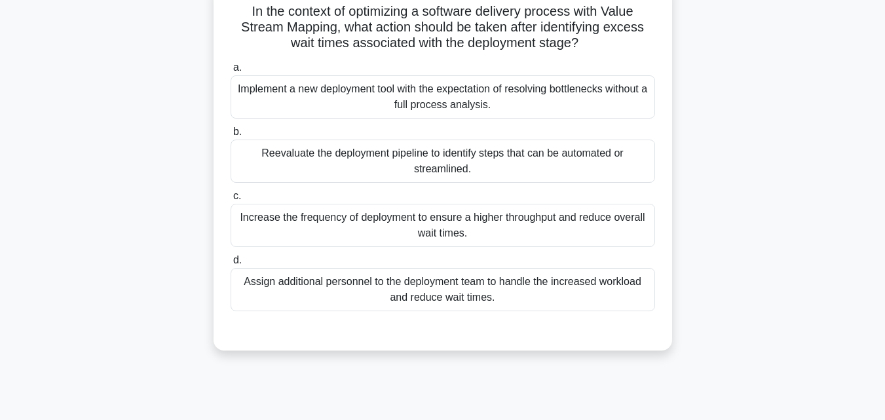
click at [481, 164] on div "Reevaluate the deployment pipeline to identify steps that can be automated or s…" at bounding box center [443, 160] width 424 height 43
click at [231, 136] on input "b. Reevaluate the deployment pipeline to identify steps that can be automated o…" at bounding box center [231, 132] width 0 height 9
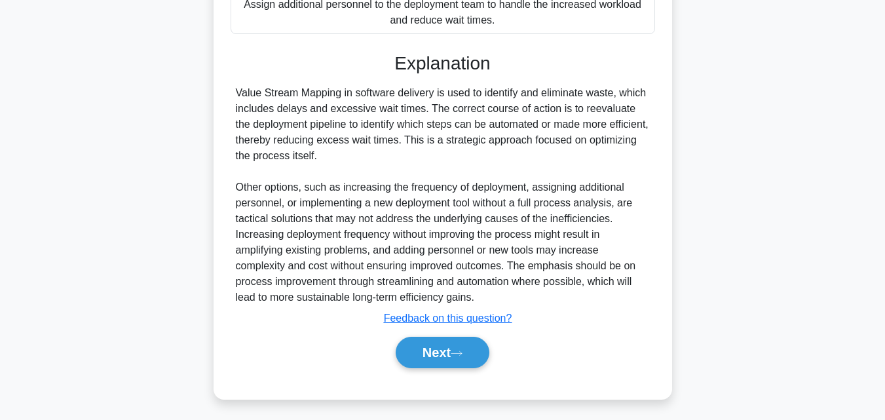
scroll to position [373, 0]
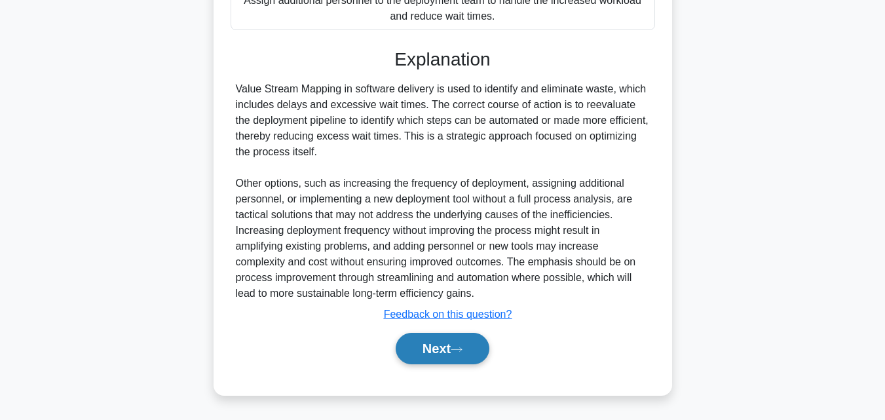
click at [443, 343] on button "Next" at bounding box center [443, 348] width 94 height 31
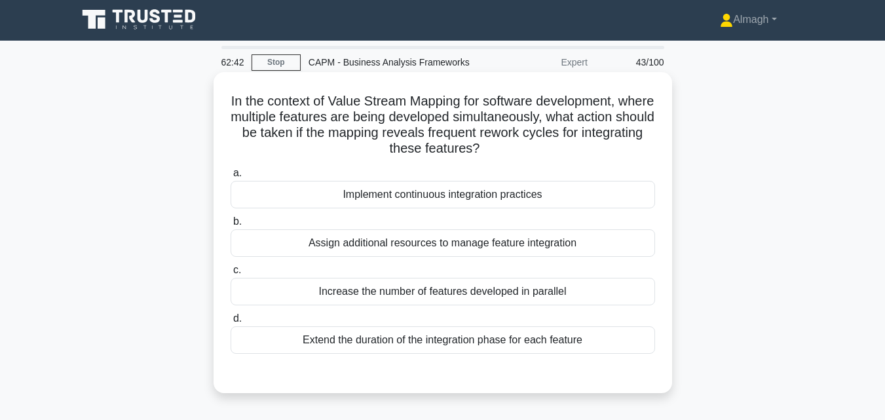
scroll to position [0, 0]
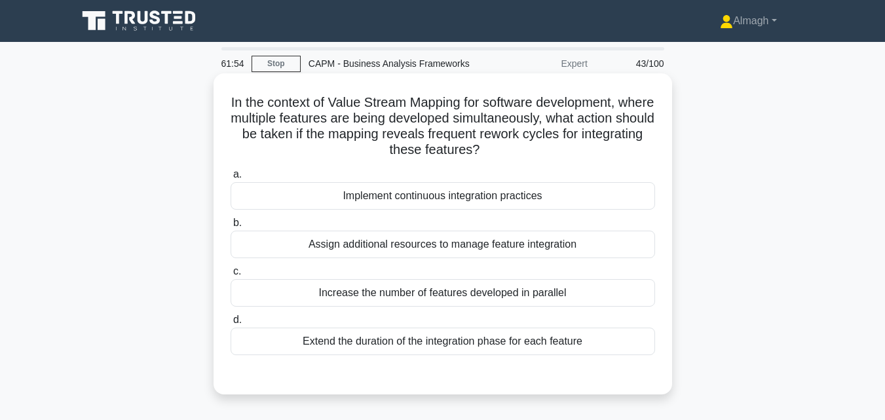
click at [454, 196] on div "Implement continuous integration practices" at bounding box center [443, 196] width 424 height 28
click at [231, 179] on input "a. Implement continuous integration practices" at bounding box center [231, 174] width 0 height 9
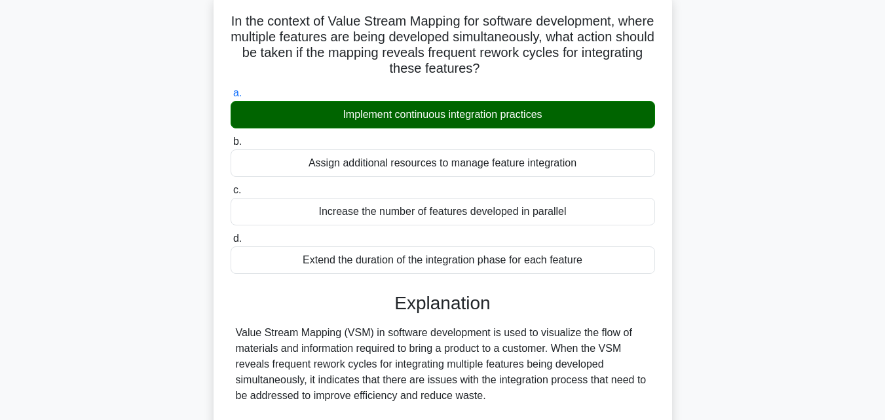
scroll to position [393, 0]
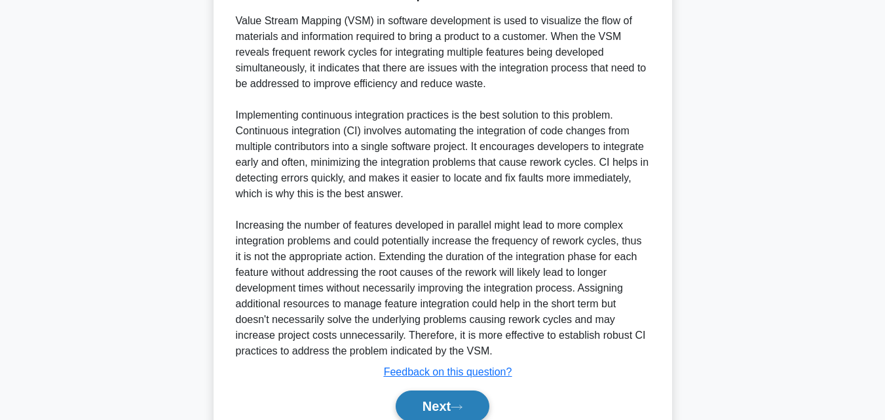
click at [448, 399] on button "Next" at bounding box center [443, 405] width 94 height 31
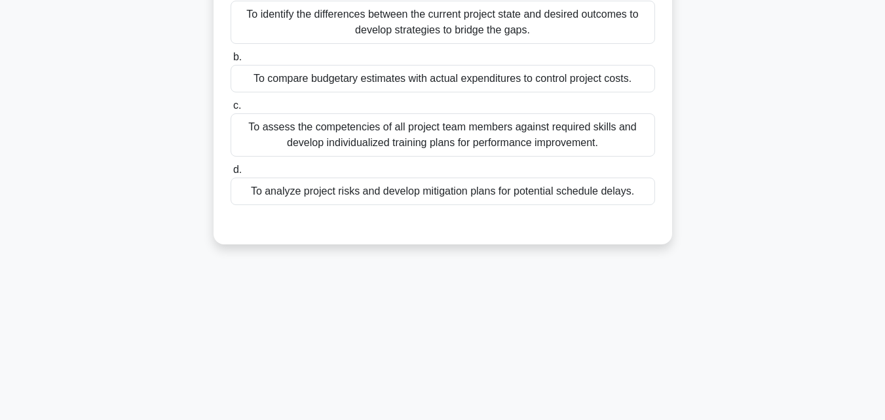
scroll to position [0, 0]
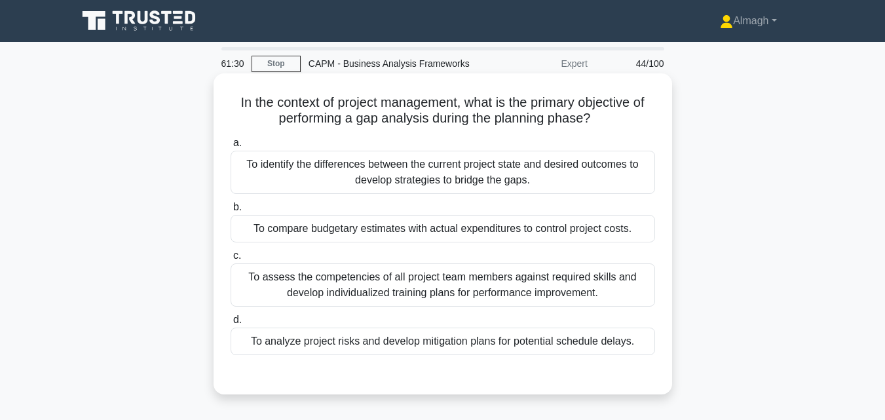
click at [302, 178] on div "To identify the differences between the current project state and desired outco…" at bounding box center [443, 172] width 424 height 43
click at [231, 147] on input "a. To identify the differences between the current project state and desired ou…" at bounding box center [231, 143] width 0 height 9
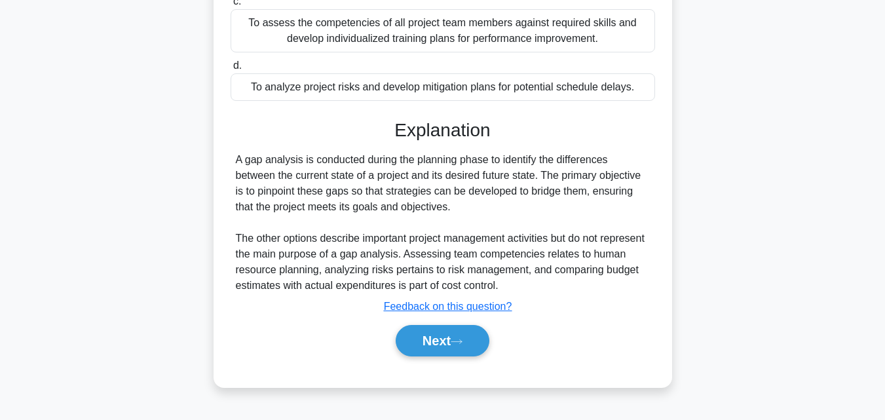
scroll to position [287, 0]
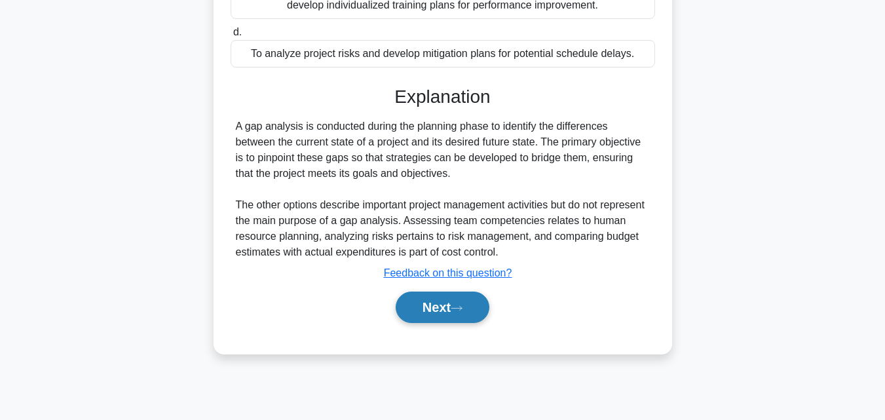
click at [455, 314] on button "Next" at bounding box center [443, 306] width 94 height 31
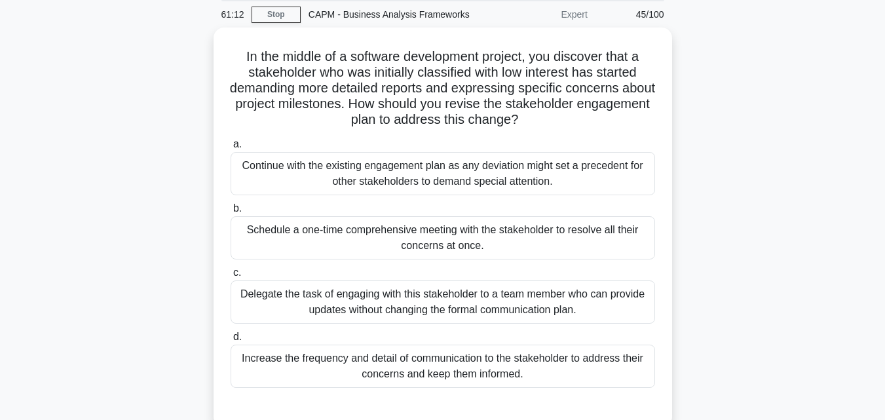
scroll to position [26, 0]
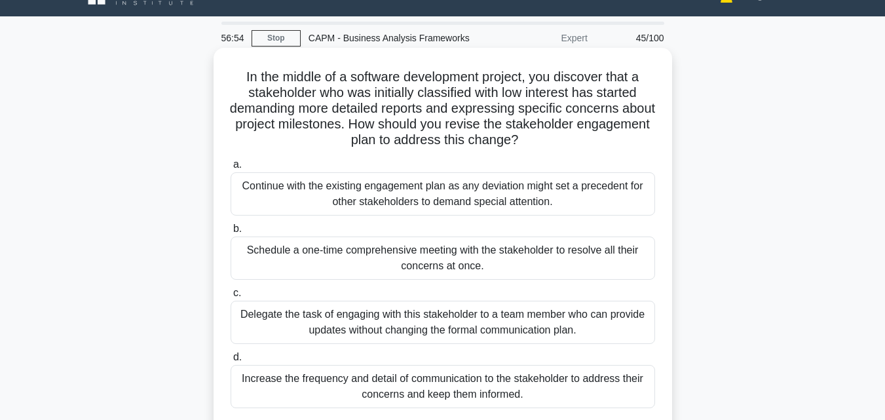
click at [531, 386] on div "Increase the frequency and detail of communication to the stakeholder to addres…" at bounding box center [443, 386] width 424 height 43
click at [231, 362] on input "d. Increase the frequency and detail of communication to the stakeholder to add…" at bounding box center [231, 357] width 0 height 9
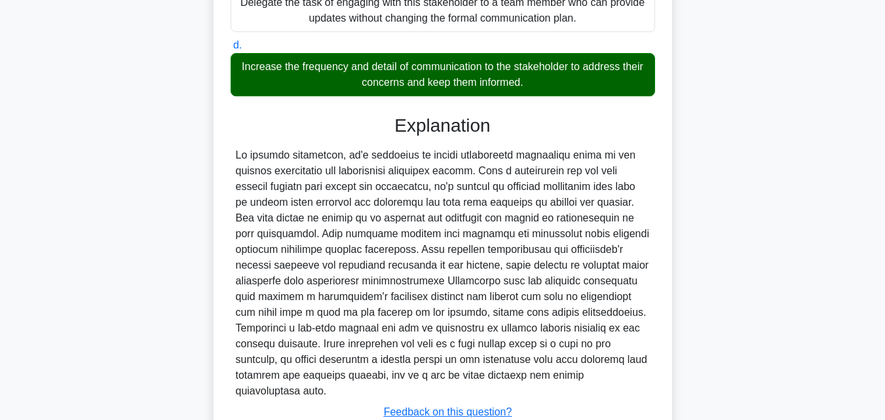
scroll to position [436, 0]
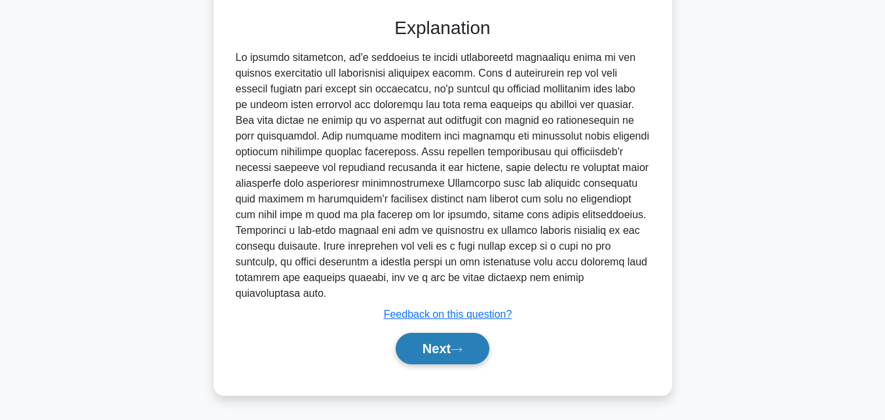
click at [465, 341] on button "Next" at bounding box center [443, 348] width 94 height 31
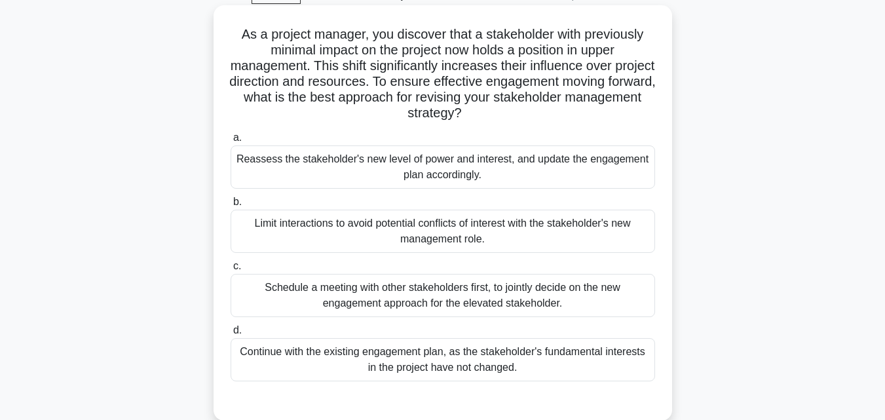
scroll to position [91, 0]
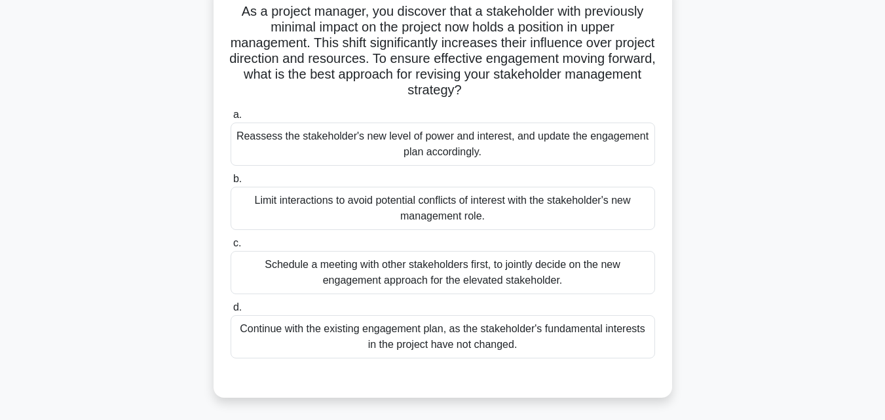
click at [547, 153] on div "Reassess the stakeholder's new level of power and interest, and update the enga…" at bounding box center [443, 143] width 424 height 43
click at [231, 119] on input "a. Reassess the stakeholder's new level of power and interest, and update the e…" at bounding box center [231, 115] width 0 height 9
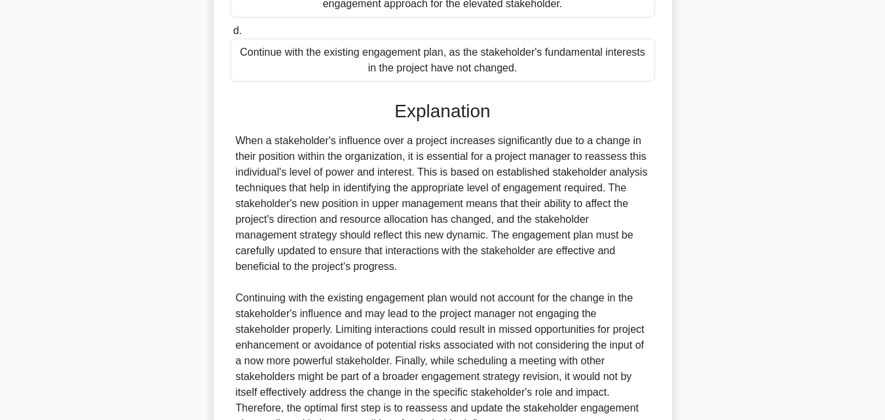
scroll to position [498, 0]
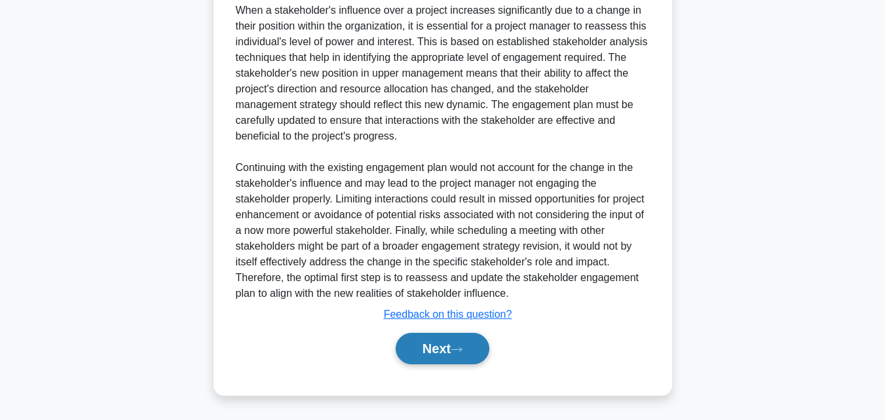
click at [449, 346] on button "Next" at bounding box center [443, 348] width 94 height 31
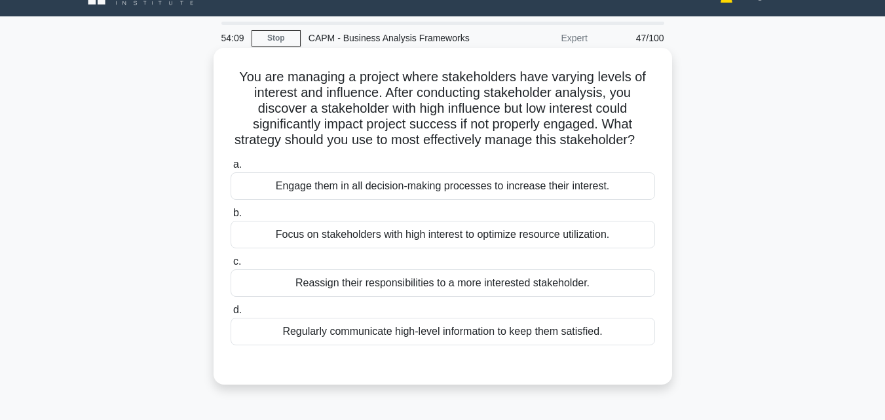
scroll to position [91, 0]
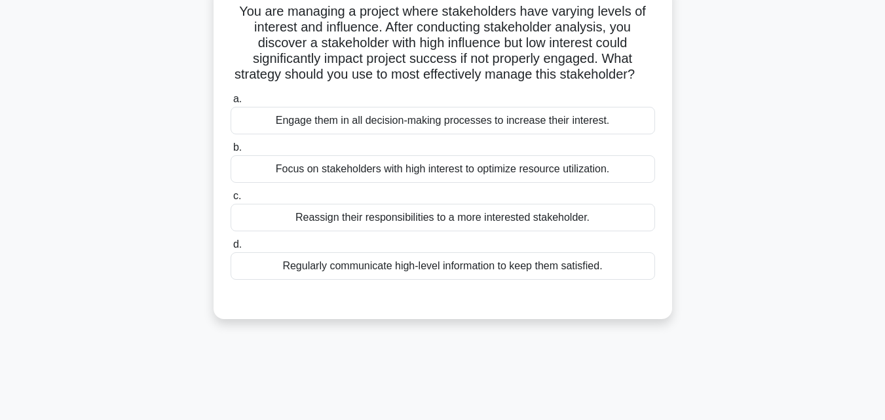
click at [556, 231] on div "Reassign their responsibilities to a more interested stakeholder." at bounding box center [443, 218] width 424 height 28
click at [231, 200] on input "c. Reassign their responsibilities to a more interested stakeholder." at bounding box center [231, 196] width 0 height 9
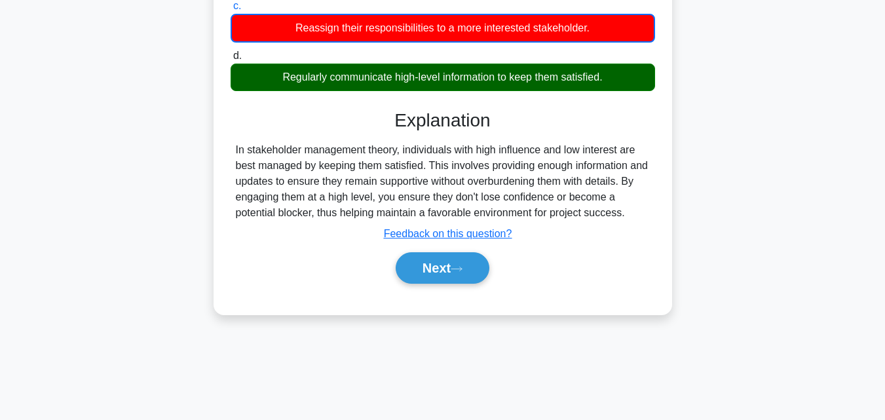
scroll to position [287, 0]
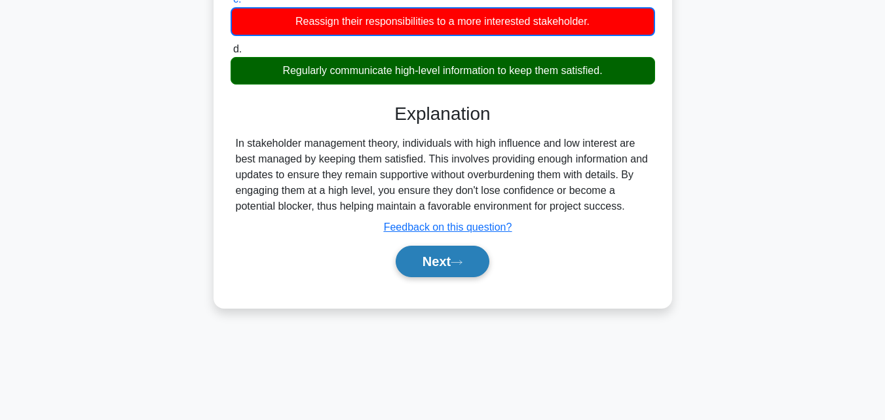
click at [430, 277] on button "Next" at bounding box center [443, 261] width 94 height 31
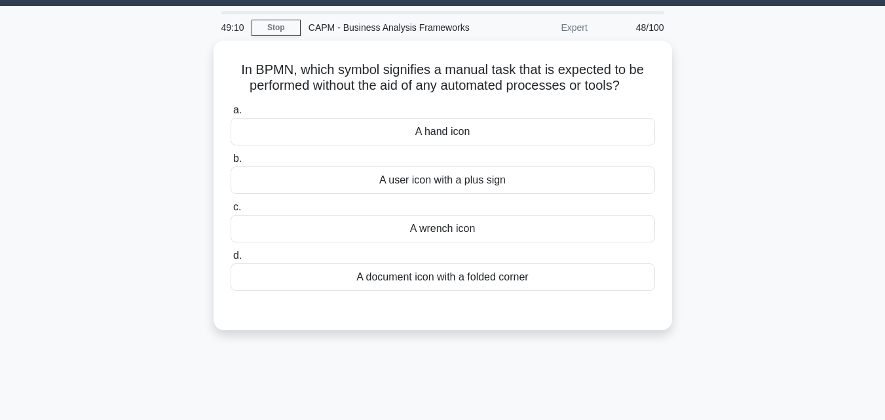
scroll to position [26, 0]
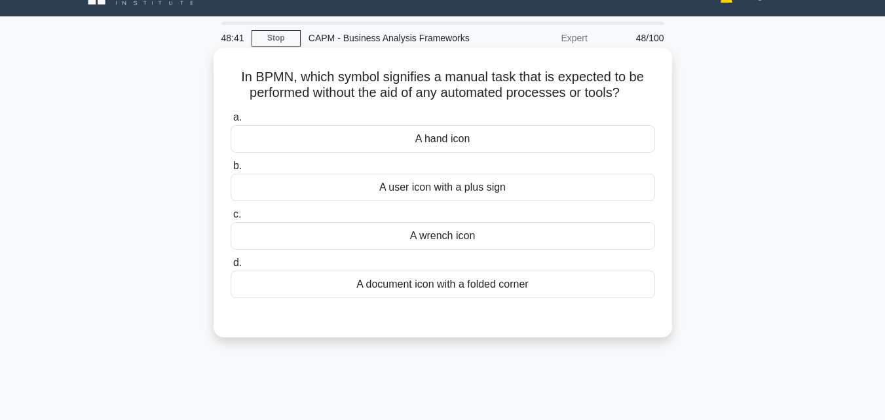
click at [404, 148] on div "A hand icon" at bounding box center [443, 139] width 424 height 28
click at [231, 122] on input "a. A hand icon" at bounding box center [231, 117] width 0 height 9
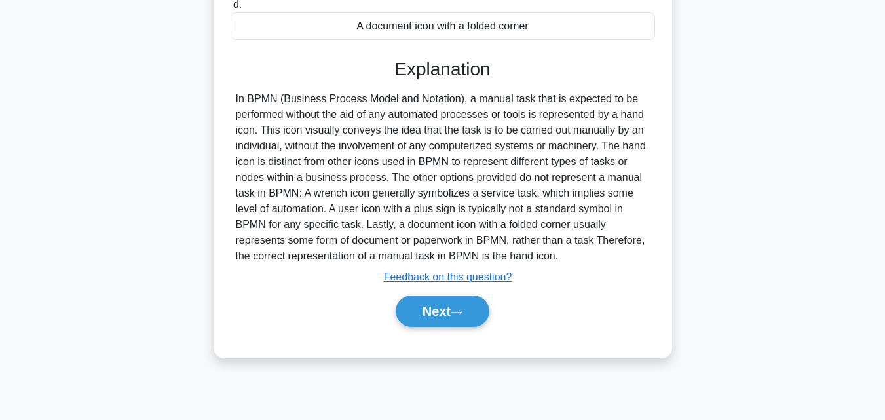
scroll to position [287, 0]
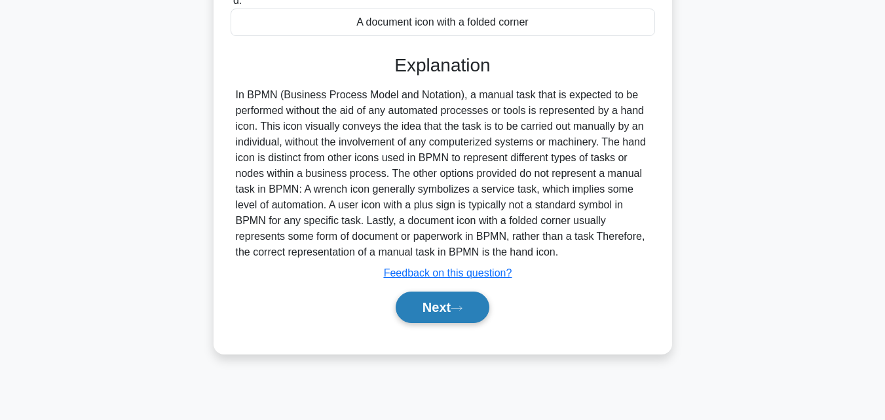
click at [417, 318] on button "Next" at bounding box center [443, 306] width 94 height 31
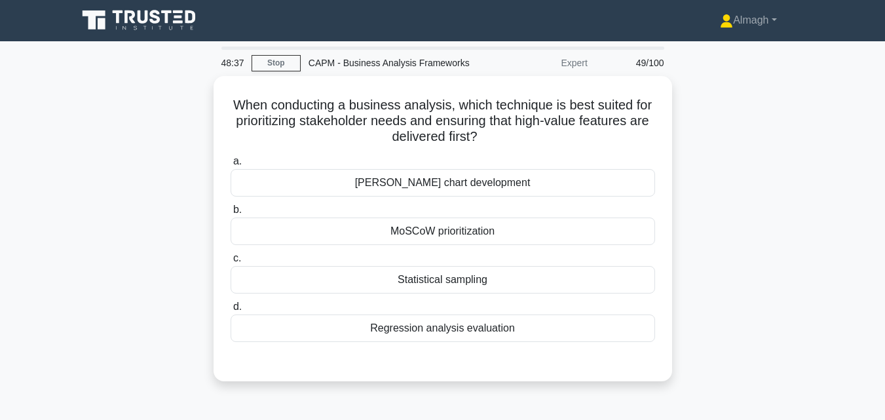
scroll to position [0, 0]
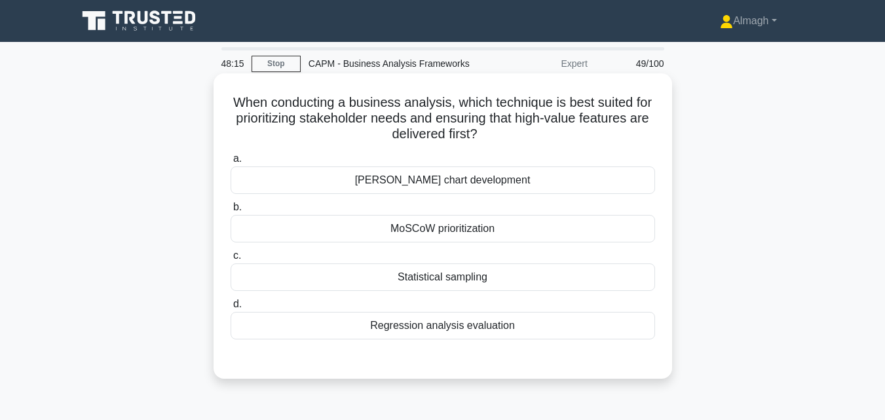
click at [450, 286] on div "Statistical sampling" at bounding box center [443, 277] width 424 height 28
click at [231, 260] on input "c. Statistical sampling" at bounding box center [231, 255] width 0 height 9
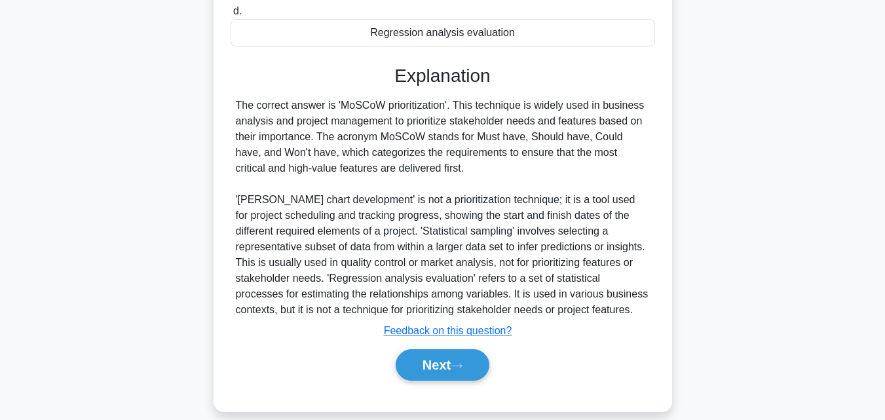
scroll to position [311, 0]
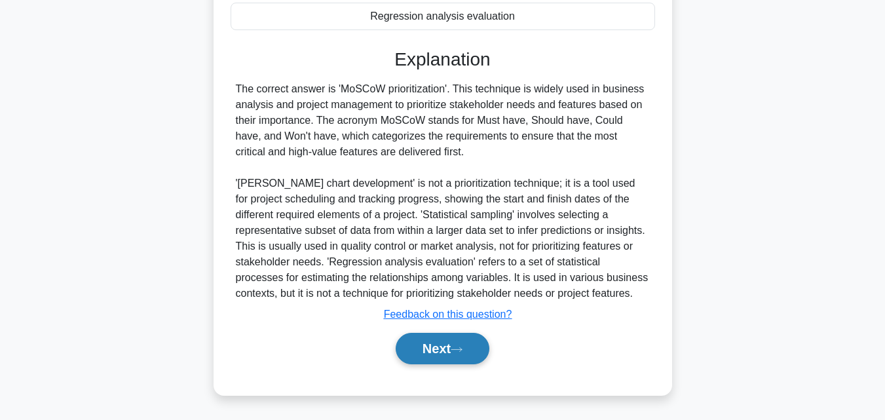
click at [440, 344] on button "Next" at bounding box center [443, 348] width 94 height 31
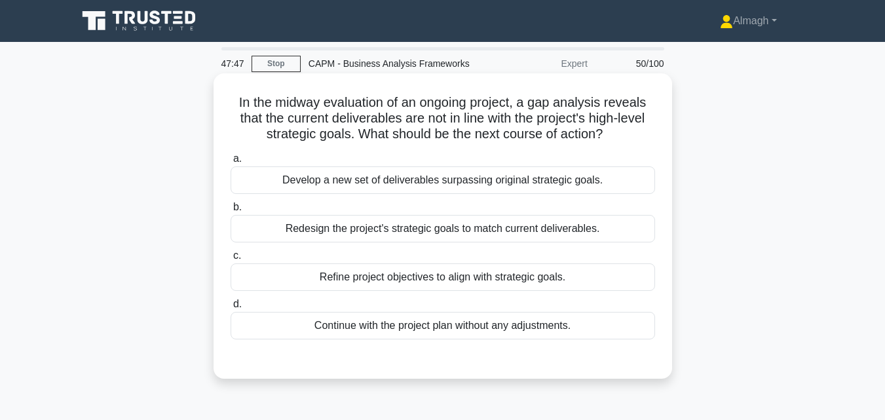
scroll to position [65, 0]
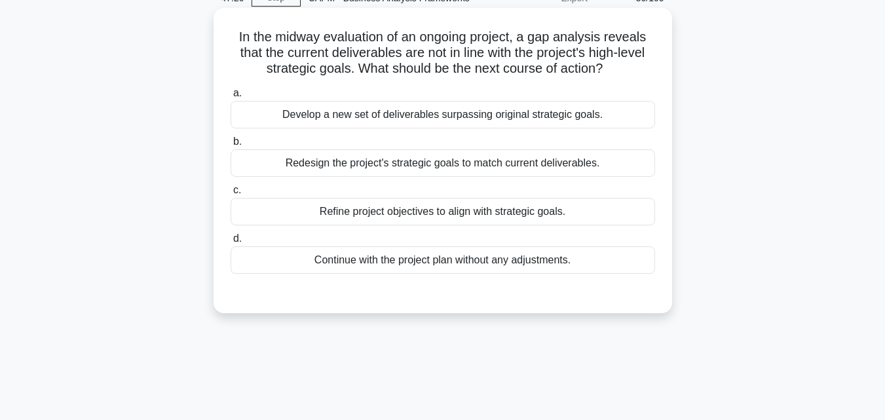
click at [466, 220] on div "Refine project objectives to align with strategic goals." at bounding box center [443, 212] width 424 height 28
click at [231, 195] on input "c. Refine project objectives to align with strategic goals." at bounding box center [231, 190] width 0 height 9
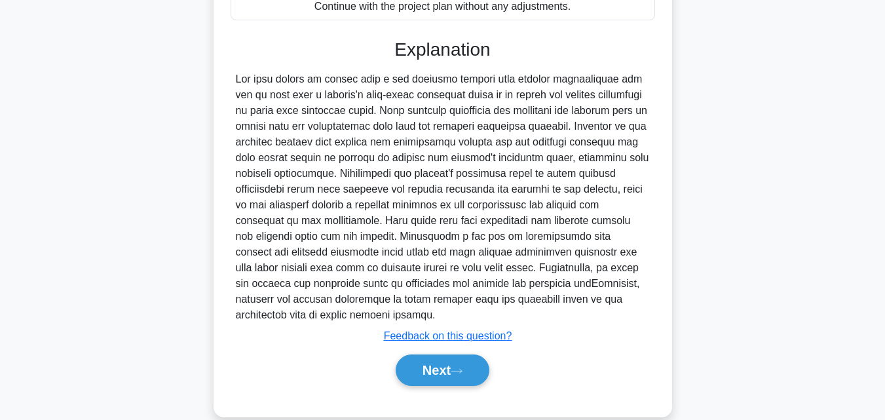
scroll to position [325, 0]
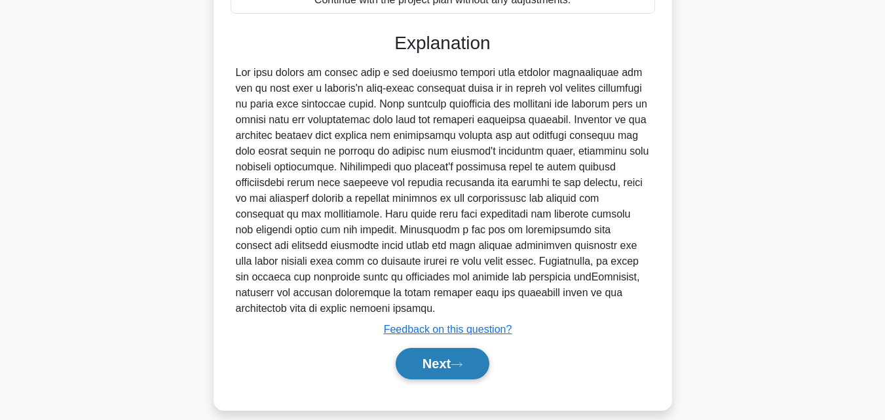
click at [479, 357] on button "Next" at bounding box center [443, 363] width 94 height 31
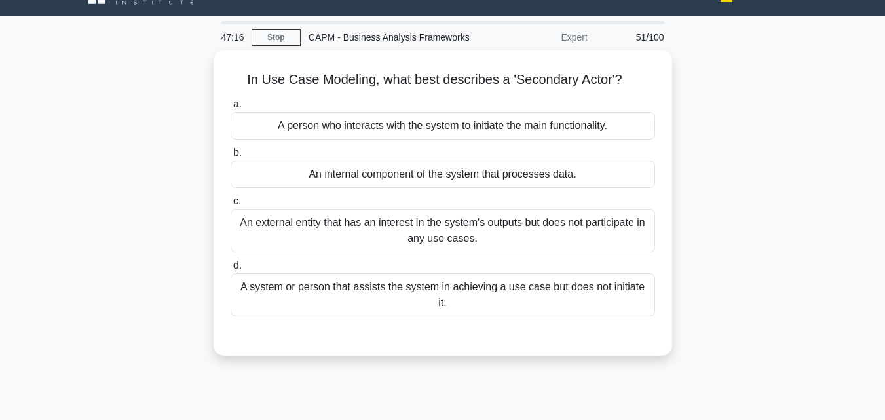
scroll to position [26, 0]
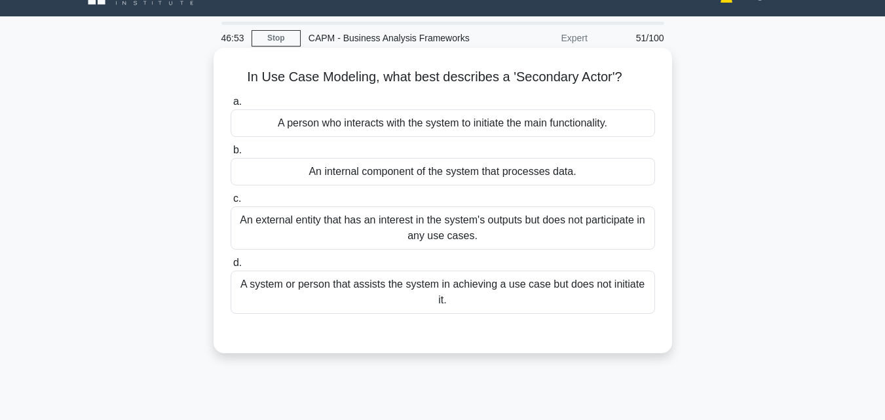
click at [430, 236] on div "An external entity that has an interest in the system's outputs but does not pa…" at bounding box center [443, 227] width 424 height 43
click at [231, 203] on input "c. An external entity that has an interest in the system's outputs but does not…" at bounding box center [231, 199] width 0 height 9
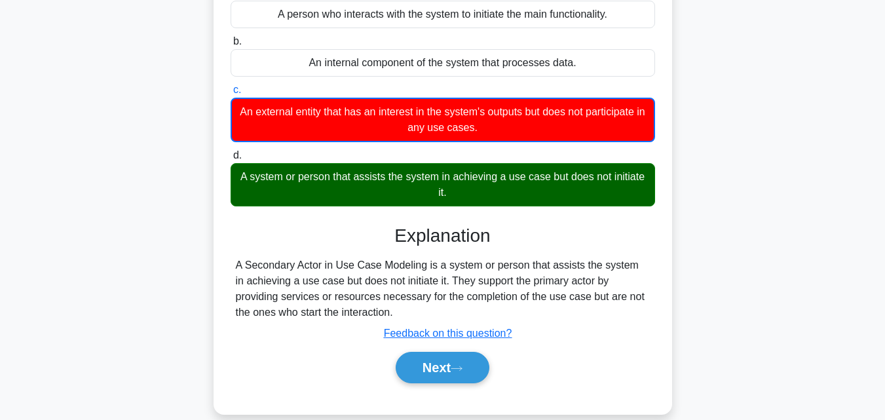
scroll to position [157, 0]
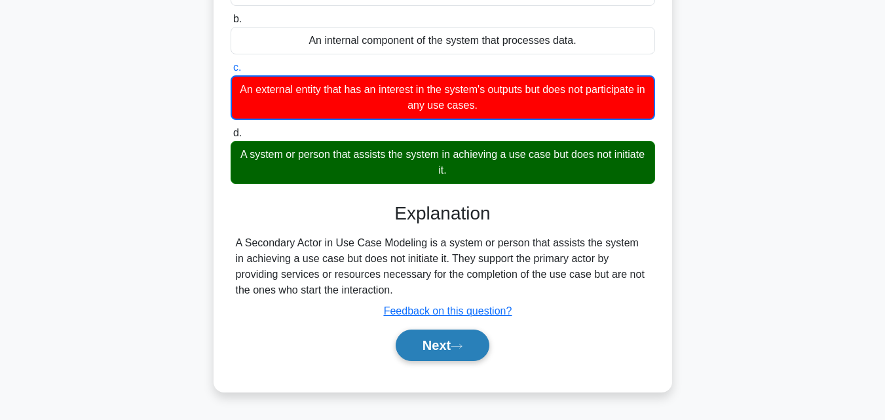
click at [443, 333] on button "Next" at bounding box center [443, 344] width 94 height 31
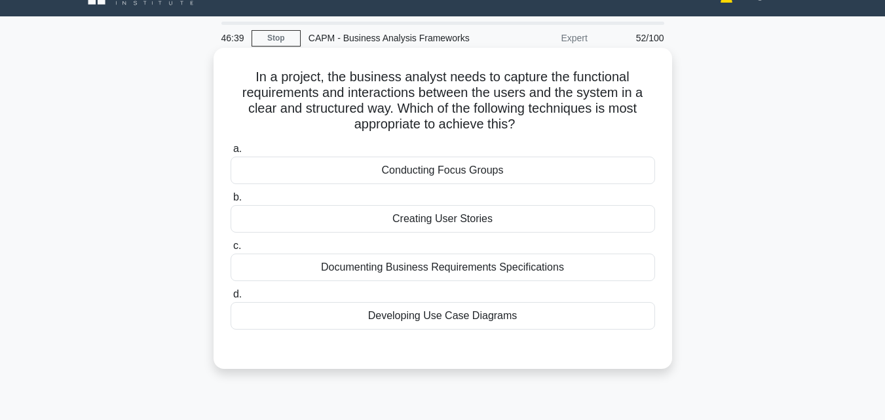
scroll to position [0, 0]
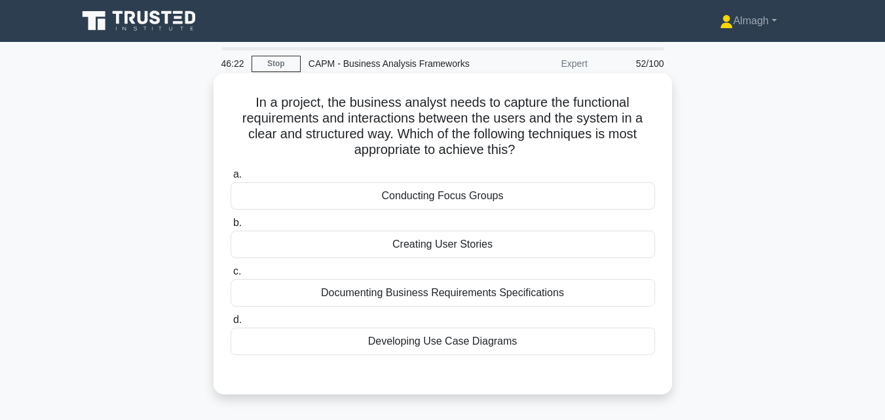
click at [444, 350] on div "Developing Use Case Diagrams" at bounding box center [443, 341] width 424 height 28
click at [231, 324] on input "d. Developing Use Case Diagrams" at bounding box center [231, 320] width 0 height 9
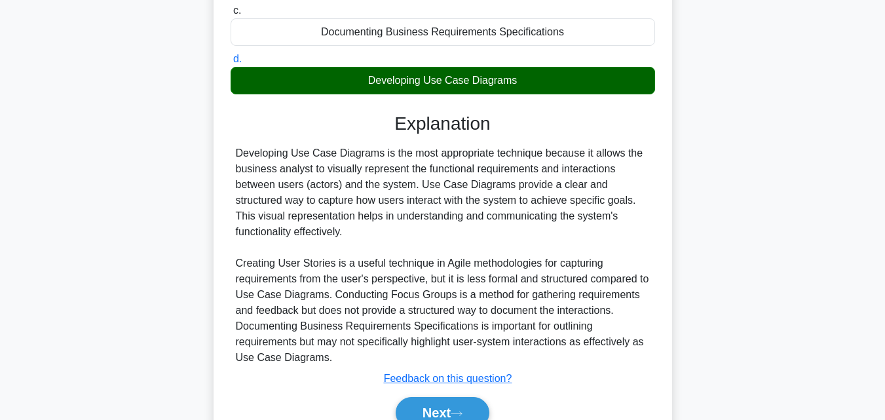
scroll to position [262, 0]
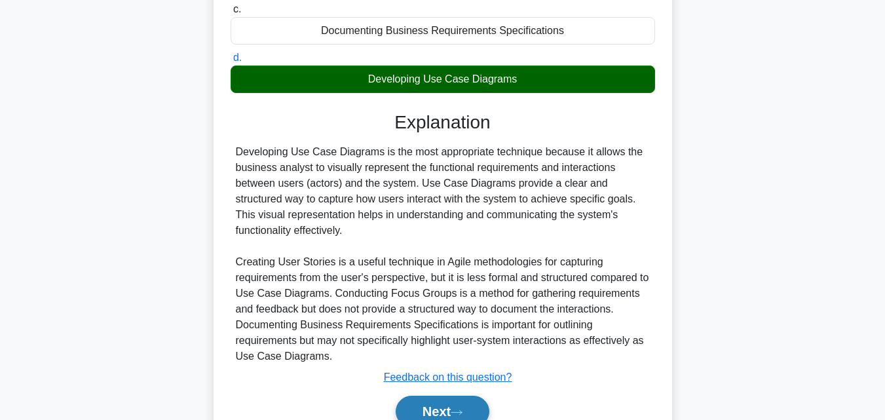
click at [445, 399] on button "Next" at bounding box center [443, 411] width 94 height 31
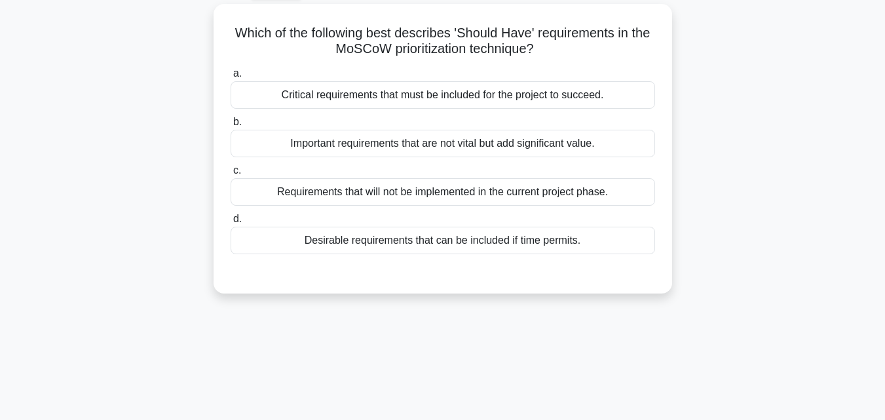
scroll to position [0, 0]
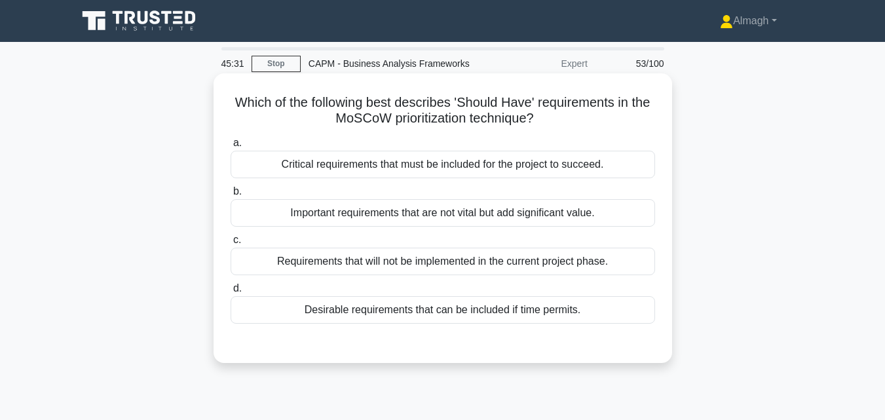
click at [443, 226] on div "Important requirements that are not vital but add significant value." at bounding box center [443, 213] width 424 height 28
click at [458, 206] on div "Important requirements that are not vital but add significant value." at bounding box center [443, 213] width 424 height 28
click at [231, 196] on input "b. Important requirements that are not vital but add significant value." at bounding box center [231, 191] width 0 height 9
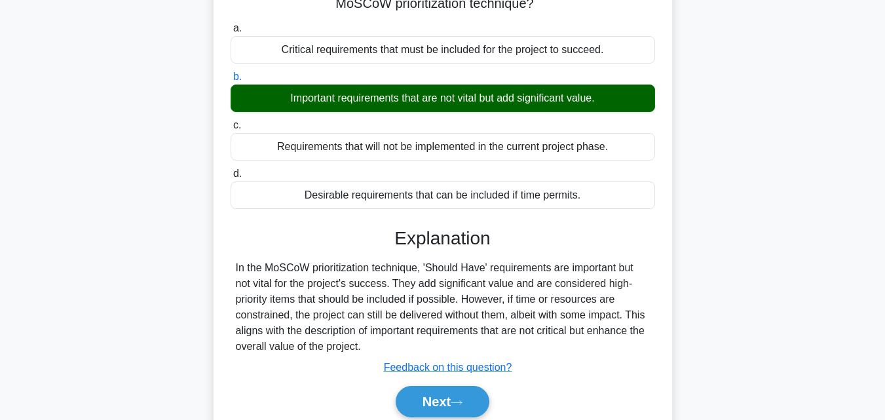
scroll to position [262, 0]
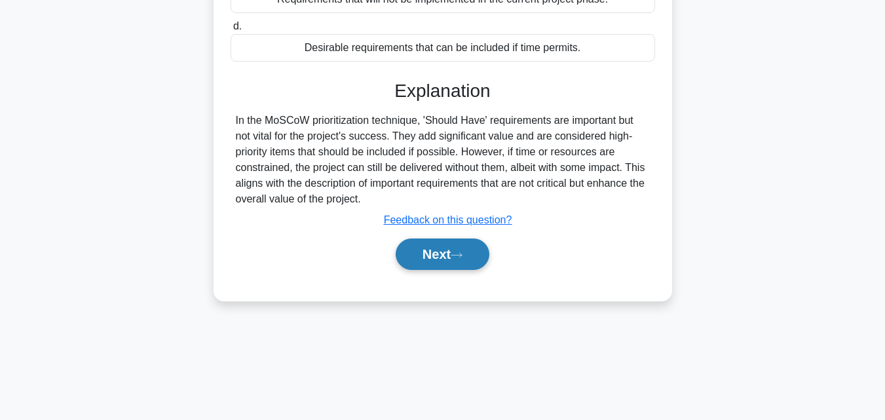
click at [437, 260] on button "Next" at bounding box center [443, 253] width 94 height 31
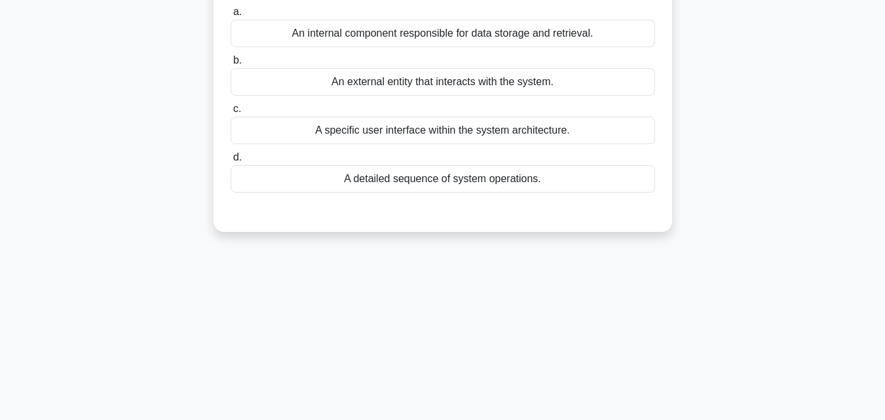
scroll to position [0, 0]
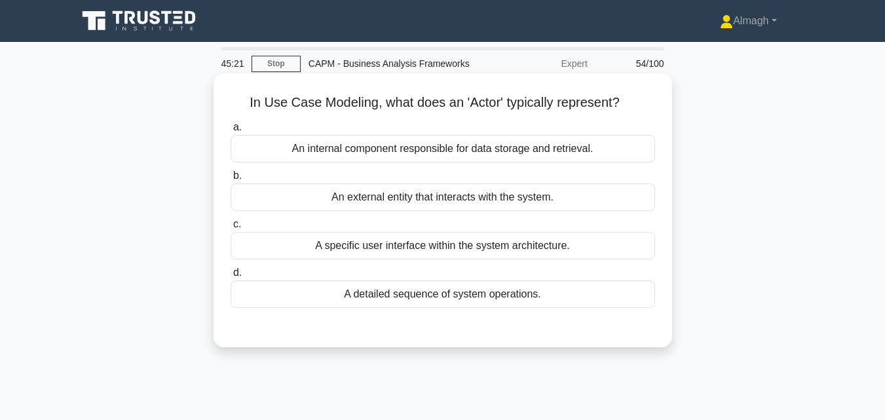
click at [396, 246] on div "A specific user interface within the system architecture." at bounding box center [443, 246] width 424 height 28
click at [231, 229] on input "c. A specific user interface within the system architecture." at bounding box center [231, 224] width 0 height 9
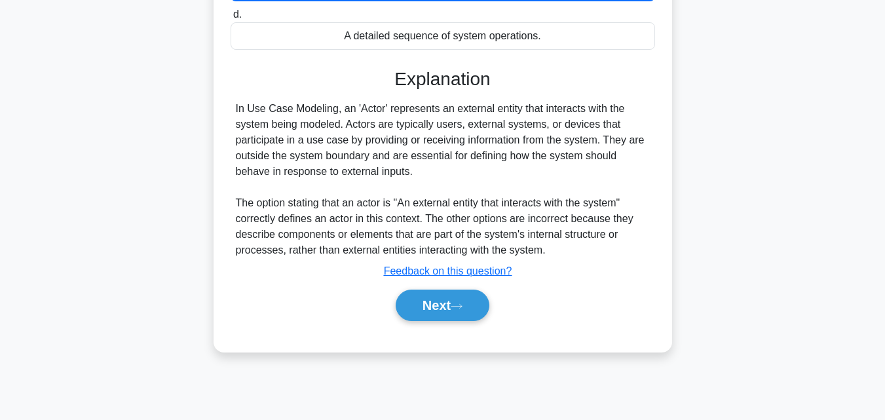
scroll to position [287, 0]
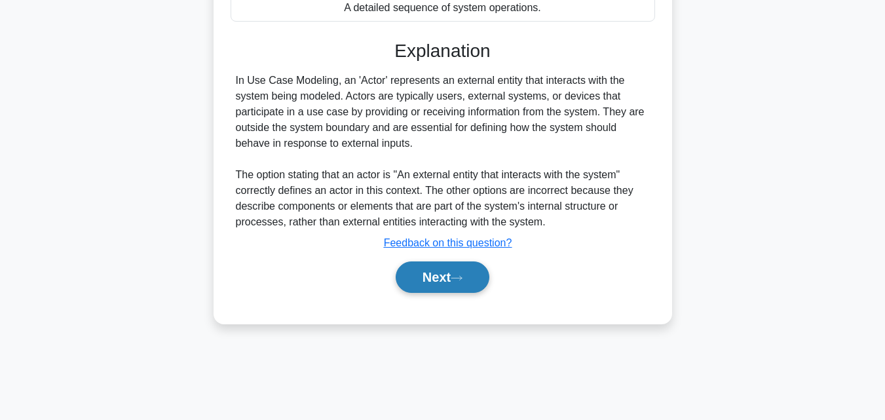
click at [474, 289] on button "Next" at bounding box center [443, 276] width 94 height 31
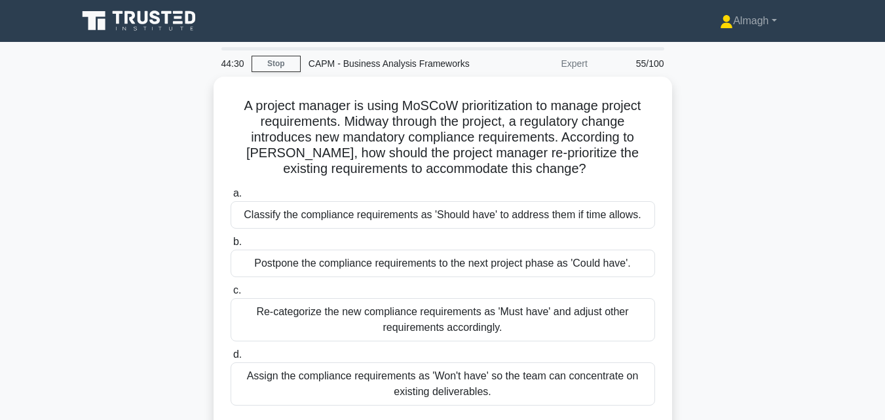
scroll to position [65, 0]
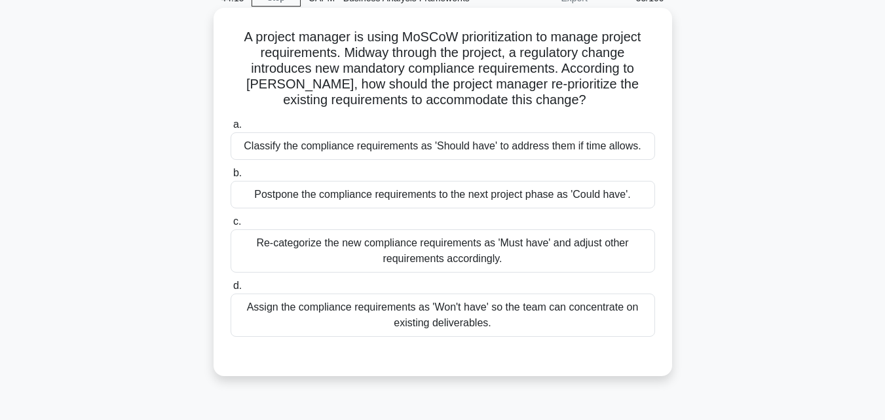
click at [459, 252] on div "Re-categorize the new compliance requirements as 'Must have' and adjust other r…" at bounding box center [443, 250] width 424 height 43
click at [231, 226] on input "c. Re-categorize the new compliance requirements as 'Must have' and adjust othe…" at bounding box center [231, 221] width 0 height 9
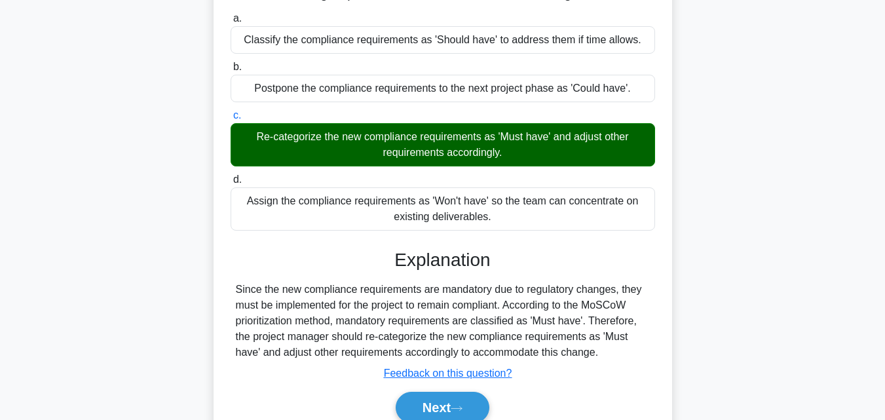
scroll to position [287, 0]
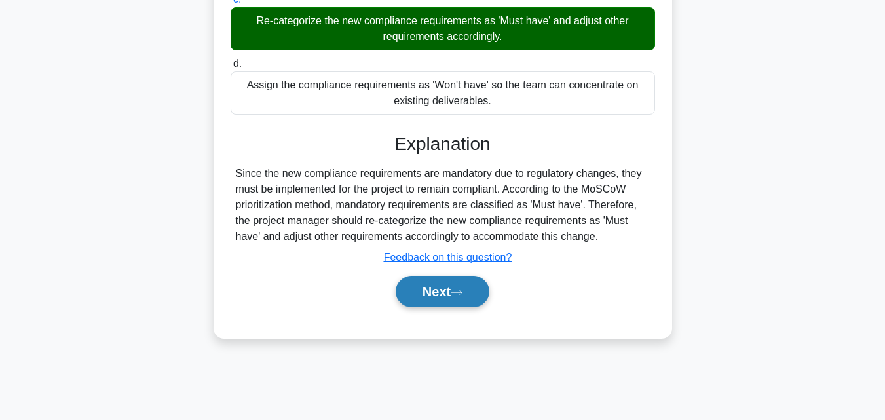
click at [462, 295] on icon at bounding box center [457, 292] width 12 height 7
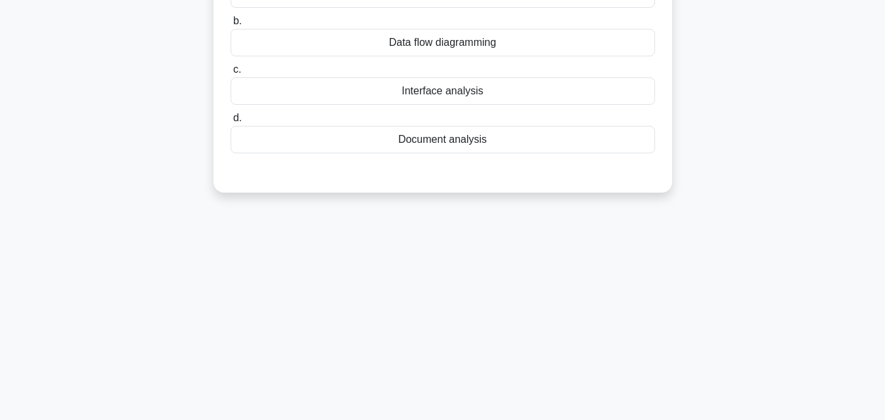
scroll to position [0, 0]
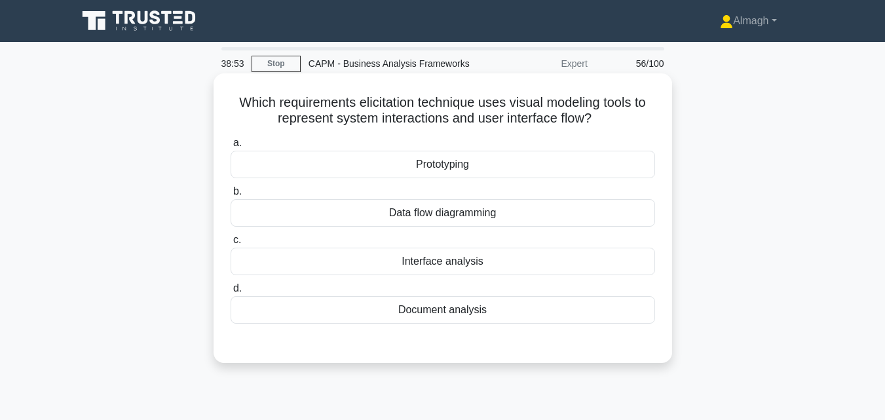
click at [476, 260] on div "Interface analysis" at bounding box center [443, 262] width 424 height 28
click at [231, 244] on input "c. Interface analysis" at bounding box center [231, 240] width 0 height 9
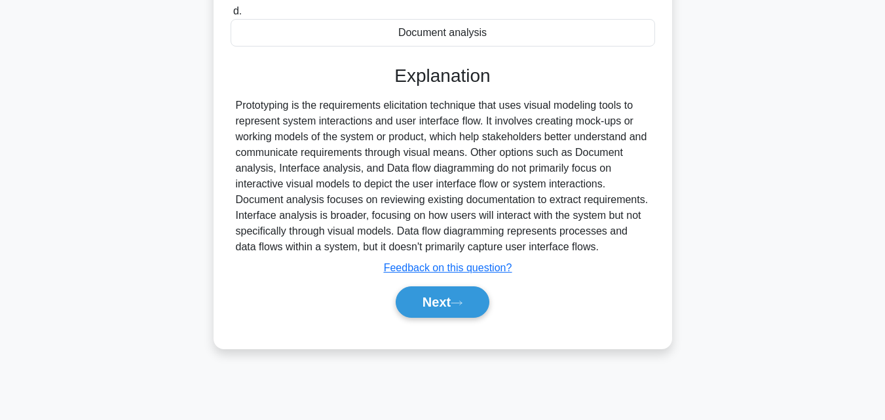
scroll to position [287, 0]
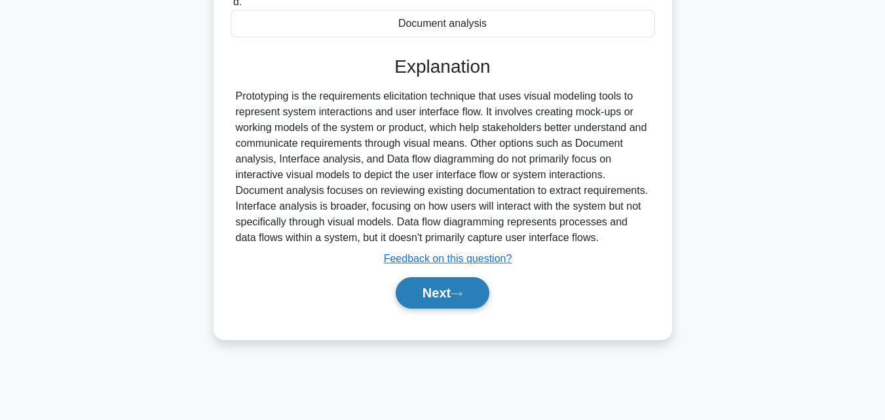
click at [467, 289] on button "Next" at bounding box center [443, 292] width 94 height 31
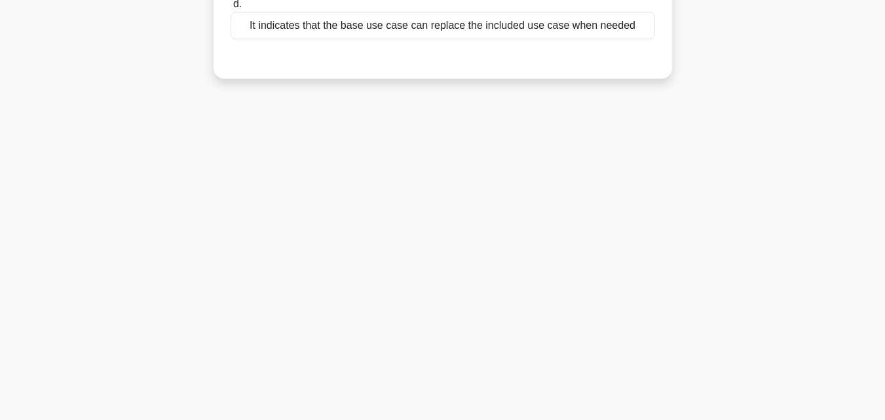
scroll to position [0, 0]
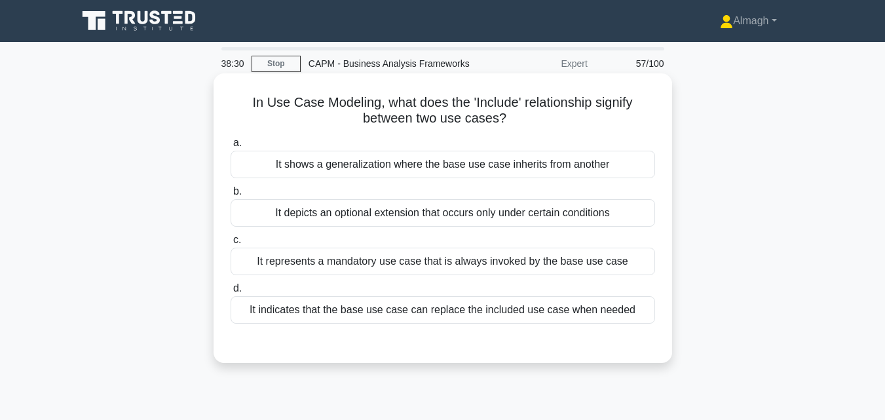
click at [516, 322] on div "It indicates that the base use case can replace the included use case when need…" at bounding box center [443, 310] width 424 height 28
click at [231, 293] on input "d. It indicates that the base use case can replace the included use case when n…" at bounding box center [231, 288] width 0 height 9
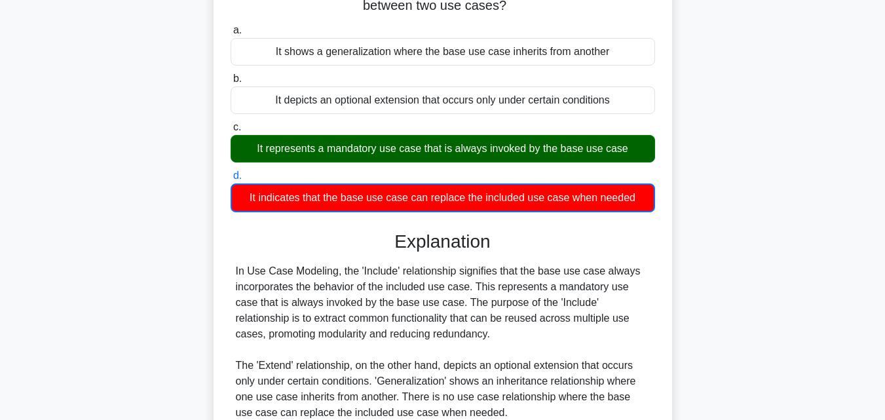
scroll to position [287, 0]
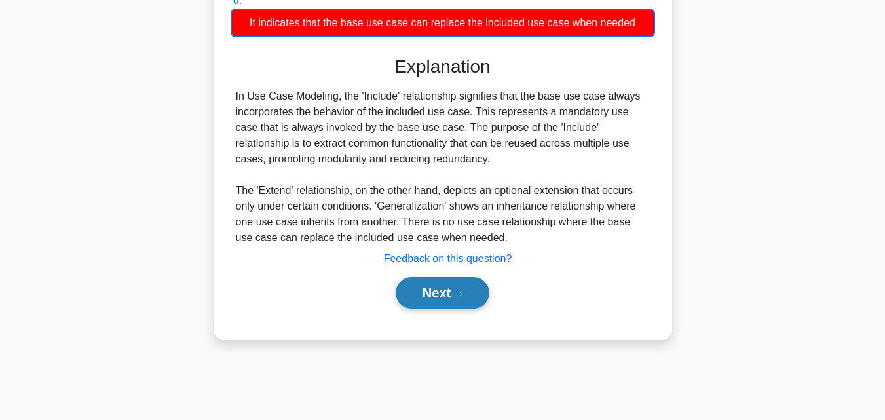
click at [462, 295] on icon at bounding box center [457, 293] width 12 height 7
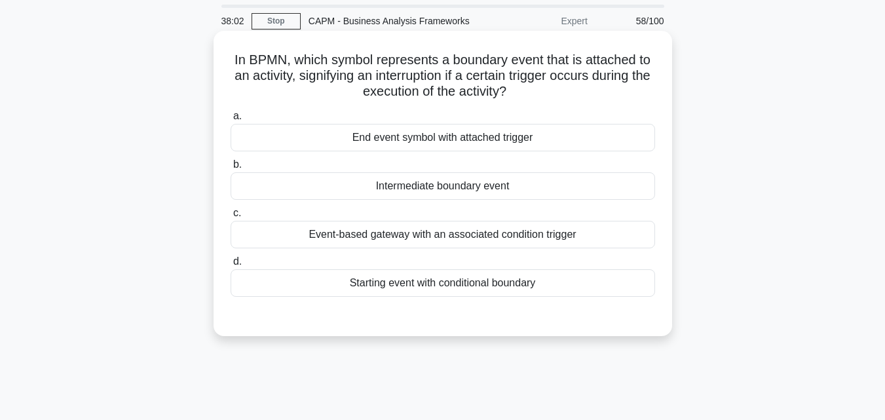
scroll to position [65, 0]
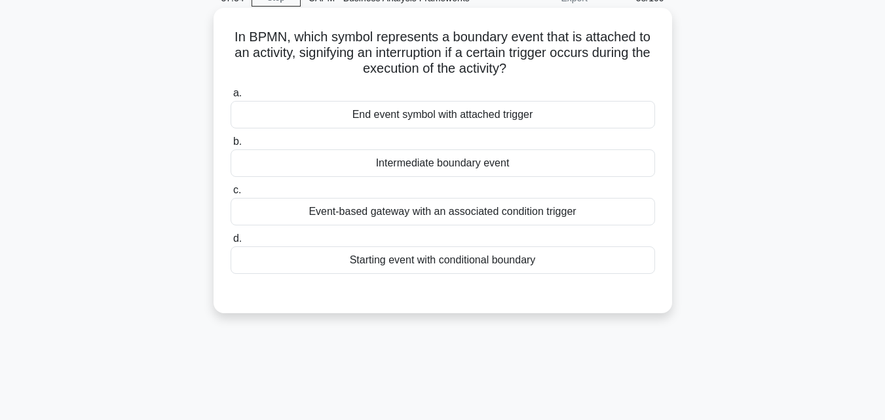
click at [462, 222] on div "Event-based gateway with an associated condition trigger" at bounding box center [443, 212] width 424 height 28
click at [231, 195] on input "c. Event-based gateway with an associated condition trigger" at bounding box center [231, 190] width 0 height 9
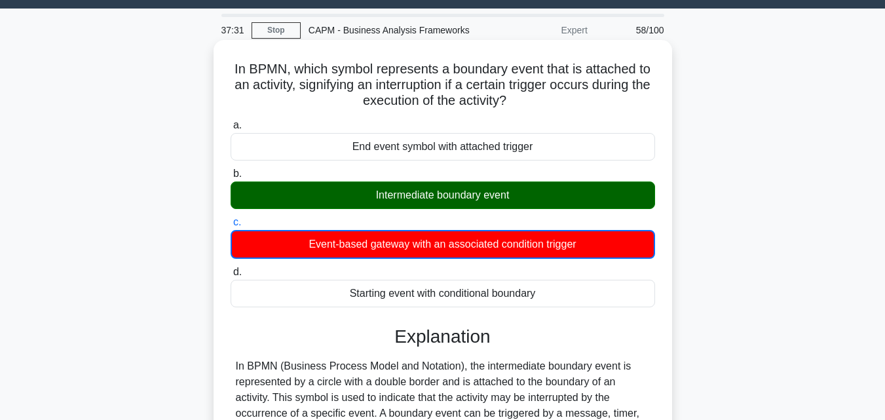
scroll to position [295, 0]
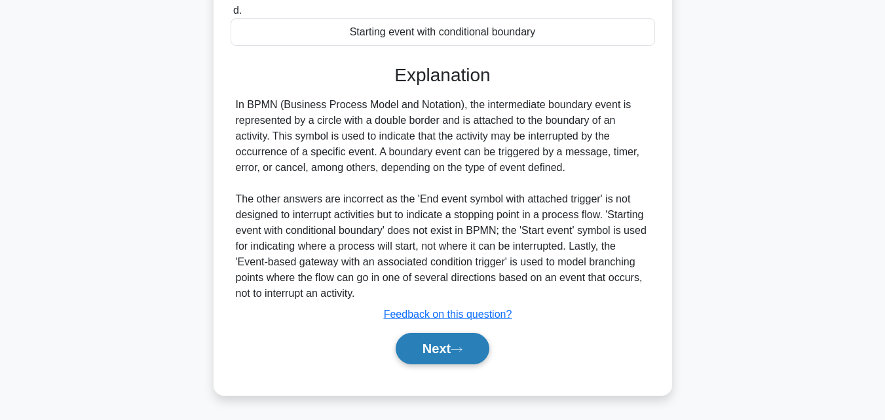
click at [454, 356] on button "Next" at bounding box center [443, 348] width 94 height 31
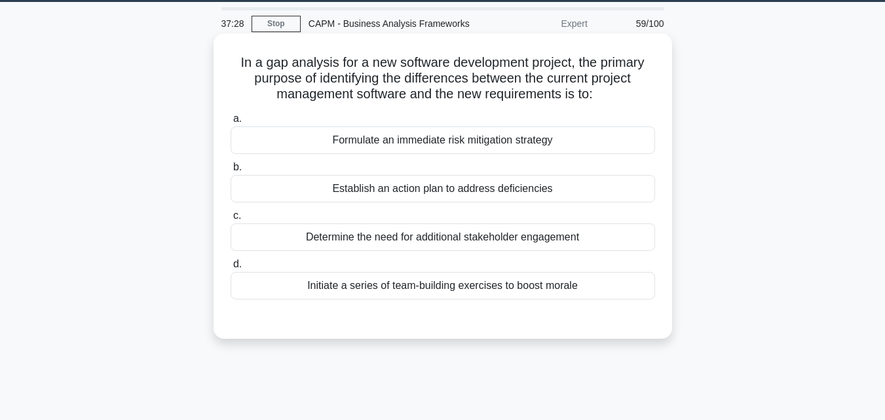
scroll to position [0, 0]
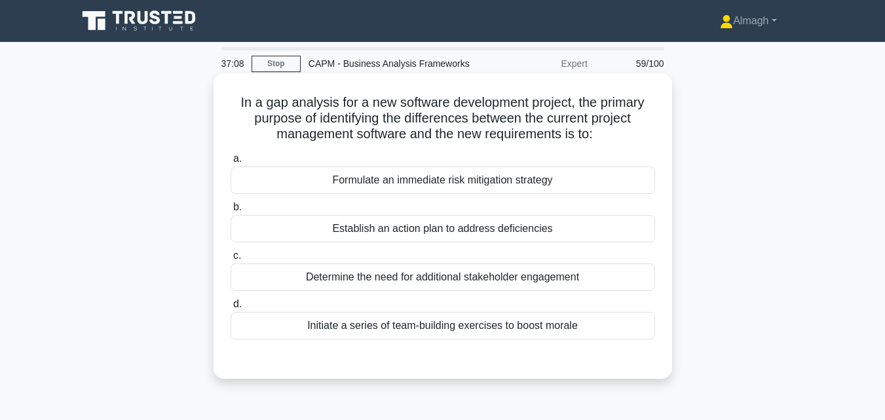
click at [529, 235] on div "Establish an action plan to address deficiencies" at bounding box center [443, 229] width 424 height 28
click at [231, 212] on input "b. Establish an action plan to address deficiencies" at bounding box center [231, 207] width 0 height 9
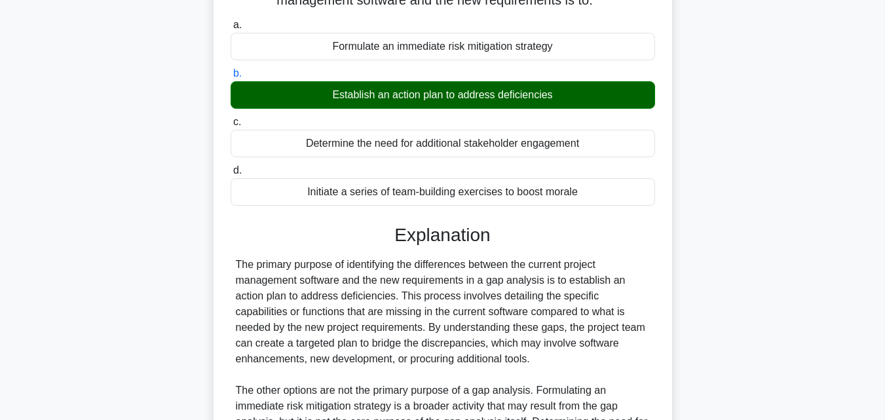
scroll to position [325, 0]
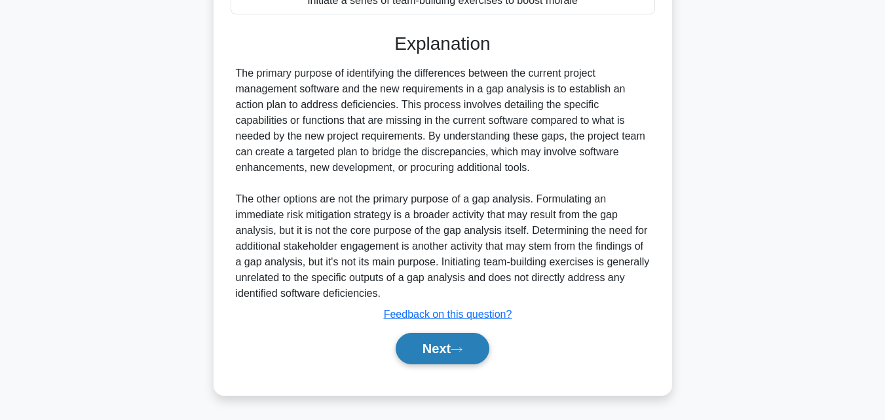
click at [472, 350] on button "Next" at bounding box center [443, 348] width 94 height 31
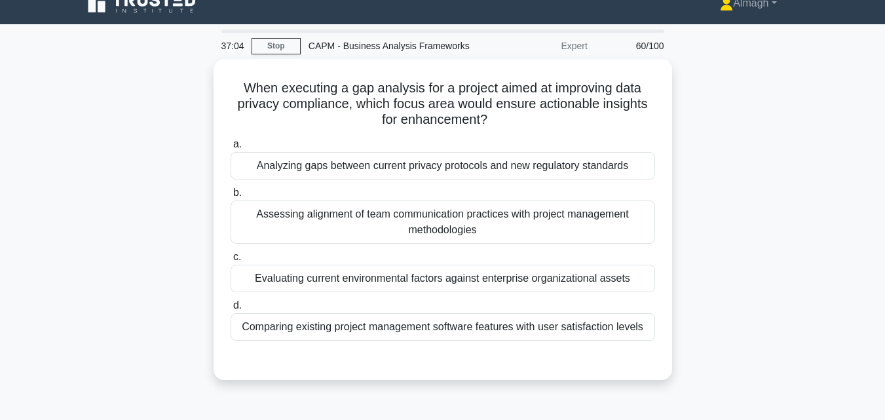
scroll to position [0, 0]
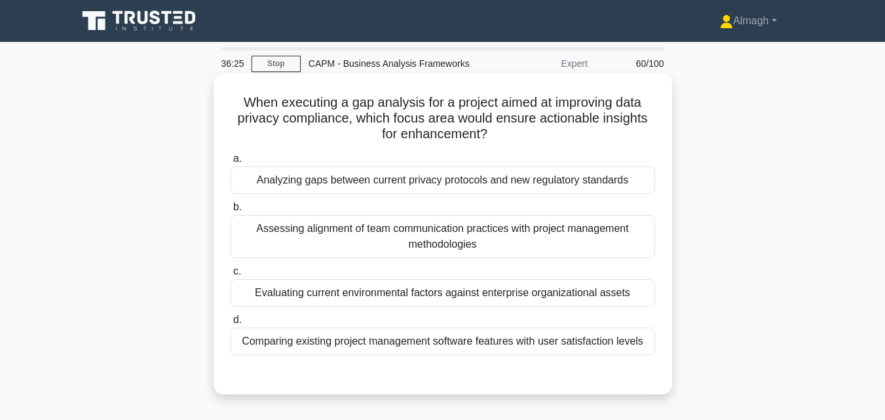
click at [414, 172] on div "Analyzing gaps between current privacy protocols and new regulatory standards" at bounding box center [443, 180] width 424 height 28
click at [231, 163] on input "a. Analyzing gaps between current privacy protocols and new regulatory standards" at bounding box center [231, 159] width 0 height 9
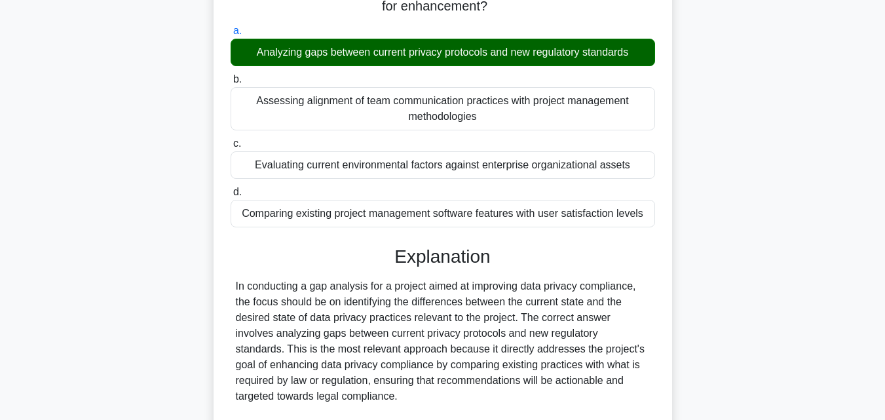
scroll to position [373, 0]
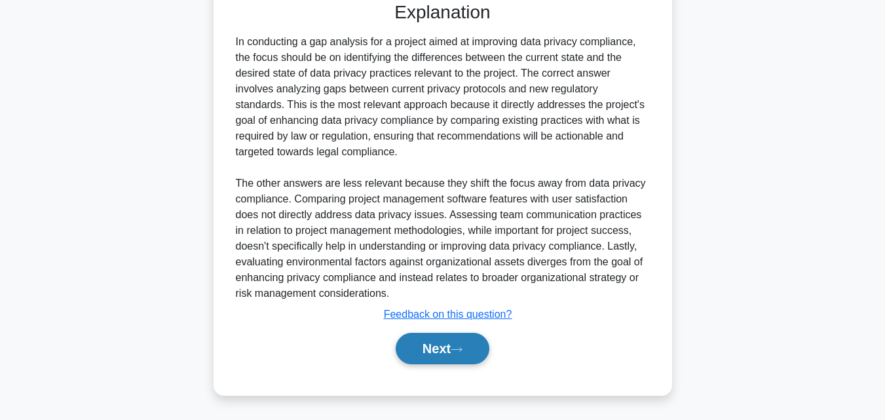
click at [438, 354] on button "Next" at bounding box center [443, 348] width 94 height 31
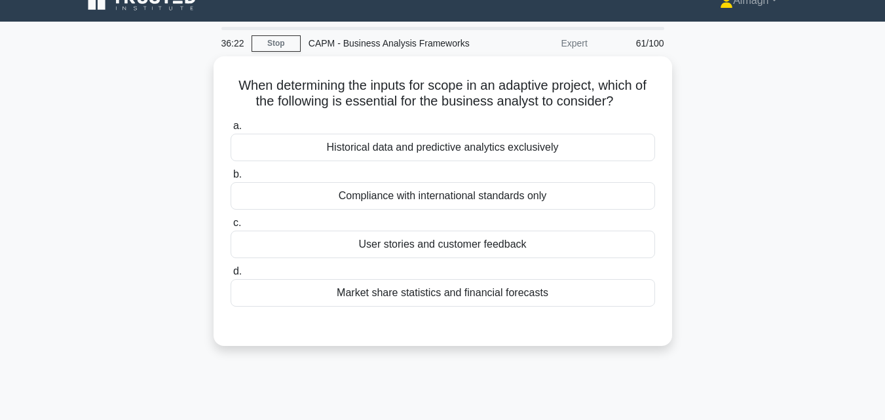
scroll to position [0, 0]
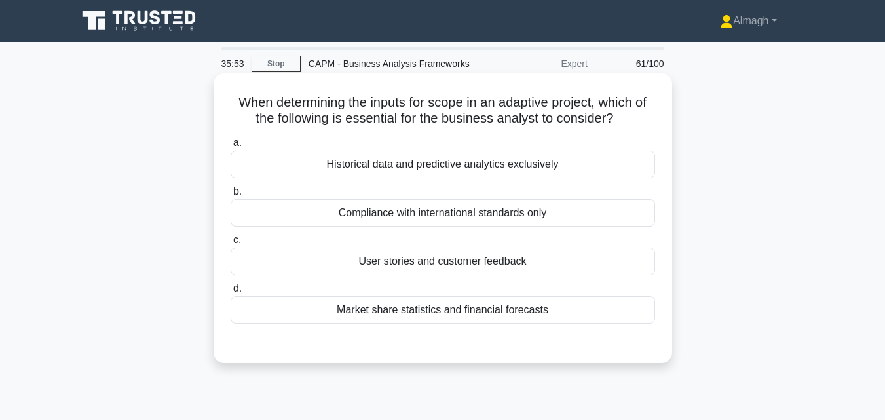
click at [425, 265] on div "User stories and customer feedback" at bounding box center [443, 262] width 424 height 28
click at [231, 244] on input "c. User stories and customer feedback" at bounding box center [231, 240] width 0 height 9
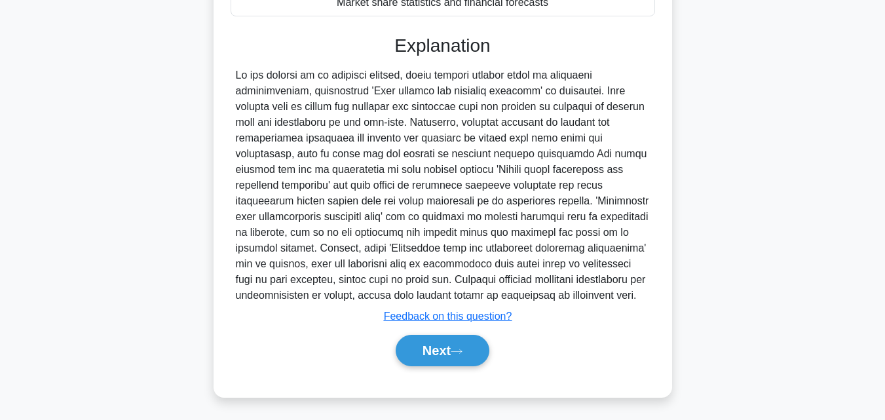
scroll to position [310, 0]
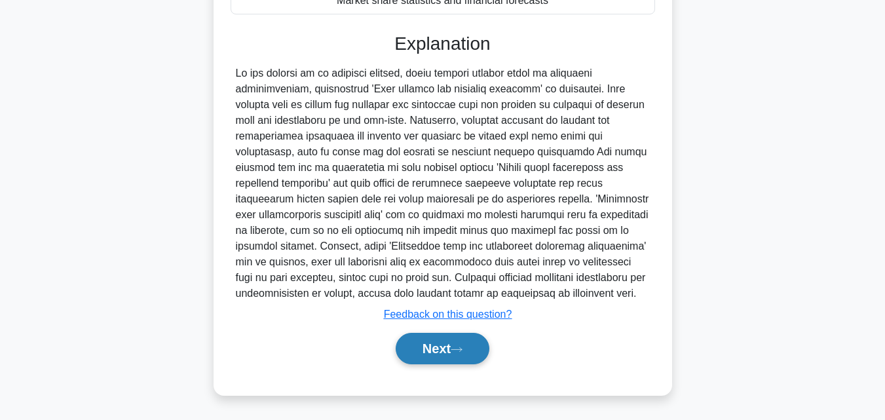
click at [445, 358] on button "Next" at bounding box center [443, 348] width 94 height 31
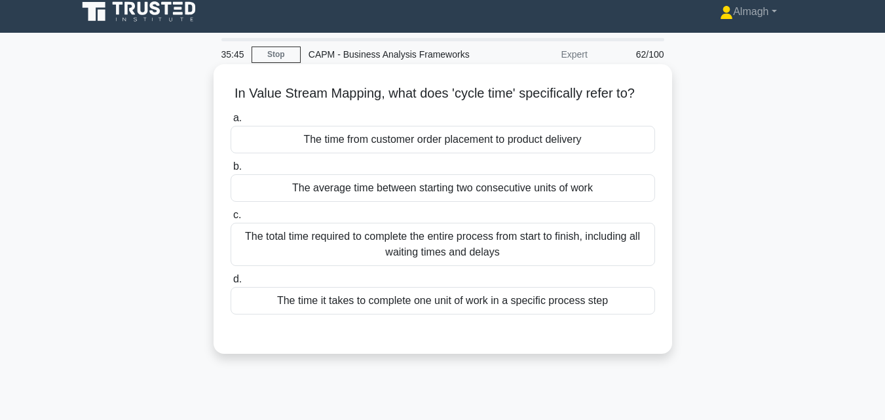
scroll to position [0, 0]
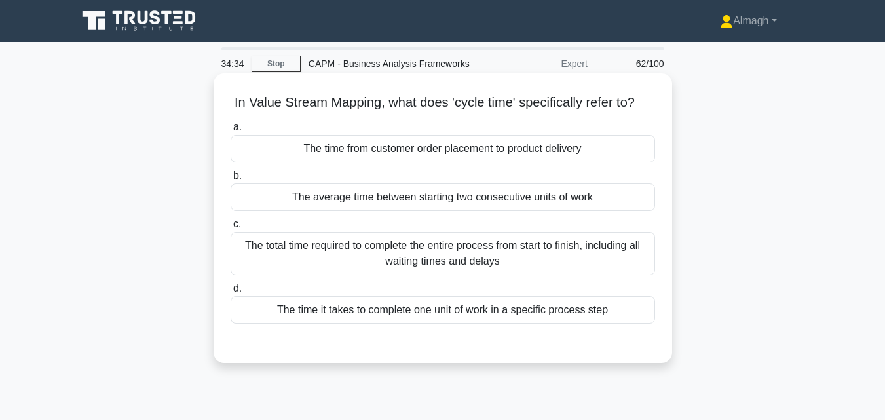
click at [523, 275] on div "The total time required to complete the entire process from start to finish, in…" at bounding box center [443, 253] width 424 height 43
click at [231, 229] on input "c. The total time required to complete the entire process from start to finish,…" at bounding box center [231, 224] width 0 height 9
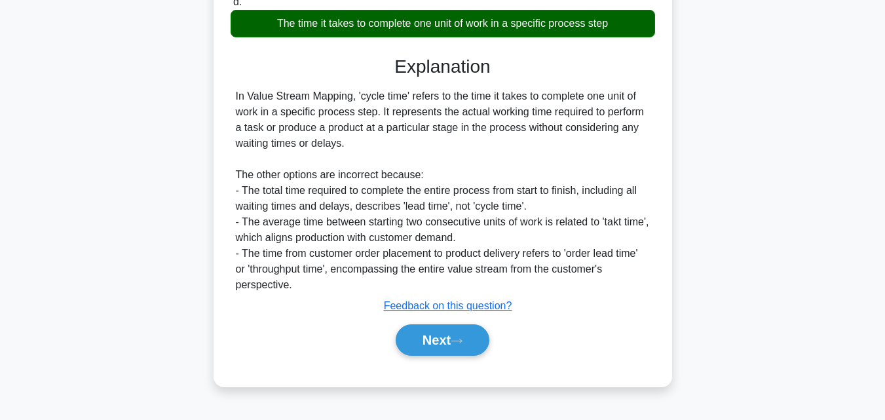
scroll to position [295, 0]
click at [459, 344] on icon at bounding box center [457, 340] width 12 height 7
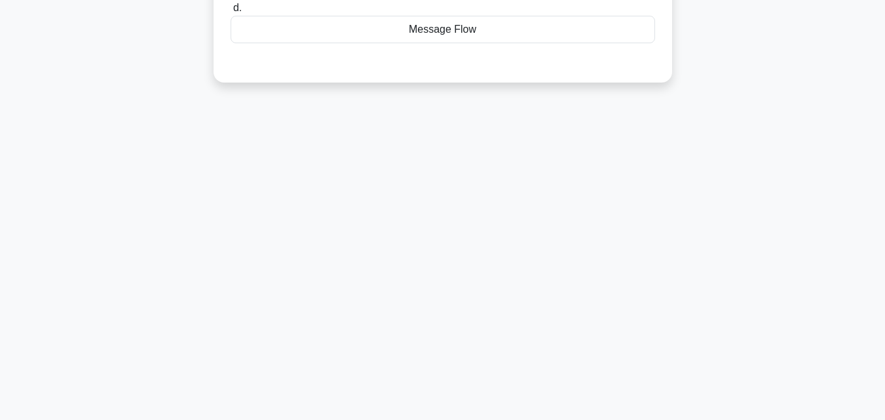
scroll to position [0, 0]
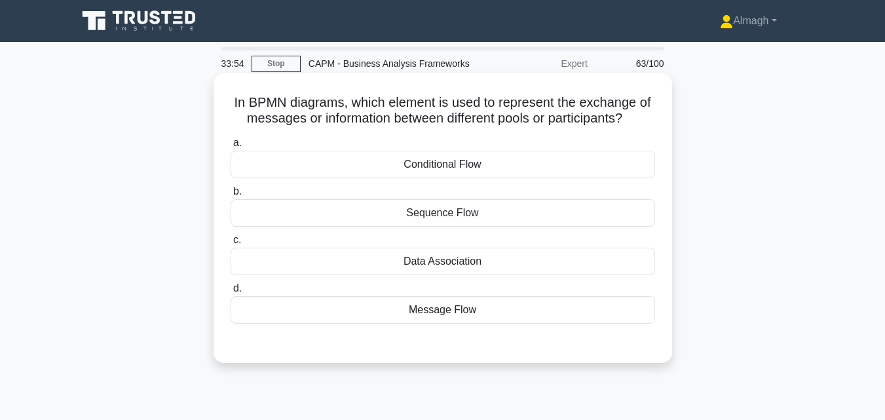
click at [467, 308] on div "Message Flow" at bounding box center [443, 310] width 424 height 28
click at [231, 293] on input "d. Message Flow" at bounding box center [231, 288] width 0 height 9
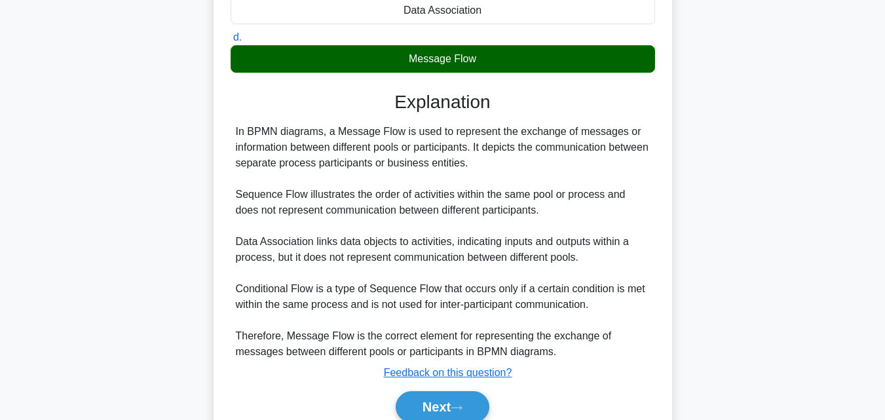
scroll to position [310, 0]
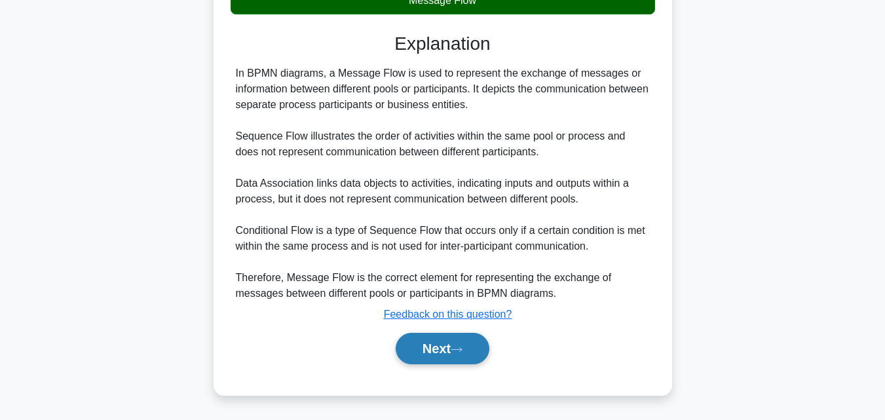
click at [448, 348] on button "Next" at bounding box center [443, 348] width 94 height 31
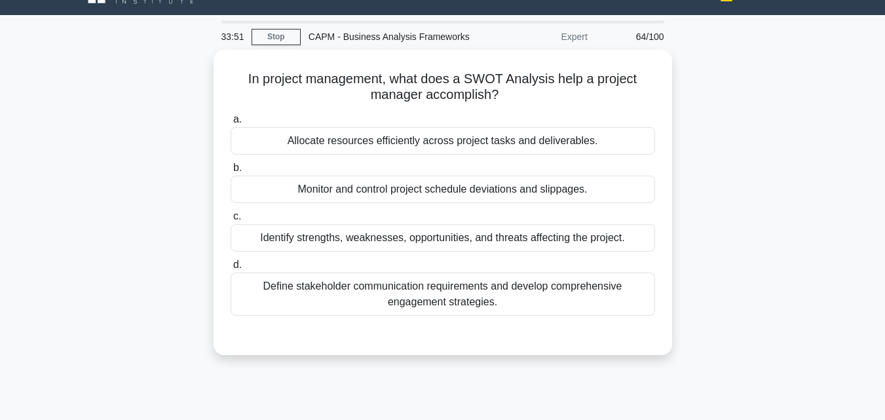
scroll to position [0, 0]
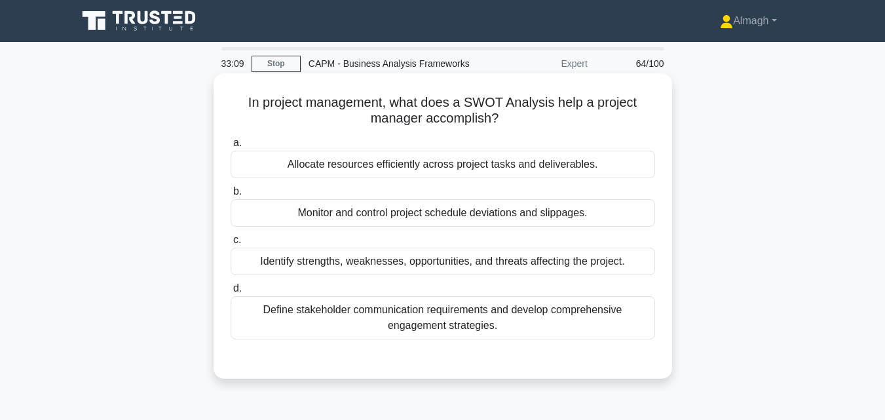
click at [465, 271] on div "Identify strengths, weaknesses, opportunities, and threats affecting the projec…" at bounding box center [443, 262] width 424 height 28
click at [231, 244] on input "c. Identify strengths, weaknesses, opportunities, and threats affecting the pro…" at bounding box center [231, 240] width 0 height 9
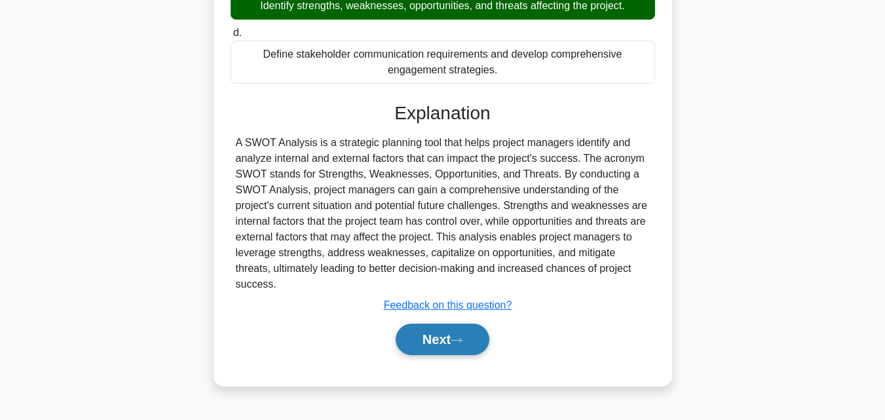
scroll to position [287, 0]
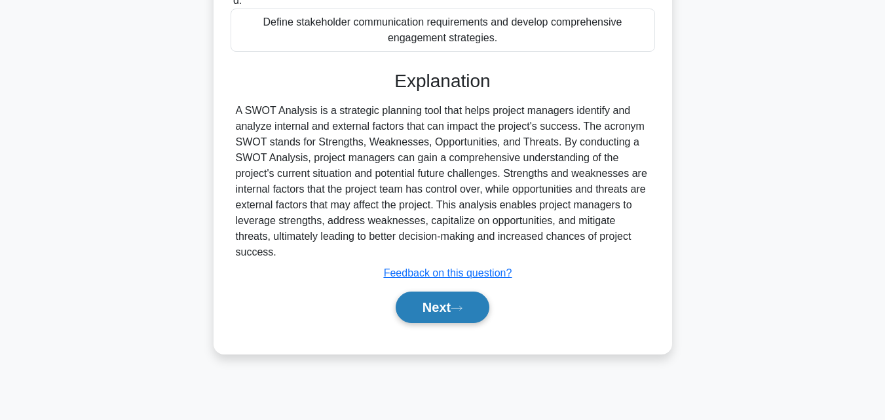
click at [447, 291] on button "Next" at bounding box center [443, 306] width 94 height 31
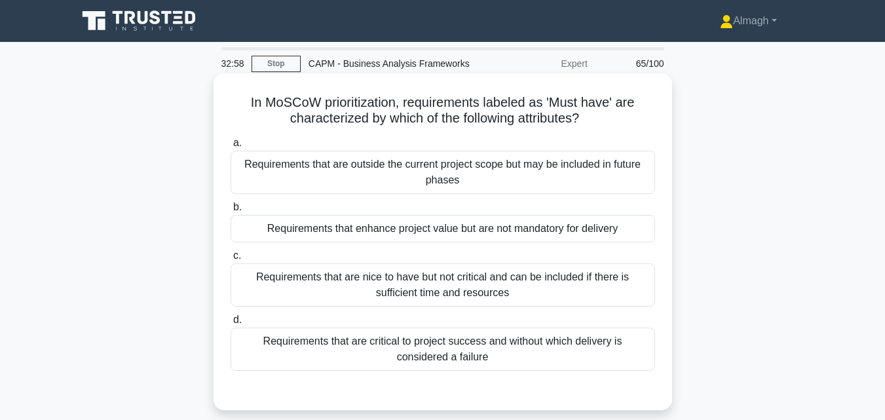
scroll to position [65, 0]
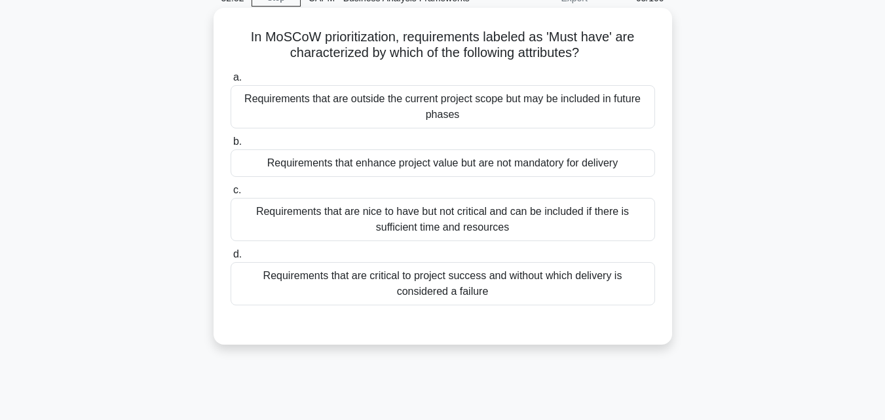
click at [358, 280] on div "Requirements that are critical to project success and without which delivery is…" at bounding box center [443, 283] width 424 height 43
click at [231, 259] on input "d. Requirements that are critical to project success and without which delivery…" at bounding box center [231, 254] width 0 height 9
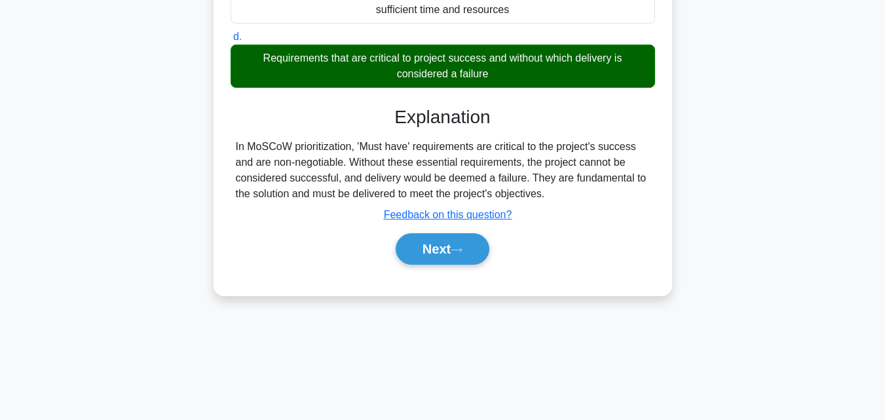
scroll to position [287, 0]
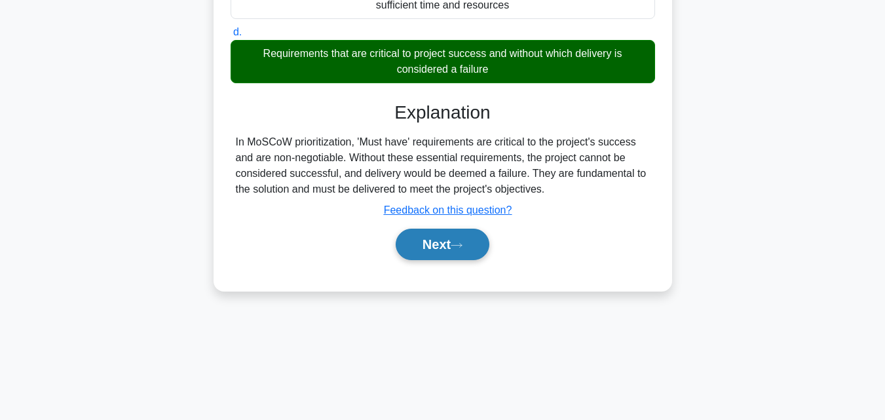
click at [430, 248] on button "Next" at bounding box center [443, 244] width 94 height 31
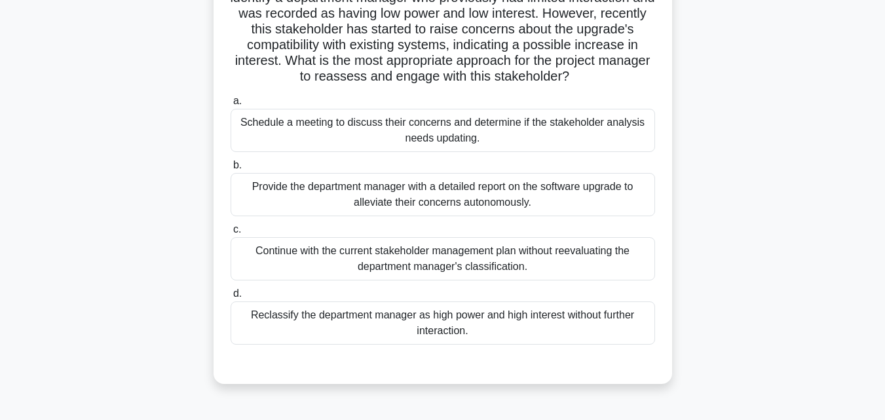
scroll to position [131, 0]
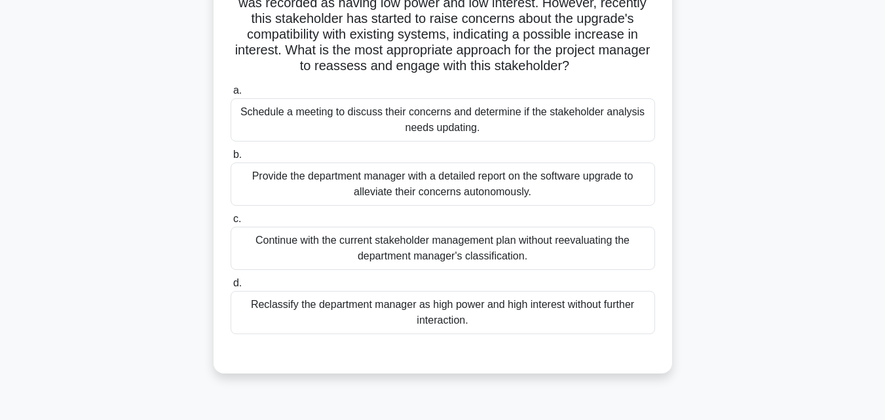
click at [511, 320] on div "Reclassify the department manager as high power and high interest without furth…" at bounding box center [443, 312] width 424 height 43
click at [231, 287] on input "d. Reclassify the department manager as high power and high interest without fu…" at bounding box center [231, 283] width 0 height 9
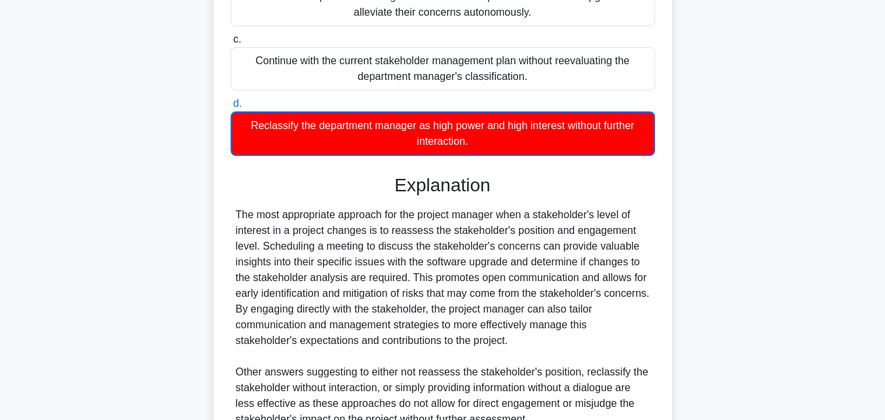
scroll to position [437, 0]
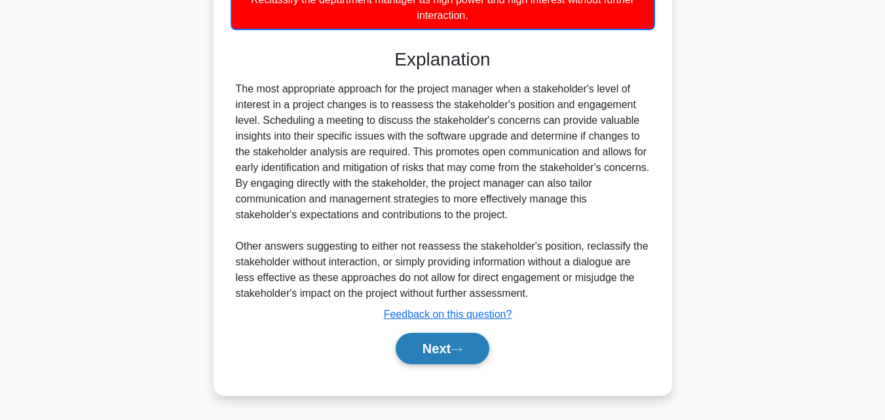
click at [462, 342] on button "Next" at bounding box center [443, 348] width 94 height 31
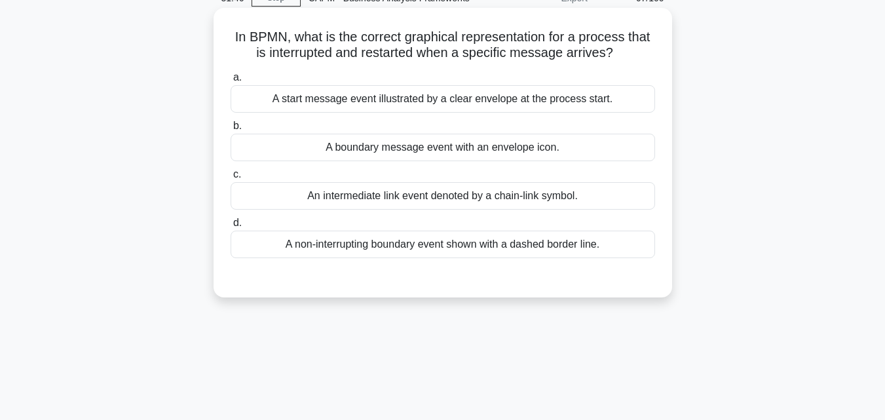
scroll to position [0, 0]
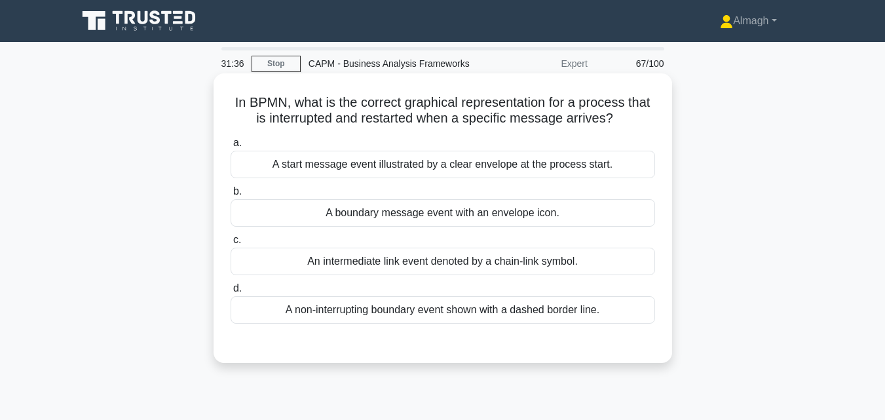
click at [482, 217] on div "A boundary message event with an envelope icon." at bounding box center [443, 213] width 424 height 28
click at [231, 196] on input "b. A boundary message event with an envelope icon." at bounding box center [231, 191] width 0 height 9
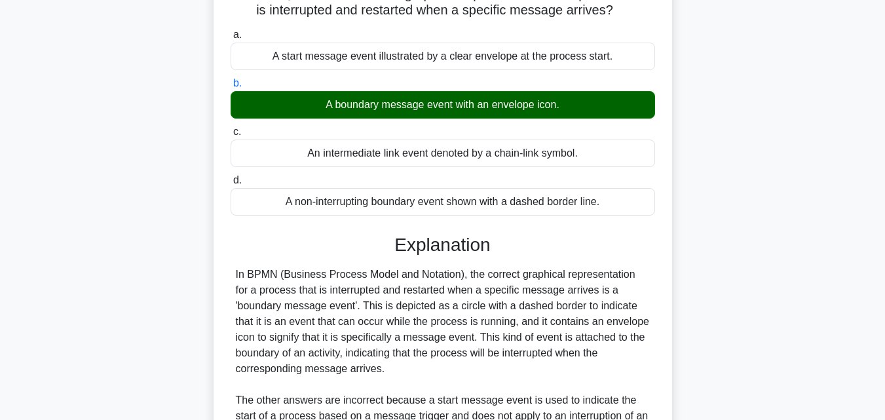
scroll to position [325, 0]
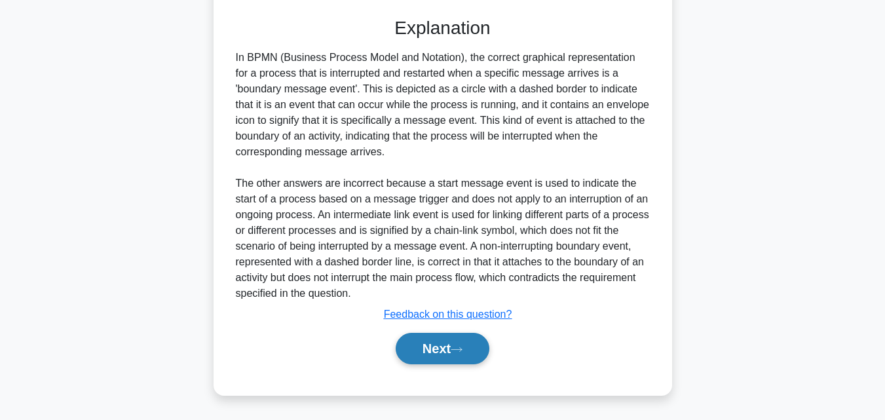
click at [459, 354] on button "Next" at bounding box center [443, 348] width 94 height 31
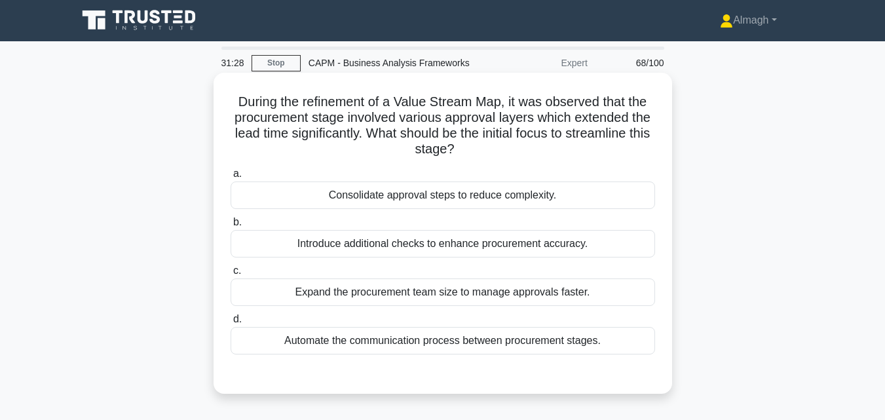
scroll to position [0, 0]
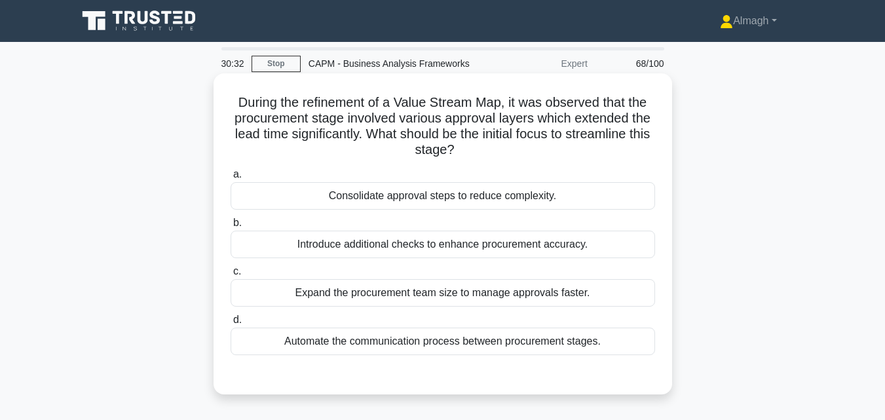
click at [453, 200] on div "Consolidate approval steps to reduce complexity." at bounding box center [443, 196] width 424 height 28
click at [231, 179] on input "a. Consolidate approval steps to reduce complexity." at bounding box center [231, 174] width 0 height 9
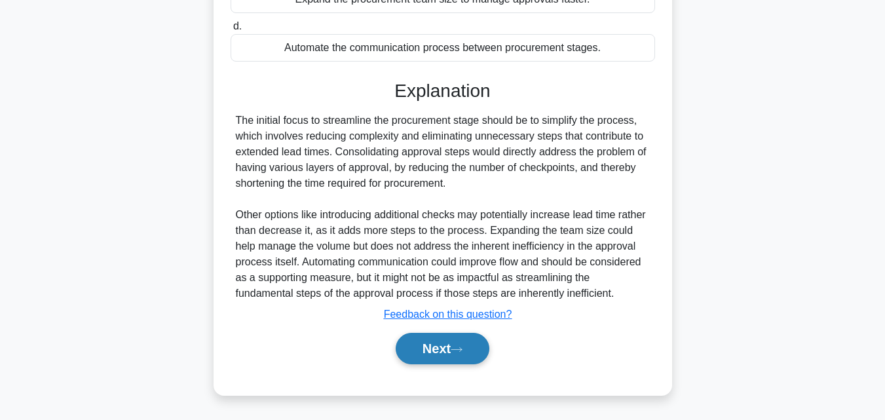
click at [442, 352] on button "Next" at bounding box center [443, 348] width 94 height 31
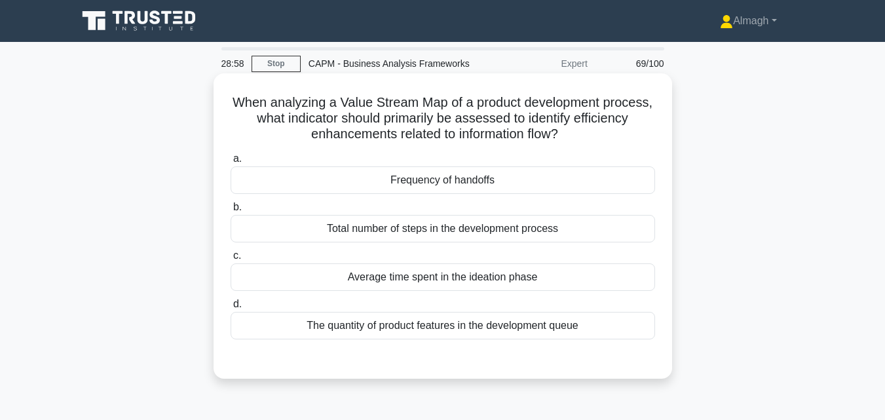
click at [453, 229] on div "Total number of steps in the development process" at bounding box center [443, 229] width 424 height 28
click at [231, 212] on input "b. Total number of steps in the development process" at bounding box center [231, 207] width 0 height 9
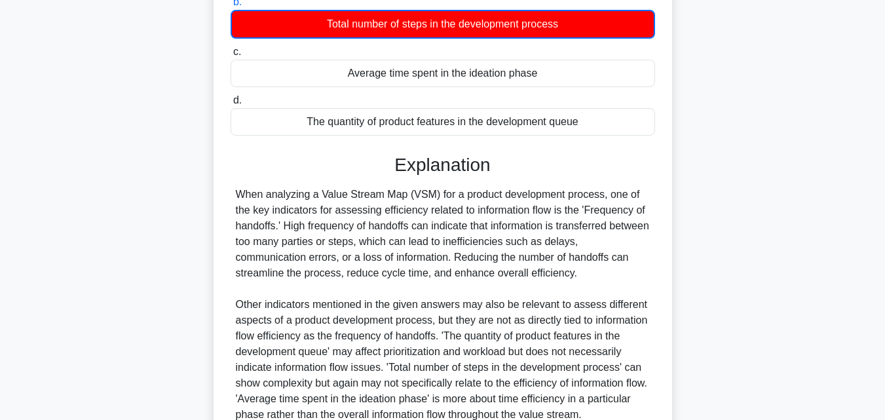
scroll to position [343, 0]
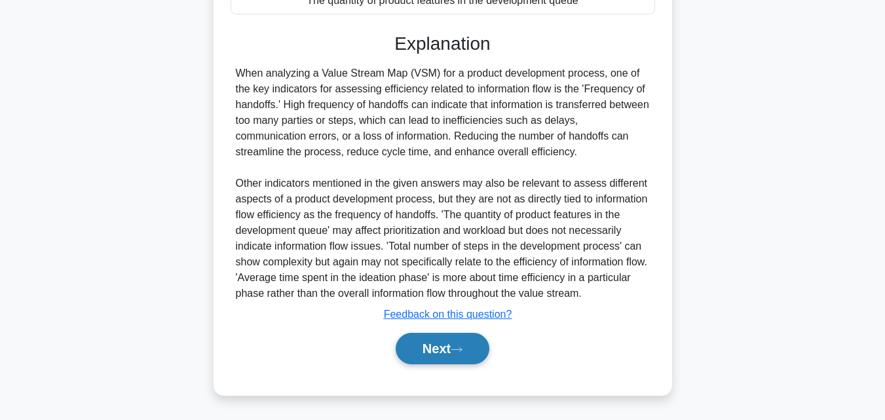
click at [444, 351] on button "Next" at bounding box center [443, 348] width 94 height 31
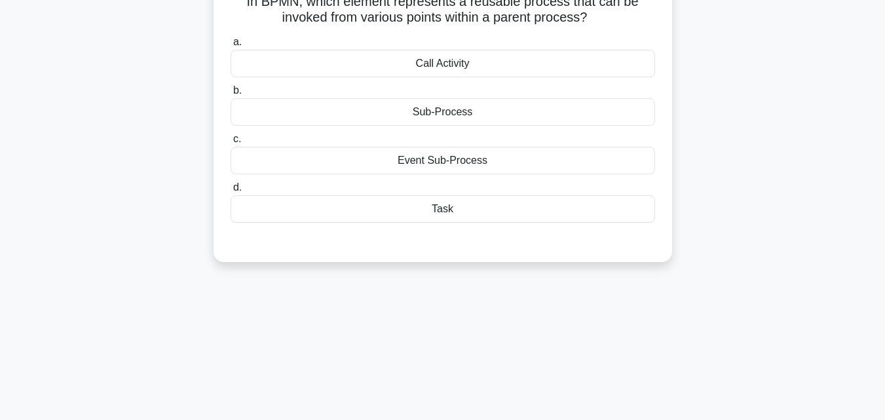
scroll to position [0, 0]
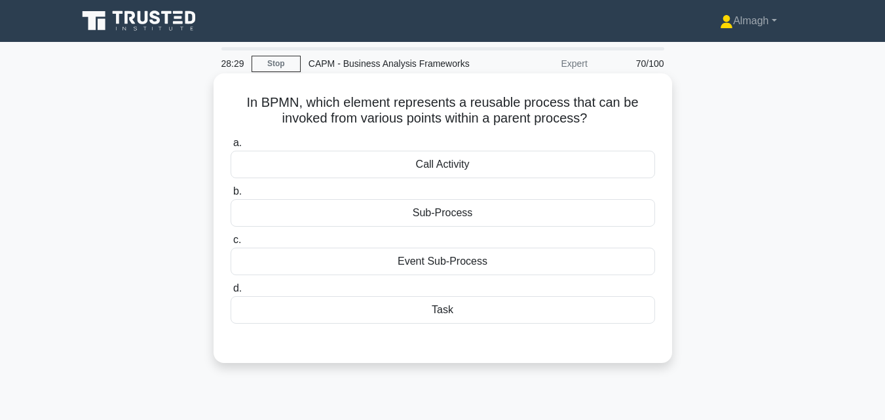
click at [453, 310] on div "Task" at bounding box center [443, 310] width 424 height 28
click at [231, 293] on input "d. Task" at bounding box center [231, 288] width 0 height 9
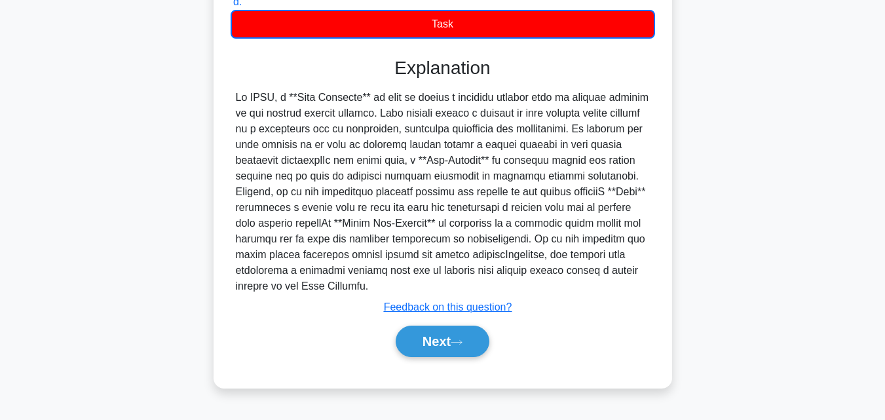
scroll to position [287, 0]
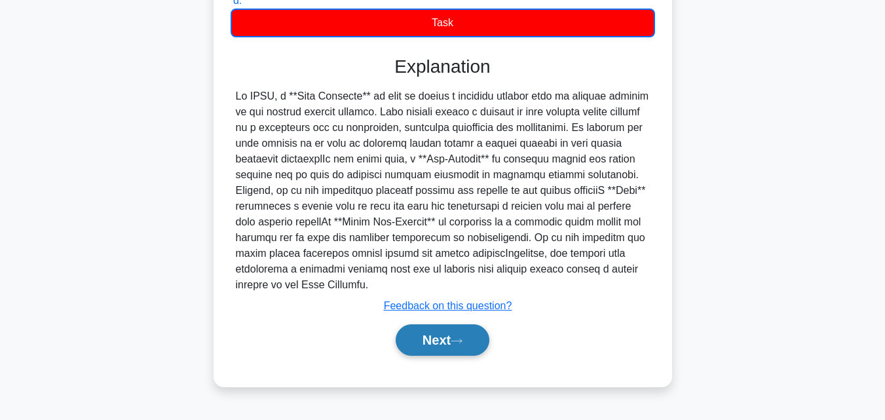
click at [438, 351] on button "Next" at bounding box center [443, 339] width 94 height 31
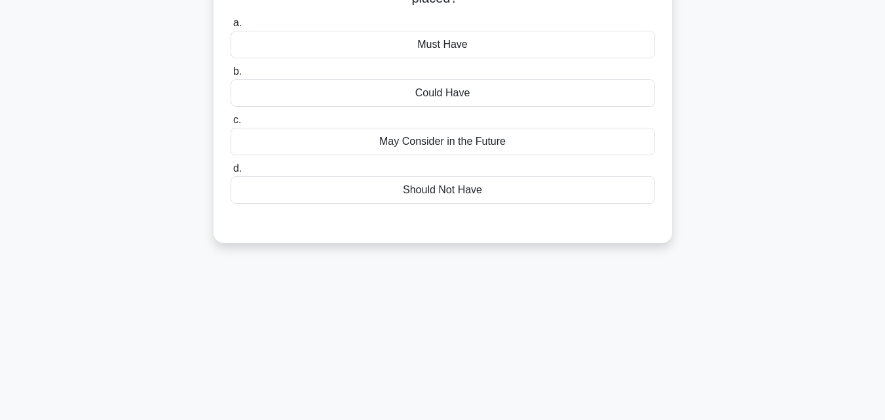
scroll to position [0, 0]
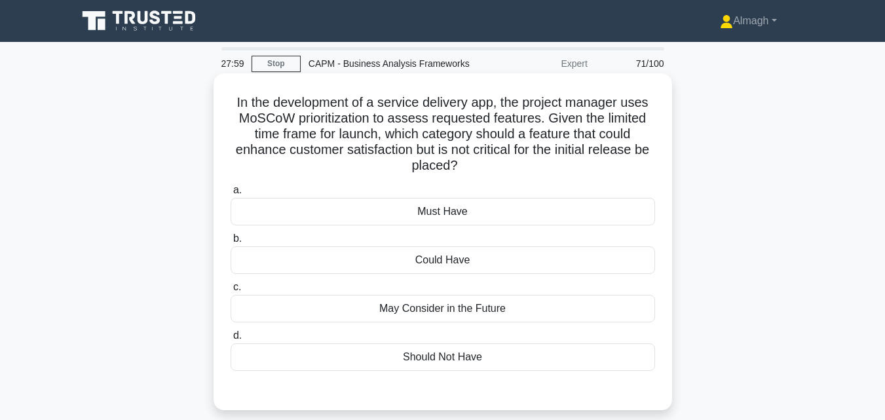
click at [432, 265] on div "Could Have" at bounding box center [443, 260] width 424 height 28
click at [231, 243] on input "b. Could Have" at bounding box center [231, 238] width 0 height 9
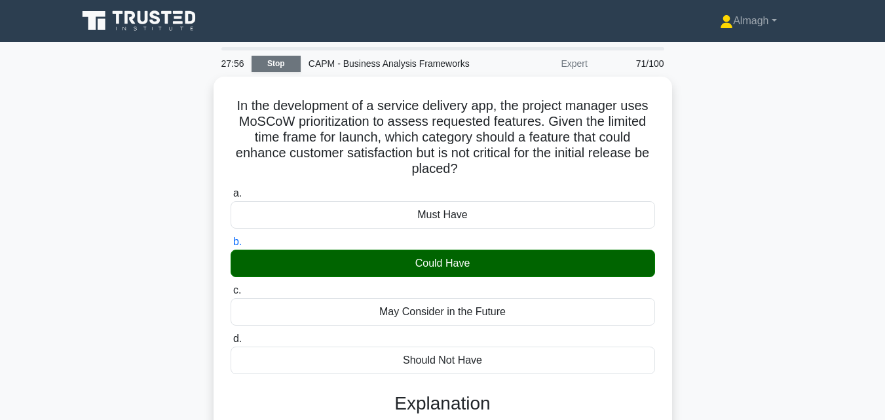
click at [263, 64] on link "Stop" at bounding box center [275, 64] width 49 height 16
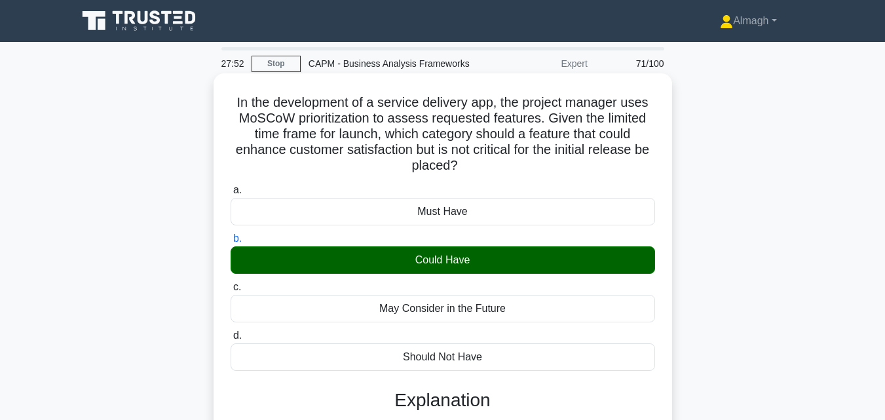
scroll to position [65, 0]
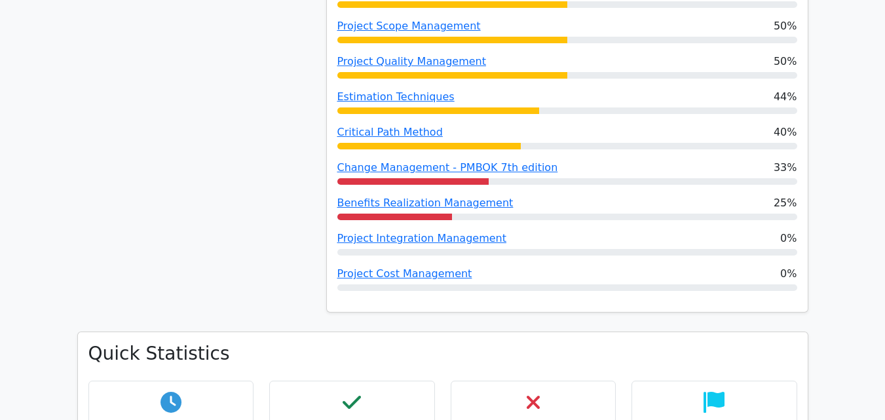
scroll to position [1100, 0]
